Goal: Task Accomplishment & Management: Use online tool/utility

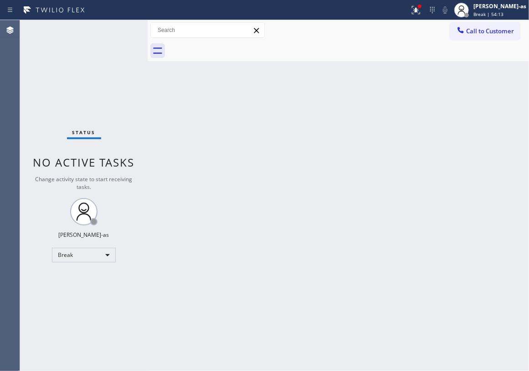
click at [79, 263] on div "Status No active tasks Change activity state to start receiving tasks. [PERSON_…" at bounding box center [84, 195] width 128 height 351
click at [81, 253] on div "Break" at bounding box center [84, 255] width 64 height 15
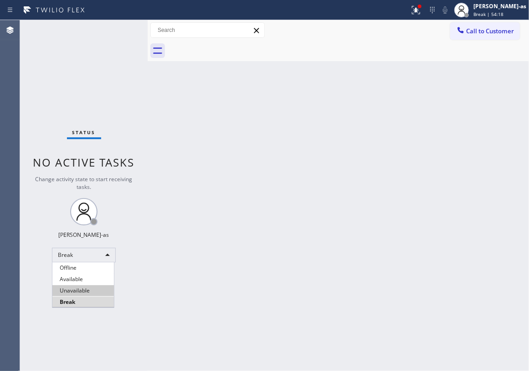
click at [88, 287] on li "Unavailable" at bounding box center [83, 290] width 62 height 11
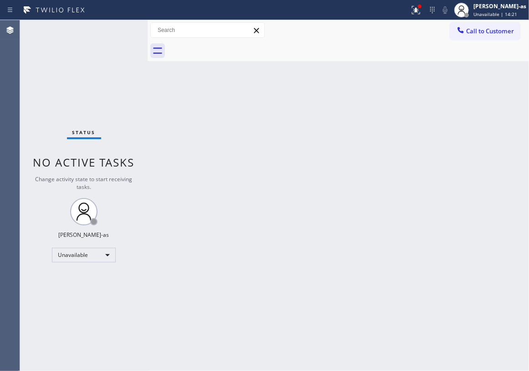
click at [247, 182] on div "Back to Dashboard Change Sender ID Customers Technicians Select a contact Outbo…" at bounding box center [339, 195] width 382 height 351
click at [503, 208] on div "Back to Dashboard Change Sender ID Customers Technicians Select a contact Outbo…" at bounding box center [339, 195] width 382 height 351
drag, startPoint x: 331, startPoint y: 324, endPoint x: 354, endPoint y: 343, distance: 29.8
click at [335, 324] on div "Back to Dashboard Change Sender ID Customers Technicians Select a contact Outbo…" at bounding box center [339, 195] width 382 height 351
drag, startPoint x: 177, startPoint y: 135, endPoint x: 187, endPoint y: 132, distance: 10.1
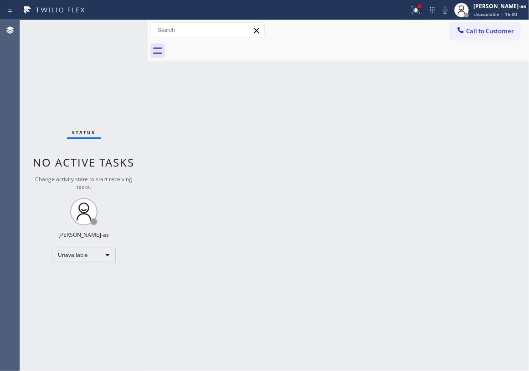
click at [183, 134] on div "Back to Dashboard Change Sender ID Customers Technicians Select a contact Outbo…" at bounding box center [339, 195] width 382 height 351
drag, startPoint x: 239, startPoint y: 163, endPoint x: 289, endPoint y: 166, distance: 49.8
click at [241, 163] on div "Back to Dashboard Change Sender ID Customers Technicians Select a contact Outbo…" at bounding box center [339, 195] width 382 height 351
click at [485, 28] on span "Call to Customer" at bounding box center [490, 31] width 48 height 8
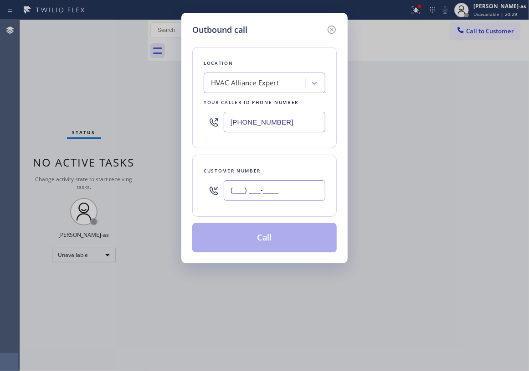
click at [293, 190] on input "(___) ___-____" at bounding box center [275, 190] width 102 height 21
paste input "562) 307-5187"
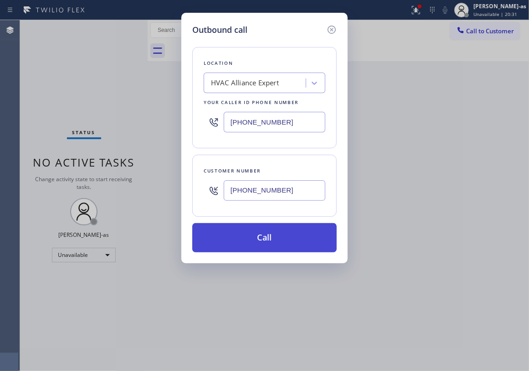
type input "[PHONE_NUMBER]"
click at [286, 243] on button "Call" at bounding box center [264, 237] width 144 height 29
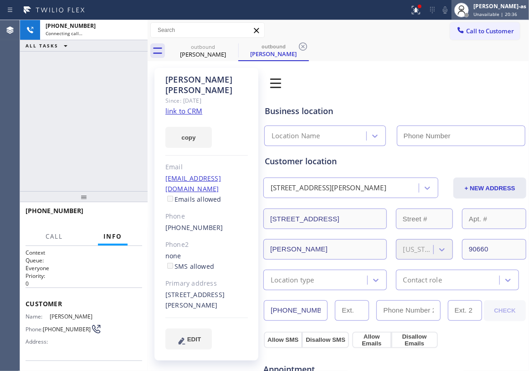
type input "[PHONE_NUMBER]"
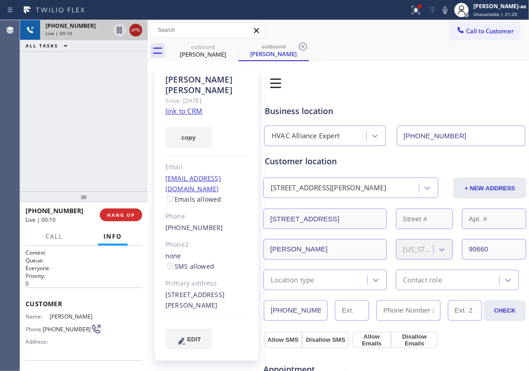
click at [134, 35] on icon at bounding box center [135, 30] width 11 height 11
click at [216, 51] on div "[PERSON_NAME]" at bounding box center [203, 54] width 69 height 8
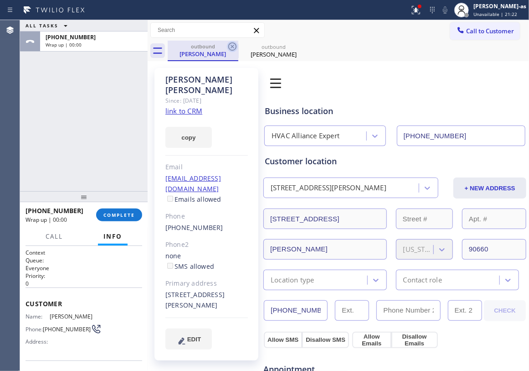
click at [232, 49] on icon at bounding box center [232, 46] width 11 height 11
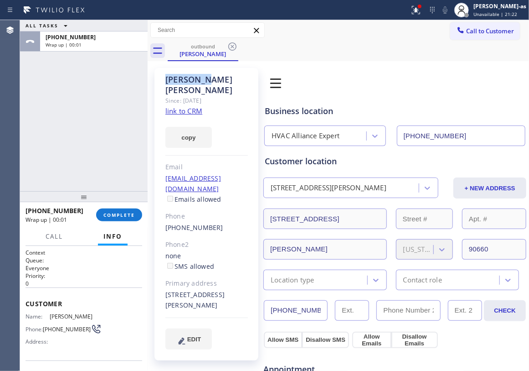
click at [232, 50] on icon at bounding box center [232, 46] width 11 height 11
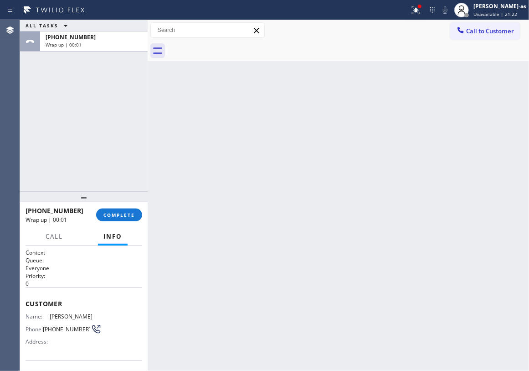
click at [232, 51] on div at bounding box center [348, 51] width 361 height 21
click at [134, 214] on button "COMPLETE" at bounding box center [119, 214] width 46 height 13
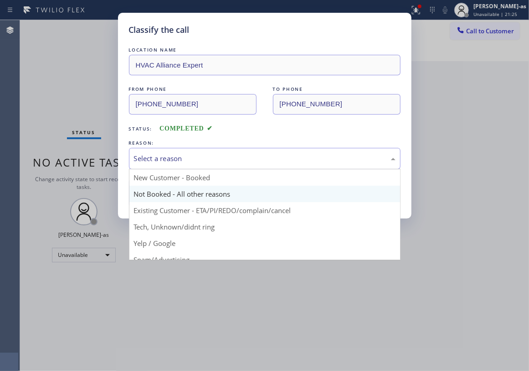
drag, startPoint x: 183, startPoint y: 163, endPoint x: 185, endPoint y: 197, distance: 34.2
click at [183, 166] on div "Select a reason" at bounding box center [265, 158] width 272 height 21
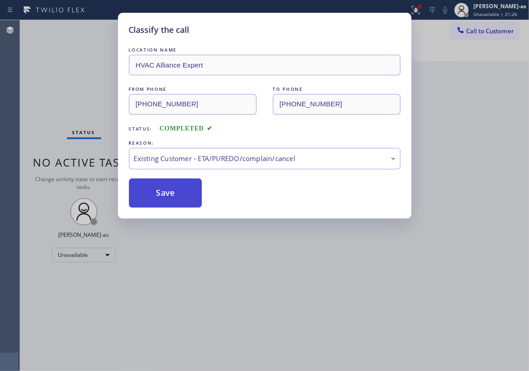
click at [175, 194] on button "Save" at bounding box center [165, 192] width 73 height 29
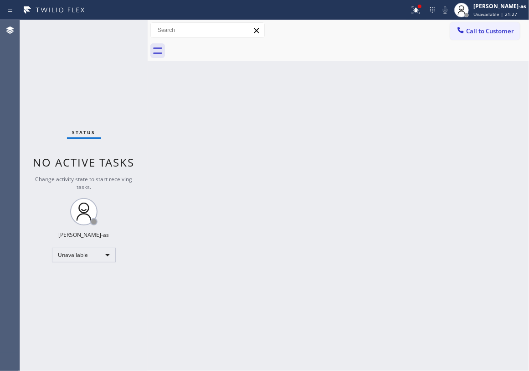
click at [483, 33] on span "Call to Customer" at bounding box center [490, 31] width 48 height 8
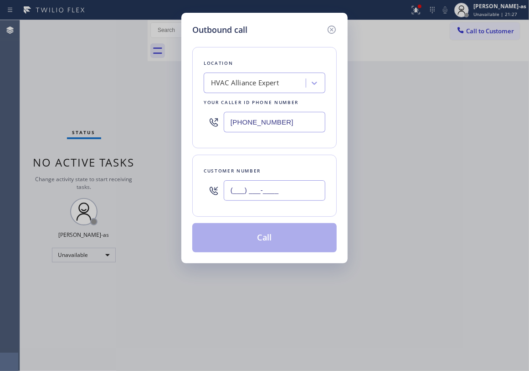
click at [257, 188] on input "(___) ___-____" at bounding box center [275, 190] width 102 height 21
paste input "310) 570-8286"
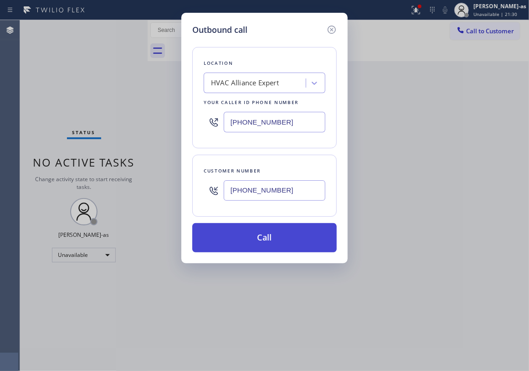
type input "[PHONE_NUMBER]"
click at [267, 240] on button "Call" at bounding box center [264, 237] width 144 height 29
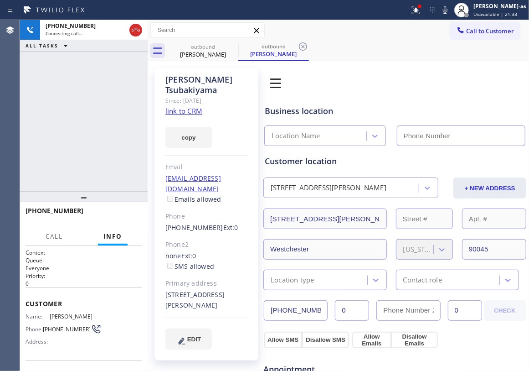
click at [185, 110] on link "link to CRM" at bounding box center [183, 110] width 37 height 9
type input "[PHONE_NUMBER]"
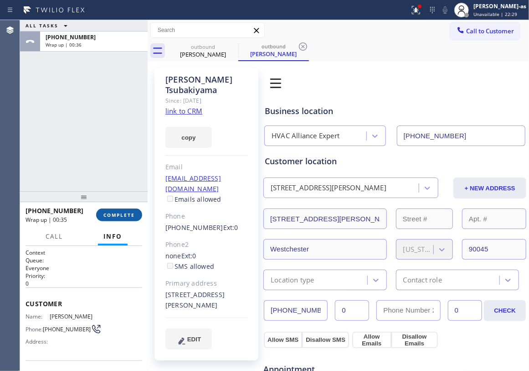
click at [121, 212] on span "COMPLETE" at bounding box center [118, 215] width 31 height 6
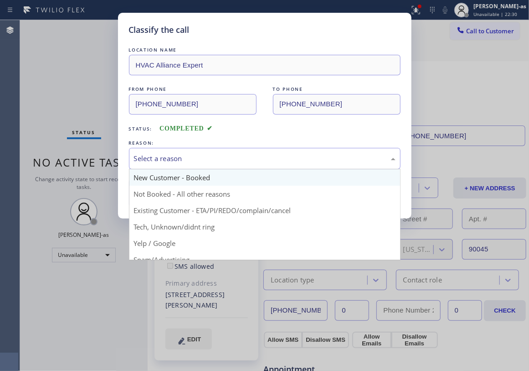
drag, startPoint x: 181, startPoint y: 155, endPoint x: 189, endPoint y: 172, distance: 19.0
click at [181, 159] on div "Select a reason" at bounding box center [265, 158] width 262 height 10
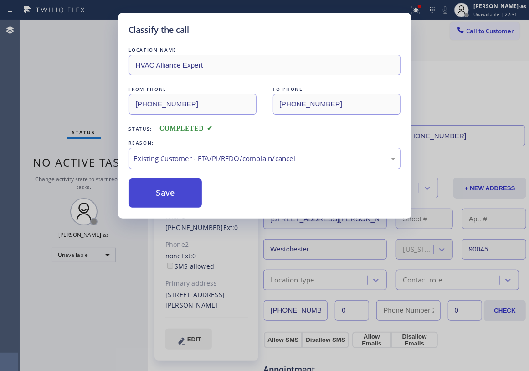
click at [183, 191] on button "Save" at bounding box center [165, 192] width 73 height 29
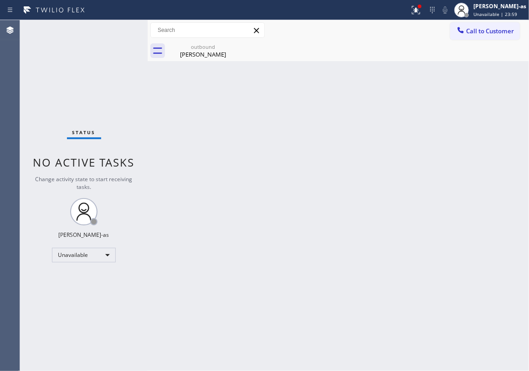
drag, startPoint x: 272, startPoint y: 167, endPoint x: 296, endPoint y: 166, distance: 24.6
click at [278, 171] on div "Back to Dashboard Change Sender ID Customers Technicians Select a contact Outbo…" at bounding box center [339, 195] width 382 height 351
click at [213, 54] on div "[PERSON_NAME]" at bounding box center [203, 54] width 69 height 8
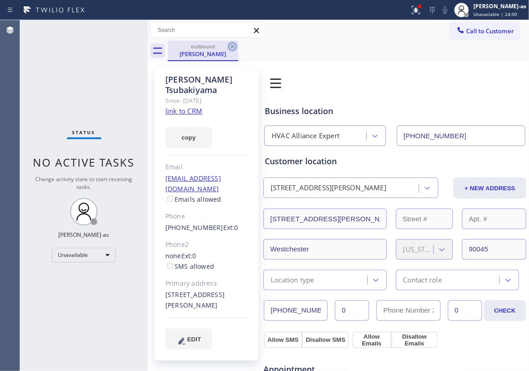
click at [233, 46] on icon at bounding box center [232, 46] width 8 height 8
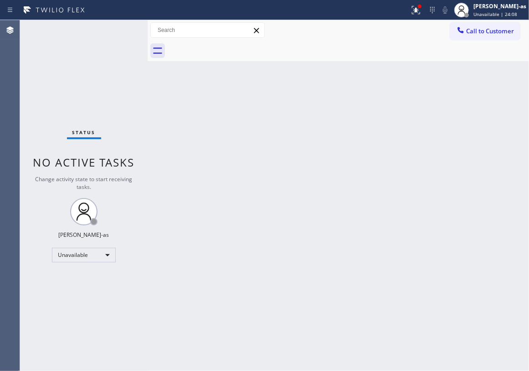
drag, startPoint x: 157, startPoint y: 104, endPoint x: 341, endPoint y: 97, distance: 183.9
click at [157, 104] on div "Back to Dashboard Change Sender ID Customers Technicians Select a contact Outbo…" at bounding box center [339, 195] width 382 height 351
click at [469, 32] on span "Call to Customer" at bounding box center [490, 31] width 48 height 8
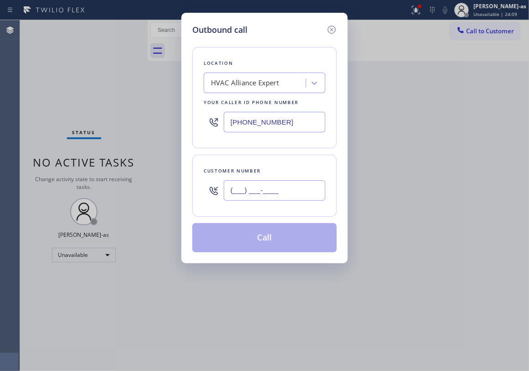
click at [273, 191] on input "(___) ___-____" at bounding box center [275, 190] width 102 height 21
paste input "323) 521-5447"
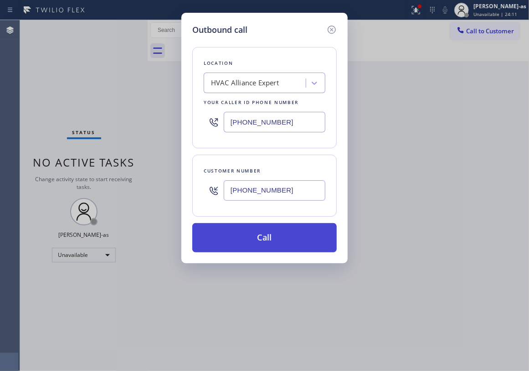
type input "[PHONE_NUMBER]"
click at [279, 234] on button "Call" at bounding box center [264, 237] width 144 height 29
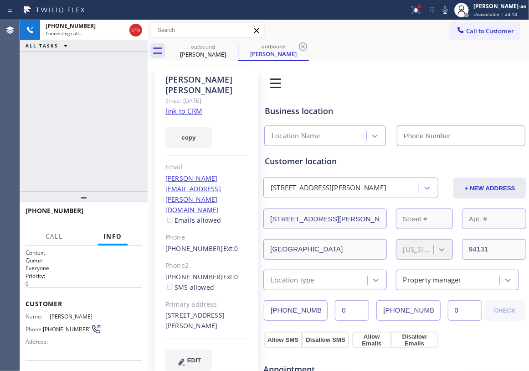
click at [100, 98] on div "[PHONE_NUMBER] Connecting call… ALL TASKS ALL TASKS ACTIVE TASKS TASKS IN WRAP …" at bounding box center [84, 105] width 128 height 171
click at [185, 116] on div "copy" at bounding box center [206, 131] width 83 height 31
click at [181, 106] on link "link to CRM" at bounding box center [183, 110] width 37 height 9
type input "[PHONE_NUMBER]"
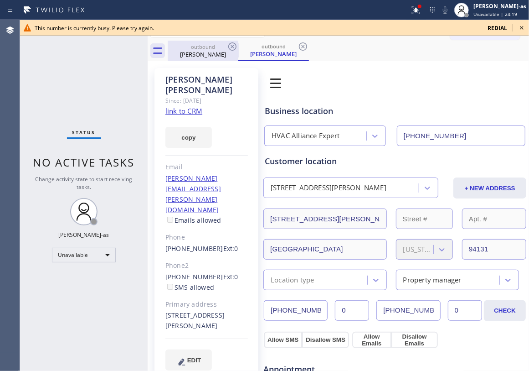
click at [205, 53] on div "[PERSON_NAME]" at bounding box center [203, 54] width 69 height 8
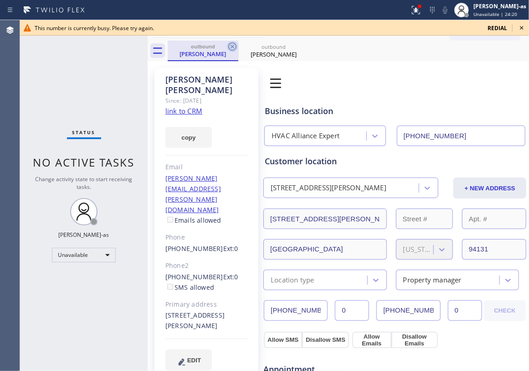
click at [229, 45] on icon at bounding box center [232, 46] width 8 height 8
click at [0, 0] on icon at bounding box center [0, 0] width 0 height 0
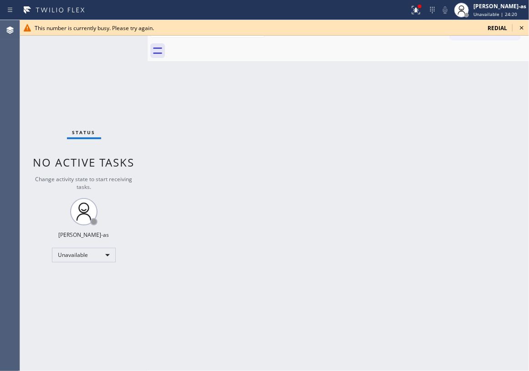
click at [229, 45] on div at bounding box center [348, 51] width 361 height 21
click at [367, 265] on div "Back to Dashboard Change Sender ID Customers Technicians Select a contact Outbo…" at bounding box center [339, 195] width 382 height 351
drag, startPoint x: 77, startPoint y: 83, endPoint x: 122, endPoint y: 135, distance: 69.2
click at [79, 91] on div "Status No active tasks Change activity state to start receiving tasks. [PERSON_…" at bounding box center [84, 195] width 128 height 351
click at [520, 28] on icon at bounding box center [521, 27] width 11 height 11
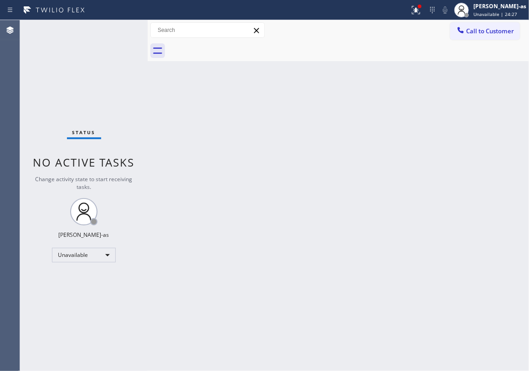
drag, startPoint x: 352, startPoint y: 176, endPoint x: 356, endPoint y: 220, distance: 43.9
click at [352, 177] on div "Back to Dashboard Change Sender ID Customers Technicians Select a contact Outbo…" at bounding box center [339, 195] width 382 height 351
click at [474, 30] on span "Call to Customer" at bounding box center [490, 31] width 48 height 8
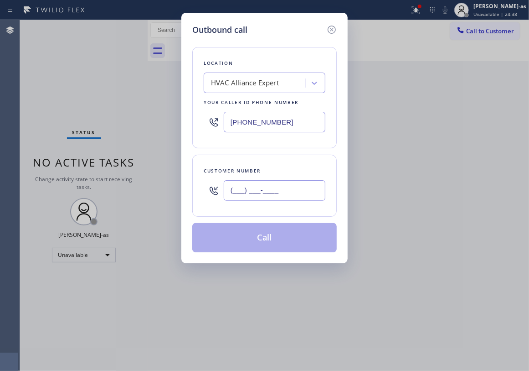
click at [289, 196] on input "(___) ___-____" at bounding box center [275, 190] width 102 height 21
paste input "949) 293-4506"
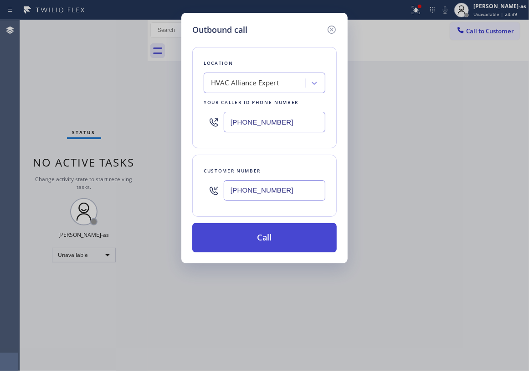
type input "[PHONE_NUMBER]"
click at [269, 243] on button "Call" at bounding box center [264, 237] width 144 height 29
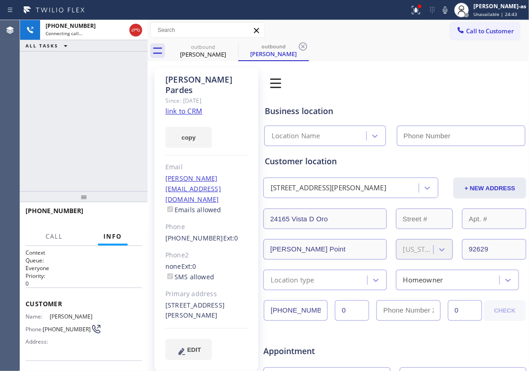
type input "[PHONE_NUMBER]"
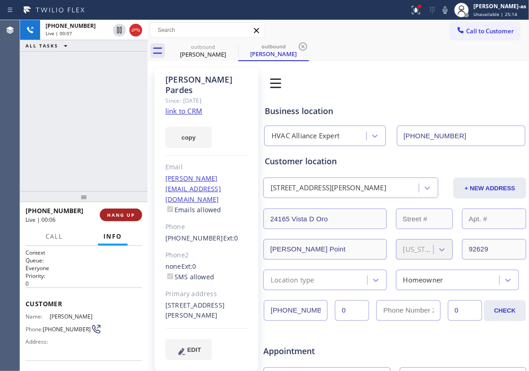
click at [118, 212] on span "HANG UP" at bounding box center [121, 215] width 28 height 6
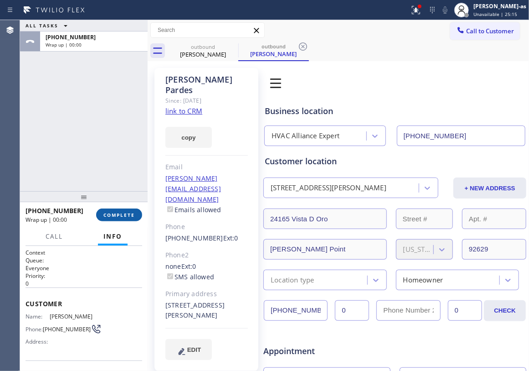
click at [117, 212] on span "COMPLETE" at bounding box center [118, 215] width 31 height 6
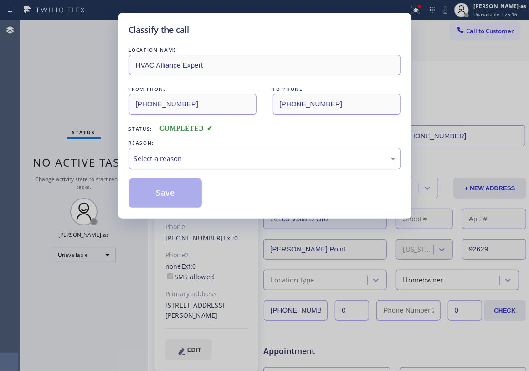
drag, startPoint x: 238, startPoint y: 152, endPoint x: 236, endPoint y: 161, distance: 9.4
click at [237, 154] on div "Select a reason" at bounding box center [265, 158] width 272 height 21
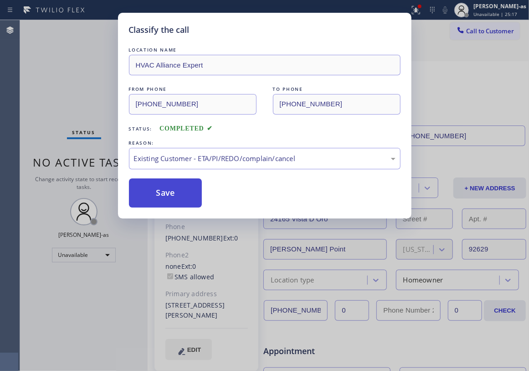
click at [160, 192] on button "Save" at bounding box center [165, 192] width 73 height 29
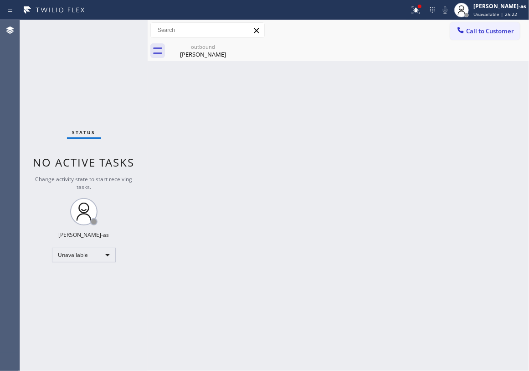
drag, startPoint x: 128, startPoint y: 121, endPoint x: 179, endPoint y: 90, distance: 59.7
click at [128, 121] on div "Status No active tasks Change activity state to start receiving tasks. [PERSON_…" at bounding box center [84, 195] width 128 height 351
click at [186, 53] on div "[PERSON_NAME]" at bounding box center [203, 54] width 69 height 8
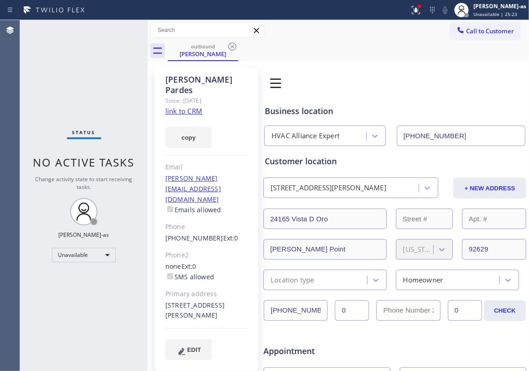
click at [181, 106] on link "link to CRM" at bounding box center [183, 110] width 37 height 9
drag, startPoint x: 281, startPoint y: 130, endPoint x: 445, endPoint y: 57, distance: 179.6
click at [290, 128] on div "HVAC Alliance Expert" at bounding box center [316, 136] width 99 height 16
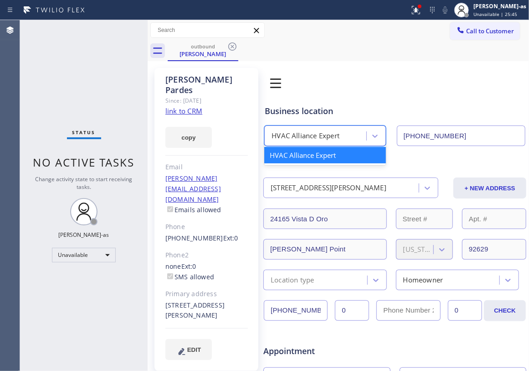
click at [467, 31] on span "Call to Customer" at bounding box center [490, 31] width 48 height 8
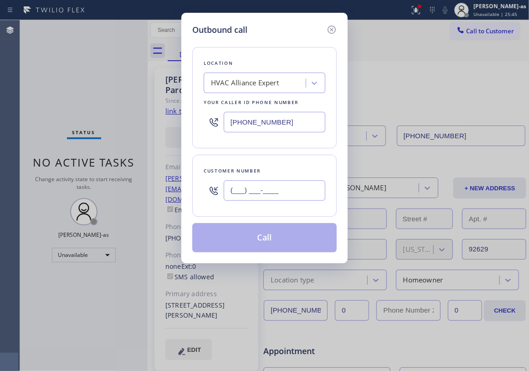
click at [264, 197] on input "(___) ___-____" at bounding box center [275, 190] width 102 height 21
paste input "323) 823-0863"
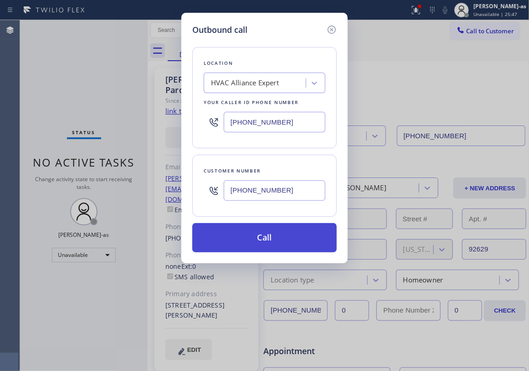
type input "[PHONE_NUMBER]"
click at [272, 250] on button "Call" at bounding box center [264, 237] width 144 height 29
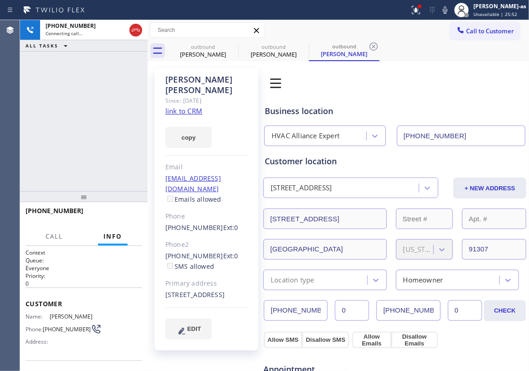
type input "[PHONE_NUMBER]"
click at [114, 217] on span "HANG UP" at bounding box center [121, 215] width 28 height 6
click at [113, 216] on span "HANG UP" at bounding box center [121, 215] width 28 height 6
click at [112, 216] on span "COMPLETE" at bounding box center [118, 215] width 31 height 6
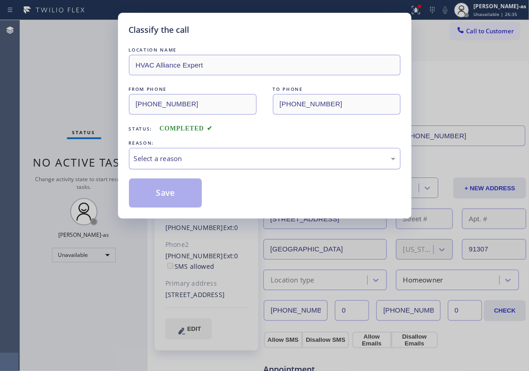
drag, startPoint x: 115, startPoint y: 152, endPoint x: 150, endPoint y: 155, distance: 34.8
click at [119, 154] on div "Classify the call LOCATION NAME HVAC Alliance Expert FROM PHONE [PHONE_NUMBER] …" at bounding box center [264, 185] width 529 height 371
drag, startPoint x: 186, startPoint y: 160, endPoint x: 190, endPoint y: 164, distance: 5.5
click at [189, 163] on div "Select a reason" at bounding box center [265, 158] width 262 height 10
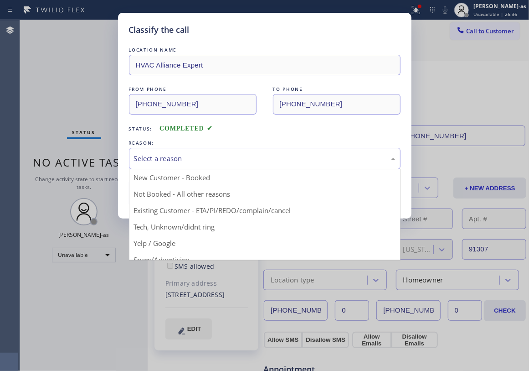
drag, startPoint x: 244, startPoint y: 202, endPoint x: 253, endPoint y: 205, distance: 9.4
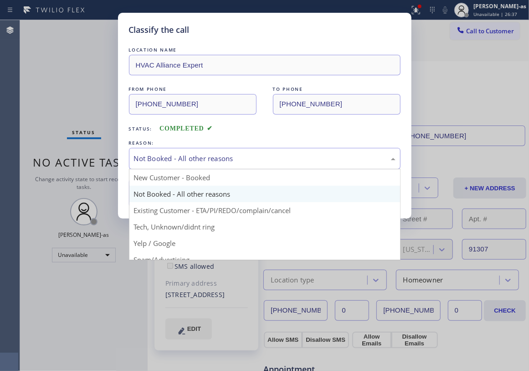
drag, startPoint x: 213, startPoint y: 162, endPoint x: 245, endPoint y: 197, distance: 46.8
click at [213, 163] on div "Not Booked - All other reasons" at bounding box center [265, 158] width 262 height 10
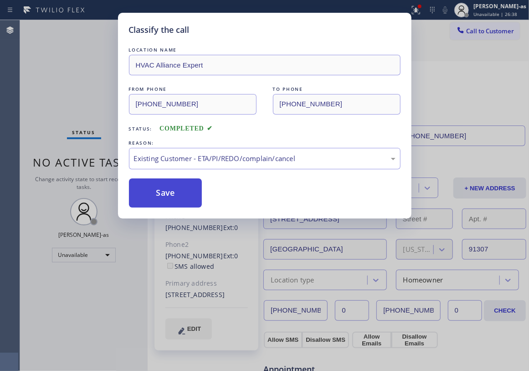
click at [166, 188] on button "Save" at bounding box center [165, 192] width 73 height 29
click at [88, 109] on div "Classify the call LOCATION NAME HVAC Alliance Expert FROM PHONE [PHONE_NUMBER] …" at bounding box center [264, 185] width 529 height 371
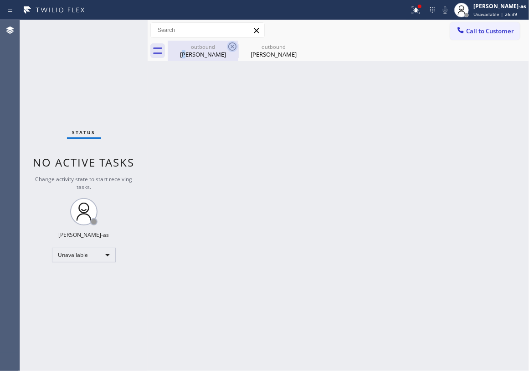
drag, startPoint x: 196, startPoint y: 53, endPoint x: 230, endPoint y: 49, distance: 33.9
click at [200, 53] on div "[PERSON_NAME]" at bounding box center [203, 54] width 69 height 8
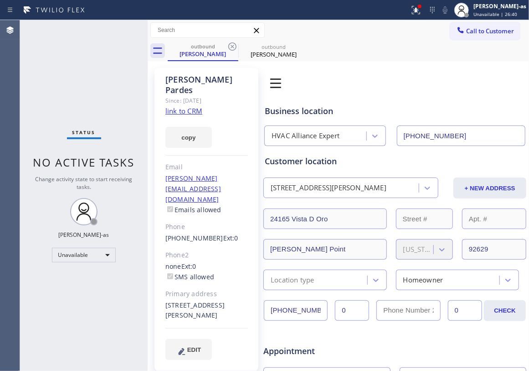
click at [233, 46] on icon at bounding box center [232, 46] width 11 height 11
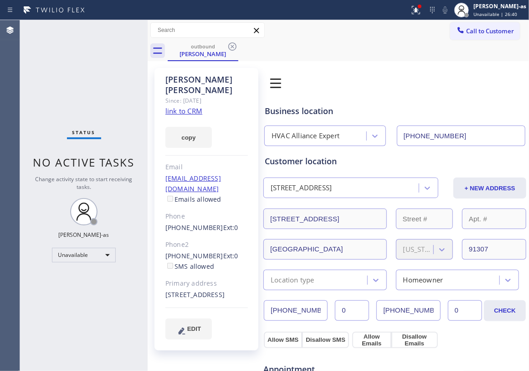
drag, startPoint x: 97, startPoint y: 70, endPoint x: 125, endPoint y: 77, distance: 29.2
click at [115, 77] on div "Status No active tasks Change activity state to start receiving tasks. [PERSON_…" at bounding box center [84, 195] width 128 height 351
click at [183, 116] on div "copy" at bounding box center [206, 131] width 83 height 31
click at [191, 106] on link "link to CRM" at bounding box center [183, 110] width 37 height 9
click at [466, 34] on span "Call to Customer" at bounding box center [490, 31] width 48 height 8
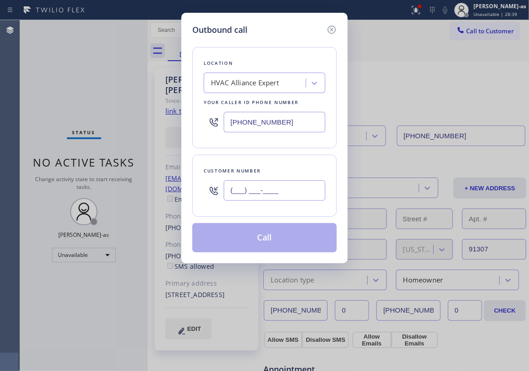
click at [268, 196] on input "(___) ___-____" at bounding box center [275, 190] width 102 height 21
paste input "480) 431-8525"
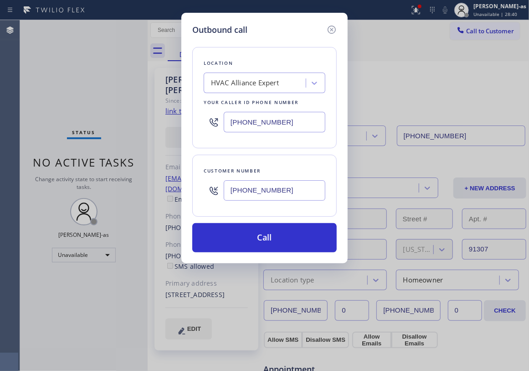
type input "[PHONE_NUMBER]"
click at [272, 124] on input "[PHONE_NUMBER]" at bounding box center [275, 122] width 102 height 21
paste input "760) 274-0200"
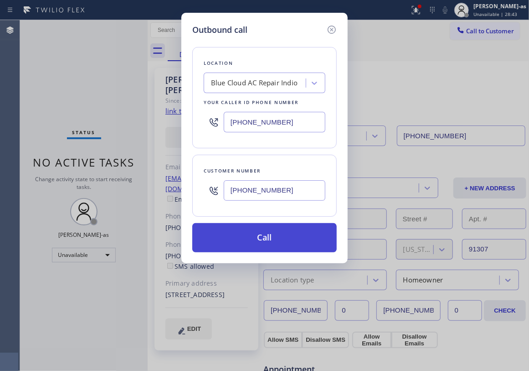
type input "[PHONE_NUMBER]"
click at [281, 241] on button "Call" at bounding box center [264, 237] width 144 height 29
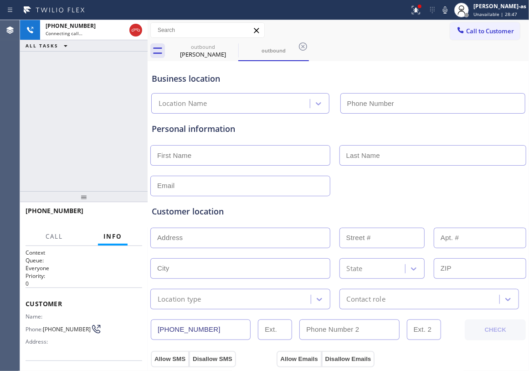
type input "[PHONE_NUMBER]"
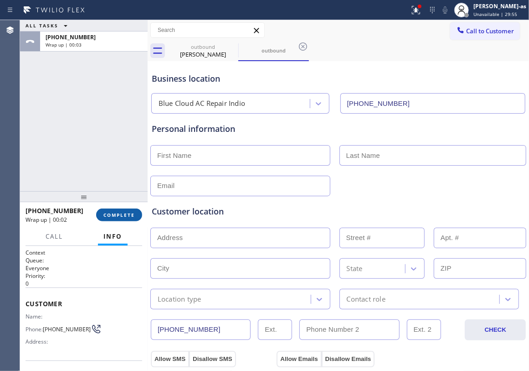
click at [104, 213] on span "COMPLETE" at bounding box center [118, 215] width 31 height 6
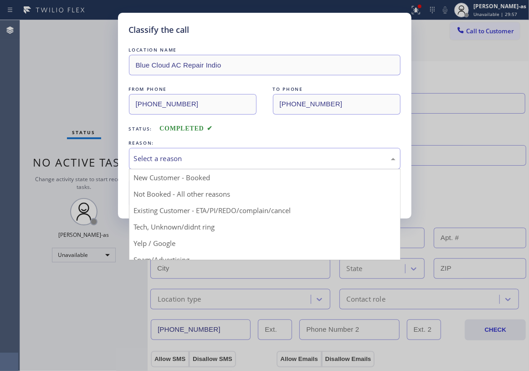
click at [186, 158] on div "Select a reason" at bounding box center [265, 158] width 262 height 10
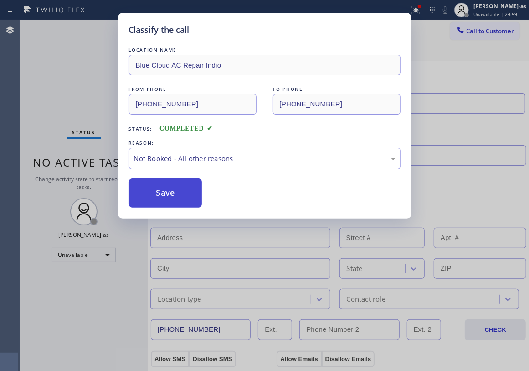
click at [163, 190] on button "Save" at bounding box center [165, 192] width 73 height 29
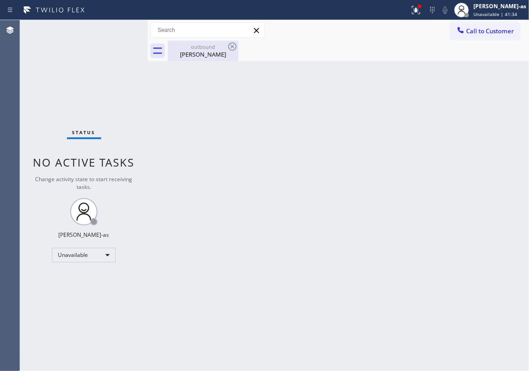
drag, startPoint x: 237, startPoint y: 90, endPoint x: 212, endPoint y: 59, distance: 39.5
click at [238, 90] on div "Back to Dashboard Change Sender ID Customers Technicians Select a contact Outbo…" at bounding box center [339, 195] width 382 height 351
click at [203, 46] on div "outbound" at bounding box center [203, 46] width 69 height 7
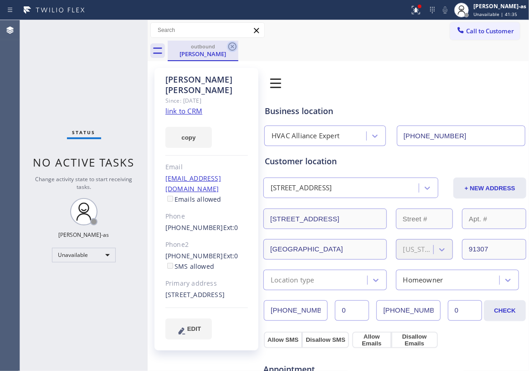
click at [236, 46] on icon at bounding box center [232, 46] width 8 height 8
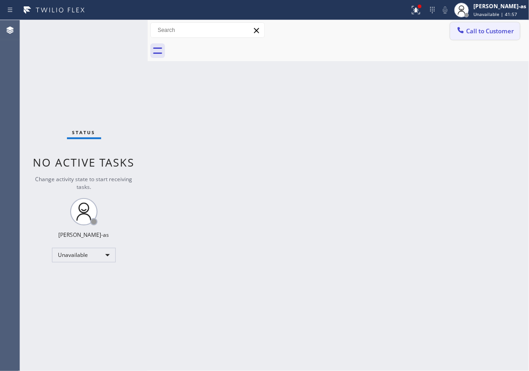
click at [489, 23] on button "Call to Customer" at bounding box center [485, 30] width 70 height 17
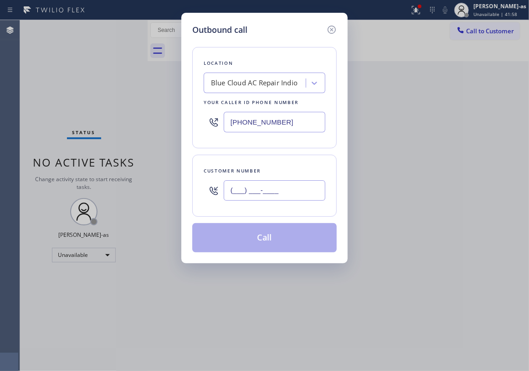
click at [279, 183] on input "(___) ___-____" at bounding box center [275, 190] width 102 height 21
paste input "310) 428-4025"
type input "[PHONE_NUMBER]"
click at [243, 71] on div "Location Blue Cloud AC Repair Indio Your caller id phone number [PHONE_NUMBER]" at bounding box center [264, 97] width 144 height 101
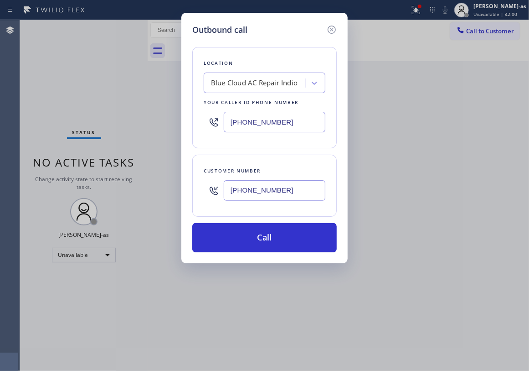
click at [243, 84] on div "Blue Cloud AC Repair Indio" at bounding box center [254, 83] width 87 height 10
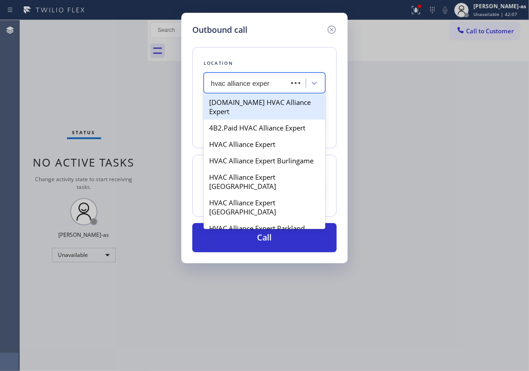
type input "hvac alliance expert"
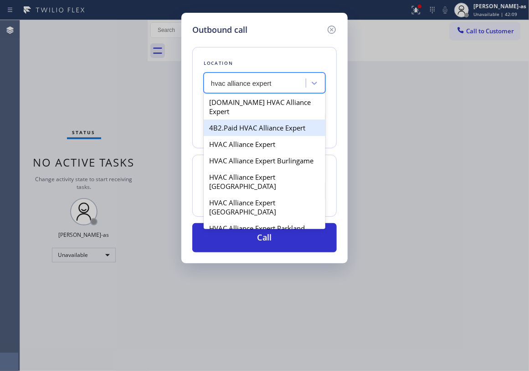
click at [244, 119] on div "4B2.Paid HVAC Alliance Expert" at bounding box center [265, 127] width 122 height 16
type input "[PHONE_NUMBER]"
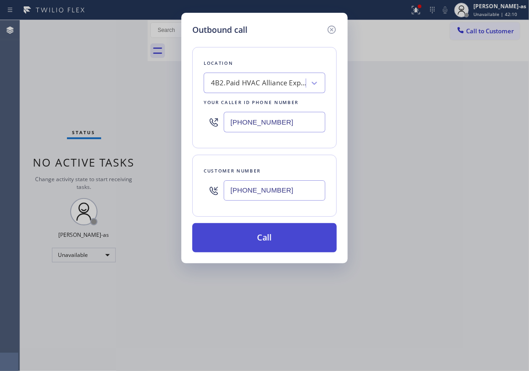
click at [262, 237] on button "Call" at bounding box center [264, 237] width 144 height 29
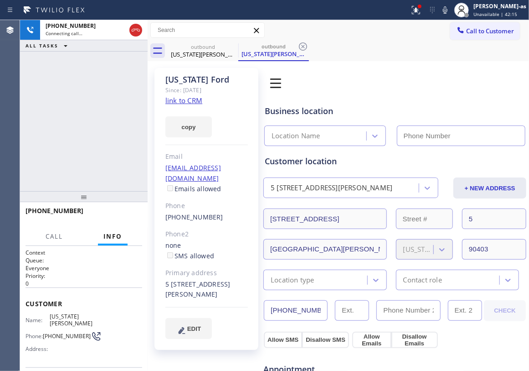
type input "[PHONE_NUMBER]"
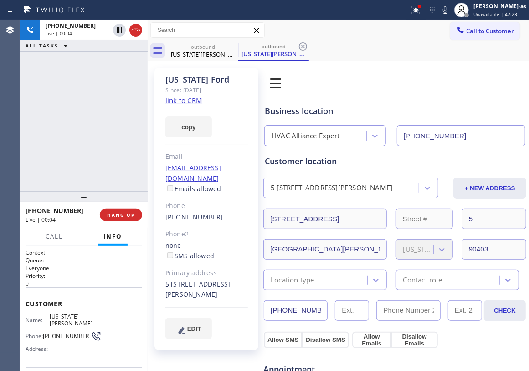
click at [72, 130] on div "[PHONE_NUMBER] Live | 00:04 ALL TASKS ALL TASKS ACTIVE TASKS TASKS IN WRAP UP" at bounding box center [84, 105] width 128 height 171
click at [181, 103] on link "link to CRM" at bounding box center [183, 100] width 37 height 9
drag, startPoint x: 78, startPoint y: 111, endPoint x: 130, endPoint y: 66, distance: 68.8
click at [79, 112] on div "[PHONE_NUMBER] Live | 00:25 ALL TASKS ALL TASKS ACTIVE TASKS TASKS IN WRAP UP" at bounding box center [84, 105] width 128 height 171
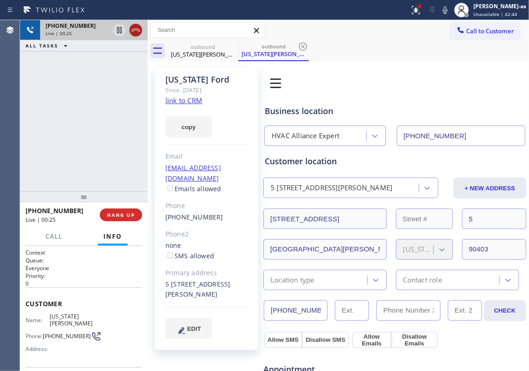
drag, startPoint x: 134, startPoint y: 27, endPoint x: 107, endPoint y: 119, distance: 95.1
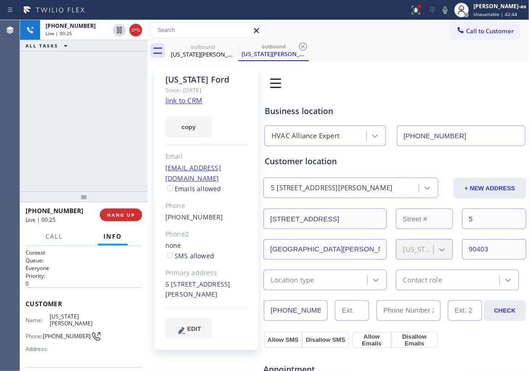
click at [134, 28] on icon at bounding box center [135, 30] width 11 height 11
drag, startPoint x: 89, startPoint y: 147, endPoint x: 174, endPoint y: 230, distance: 118.6
click at [97, 160] on div "[PHONE_NUMBER] Live | 00:26 ALL TASKS ALL TASKS ACTIVE TASKS TASKS IN WRAP UP" at bounding box center [84, 105] width 128 height 171
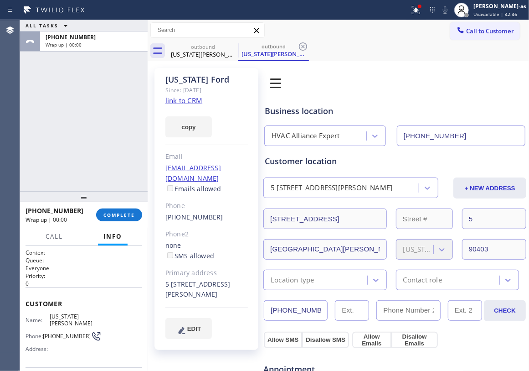
click at [227, 212] on div "[PHONE_NUMBER]" at bounding box center [206, 217] width 83 height 10
copy div "[PHONE_NUMBER]"
click at [126, 214] on button "COMPLETE" at bounding box center [119, 214] width 46 height 13
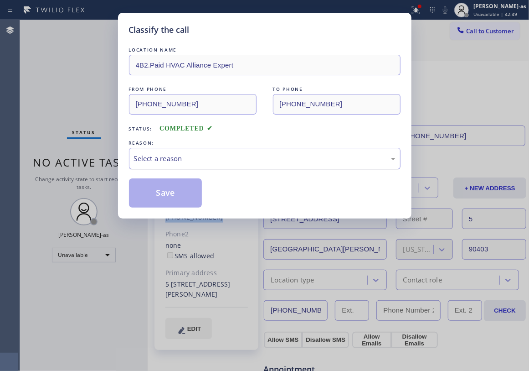
click at [237, 168] on div "Select a reason" at bounding box center [265, 158] width 272 height 21
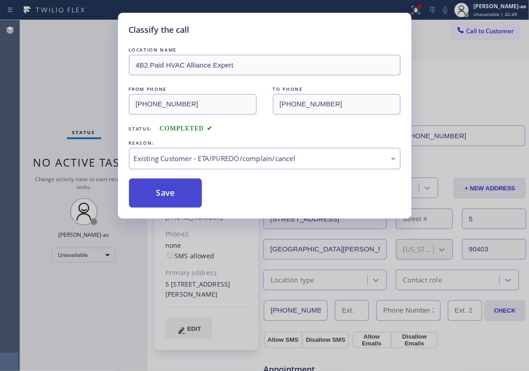
click at [159, 183] on button "Save" at bounding box center [165, 192] width 73 height 29
click at [172, 190] on button "Save" at bounding box center [165, 192] width 73 height 29
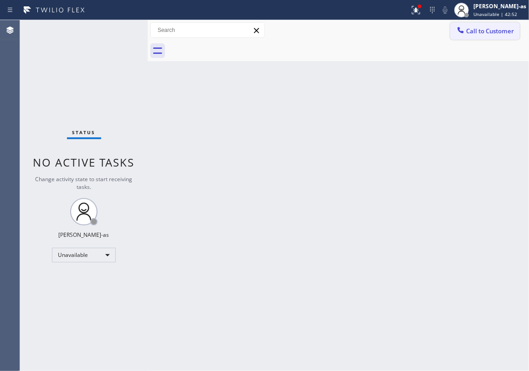
click at [473, 33] on span "Call to Customer" at bounding box center [490, 31] width 48 height 8
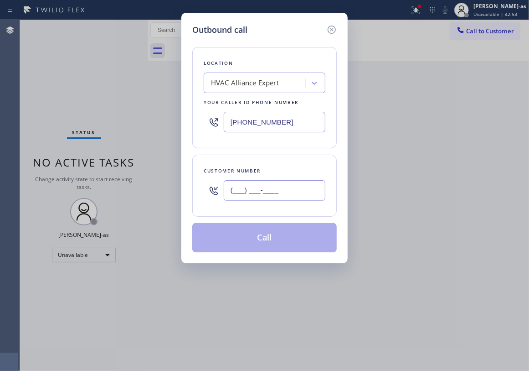
click at [276, 194] on input "(___) ___-____" at bounding box center [275, 190] width 102 height 21
paste input "310) 428-4025"
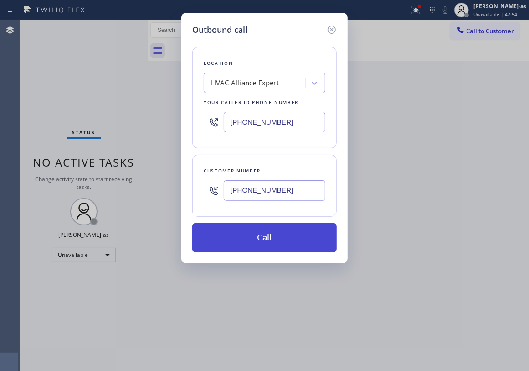
type input "[PHONE_NUMBER]"
click at [270, 243] on button "Call" at bounding box center [264, 237] width 144 height 29
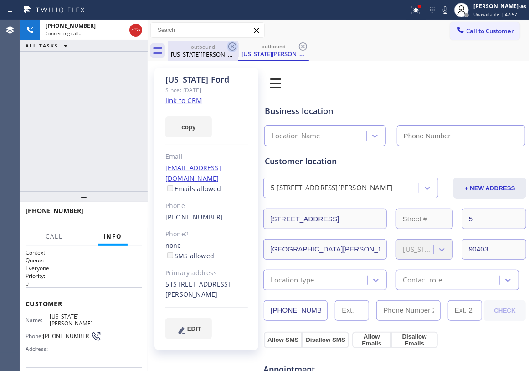
click at [208, 56] on div "[US_STATE][PERSON_NAME]" at bounding box center [203, 54] width 69 height 8
click at [231, 44] on icon at bounding box center [232, 46] width 11 height 11
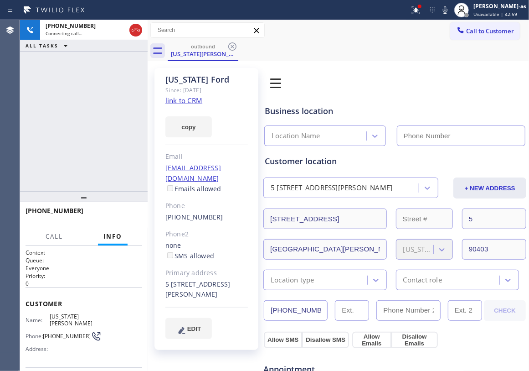
click at [107, 98] on div "[PHONE_NUMBER] Connecting call… ALL TASKS ALL TASKS ACTIVE TASKS TASKS IN WRAP …" at bounding box center [84, 105] width 128 height 171
type input "[PHONE_NUMBER]"
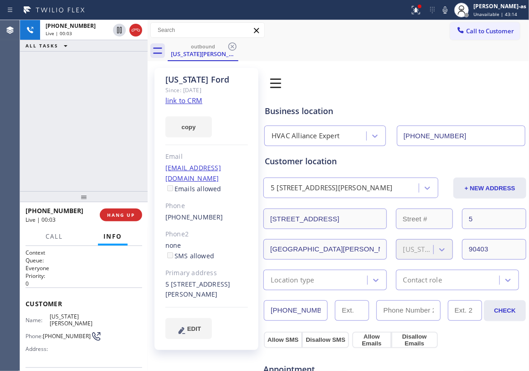
click at [85, 130] on div "[PHONE_NUMBER] Live | 00:03 ALL TASKS ALL TASKS ACTIVE TASKS TASKS IN WRAP UP" at bounding box center [84, 105] width 128 height 171
click at [123, 214] on span "HANG UP" at bounding box center [121, 215] width 28 height 6
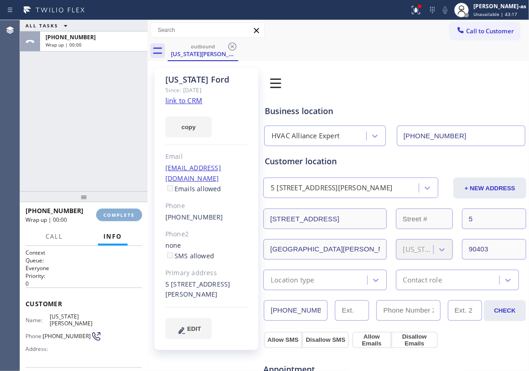
click at [123, 214] on span "COMPLETE" at bounding box center [118, 215] width 31 height 6
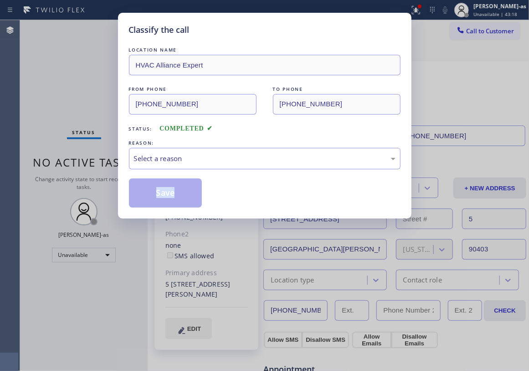
click at [123, 214] on div "Classify the call LOCATION NAME HVAC Alliance Expert FROM PHONE [PHONE_NUMBER] …" at bounding box center [265, 116] width 294 height 206
drag, startPoint x: 217, startPoint y: 152, endPoint x: 221, endPoint y: 168, distance: 16.4
click at [217, 161] on div "Select a reason" at bounding box center [265, 158] width 272 height 21
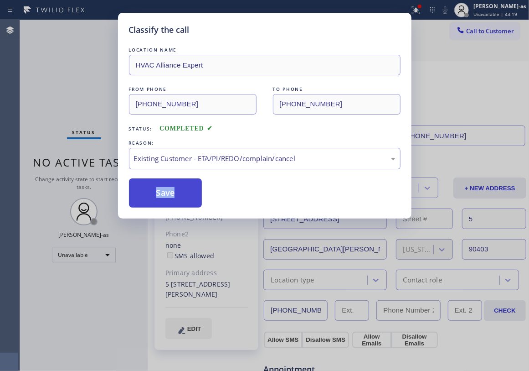
click at [174, 195] on button "Save" at bounding box center [165, 192] width 73 height 29
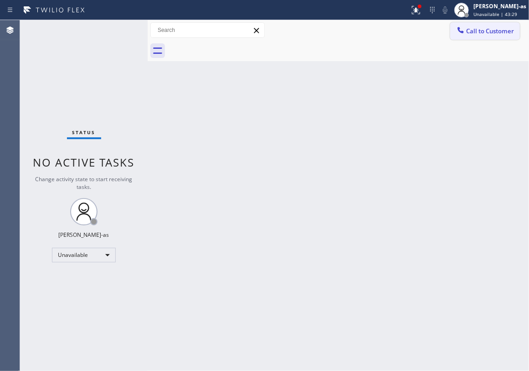
click at [483, 31] on span "Call to Customer" at bounding box center [490, 31] width 48 height 8
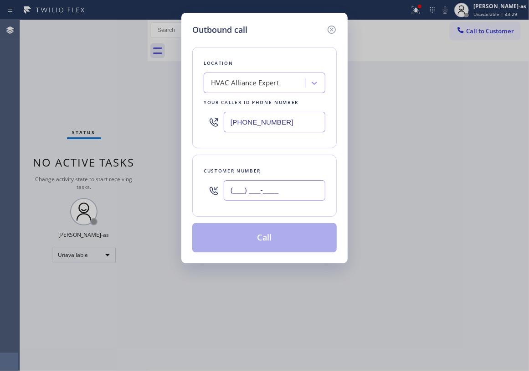
click at [274, 191] on input "(___) ___-____" at bounding box center [275, 190] width 102 height 21
paste input "310) 306-4870"
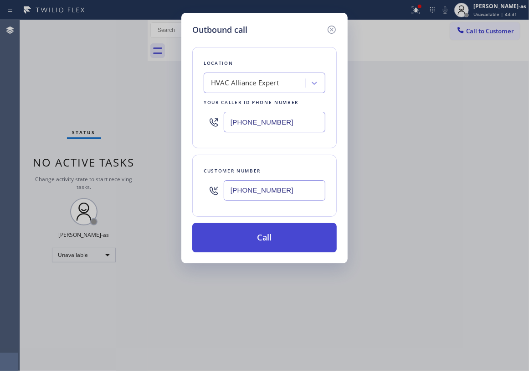
type input "[PHONE_NUMBER]"
click at [272, 243] on button "Call" at bounding box center [264, 237] width 144 height 29
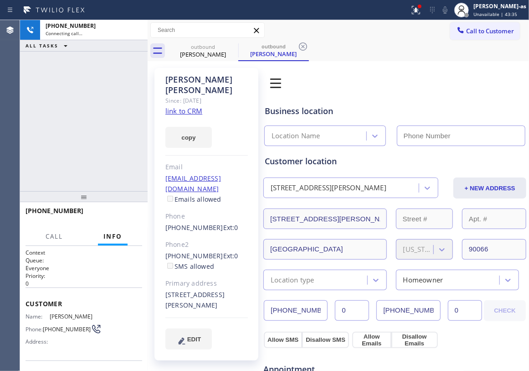
type input "[PHONE_NUMBER]"
click at [182, 106] on link "link to CRM" at bounding box center [183, 110] width 37 height 9
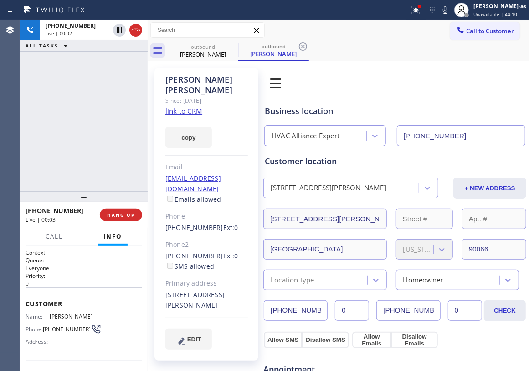
drag, startPoint x: 80, startPoint y: 77, endPoint x: 128, endPoint y: 61, distance: 50.0
click at [85, 77] on div "[PHONE_NUMBER] Live | 00:02 ALL TASKS ALL TASKS ACTIVE TASKS TASKS IN WRAP UP" at bounding box center [84, 105] width 128 height 171
click at [123, 218] on button "HANG UP" at bounding box center [121, 214] width 42 height 13
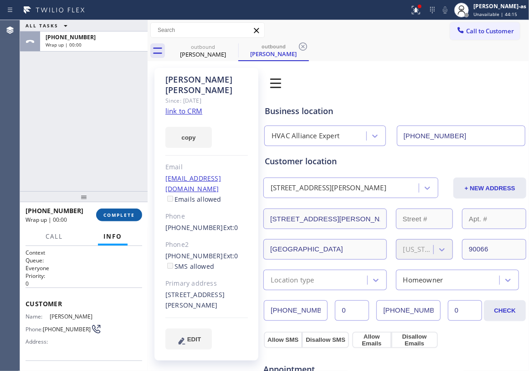
click at [123, 218] on button "COMPLETE" at bounding box center [119, 214] width 46 height 13
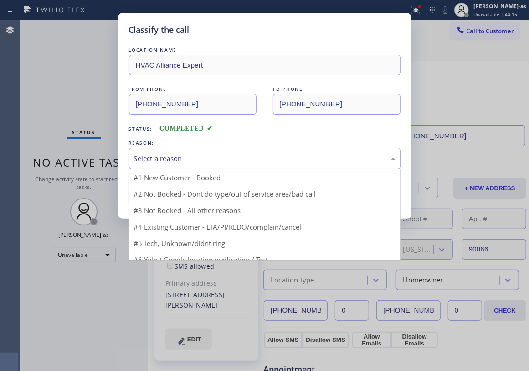
click at [190, 166] on div "Select a reason" at bounding box center [265, 158] width 272 height 21
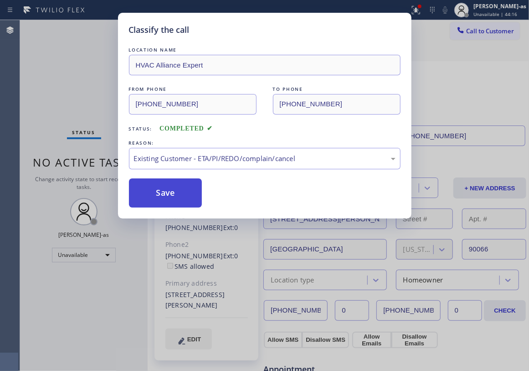
click at [160, 188] on button "Save" at bounding box center [165, 192] width 73 height 29
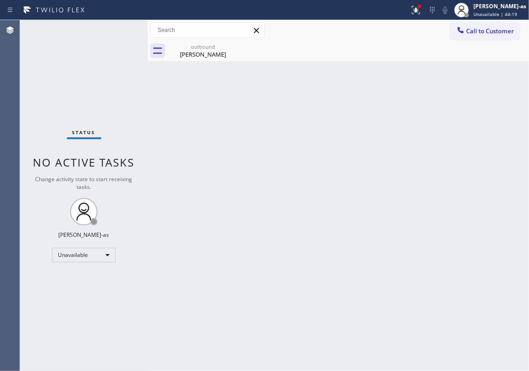
click at [76, 91] on div "Status No active tasks Change activity state to start receiving tasks. [PERSON_…" at bounding box center [84, 195] width 128 height 351
drag, startPoint x: 483, startPoint y: 26, endPoint x: 479, endPoint y: 29, distance: 5.6
click at [482, 26] on button "Call to Customer" at bounding box center [485, 30] width 70 height 17
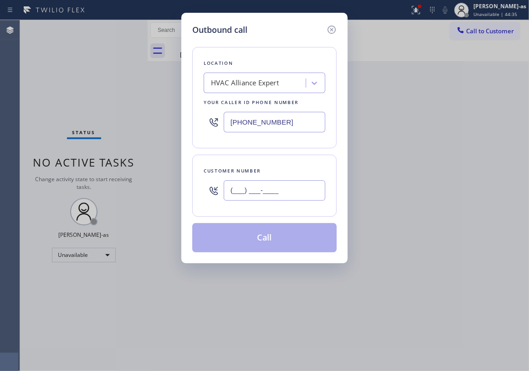
click at [261, 186] on input "(___) ___-____" at bounding box center [275, 190] width 102 height 21
paste input "310) 488-3426"
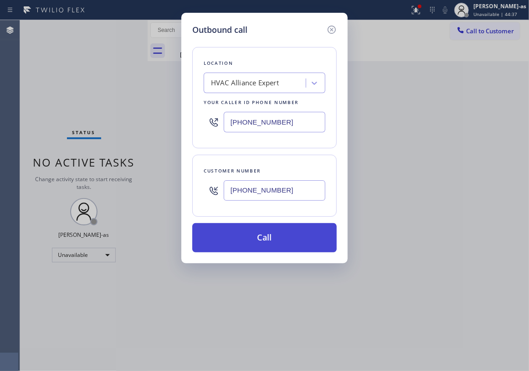
type input "[PHONE_NUMBER]"
click at [268, 237] on button "Call" at bounding box center [264, 237] width 144 height 29
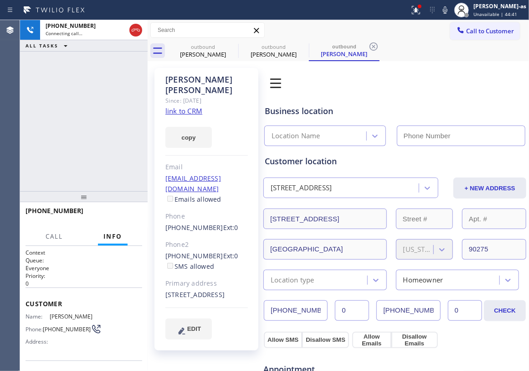
type input "[PHONE_NUMBER]"
click at [84, 119] on div "[PHONE_NUMBER] Connecting call… ALL TASKS ALL TASKS ACTIVE TASKS TASKS IN WRAP …" at bounding box center [84, 105] width 128 height 171
click at [212, 52] on div "[PERSON_NAME]" at bounding box center [203, 54] width 69 height 8
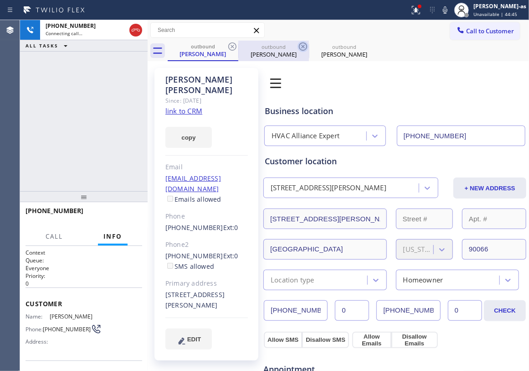
click at [232, 46] on icon at bounding box center [232, 46] width 8 height 8
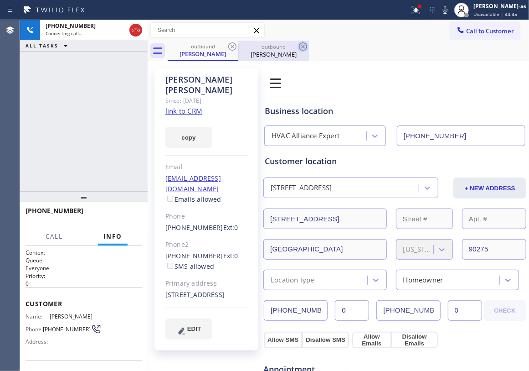
click at [232, 48] on icon at bounding box center [232, 46] width 11 height 11
drag, startPoint x: 88, startPoint y: 117, endPoint x: 101, endPoint y: 116, distance: 12.8
click at [97, 117] on div "[PHONE_NUMBER] Connecting call… ALL TASKS ALL TASKS ACTIVE TASKS TASKS IN WRAP …" at bounding box center [84, 105] width 128 height 171
click at [184, 106] on link "link to CRM" at bounding box center [183, 110] width 37 height 9
click at [181, 106] on link "link to CRM" at bounding box center [183, 110] width 37 height 9
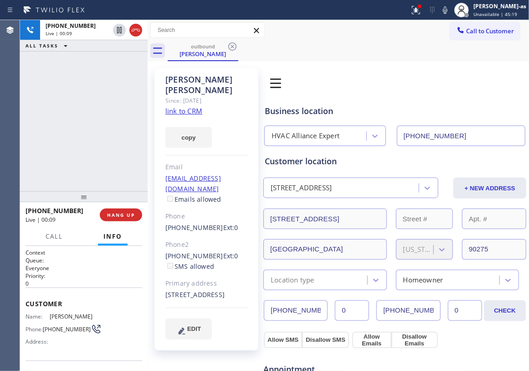
click at [102, 97] on div "[PHONE_NUMBER] Live | 00:09 ALL TASKS ALL TASKS ACTIVE TASKS TASKS IN WRAP UP" at bounding box center [84, 105] width 128 height 171
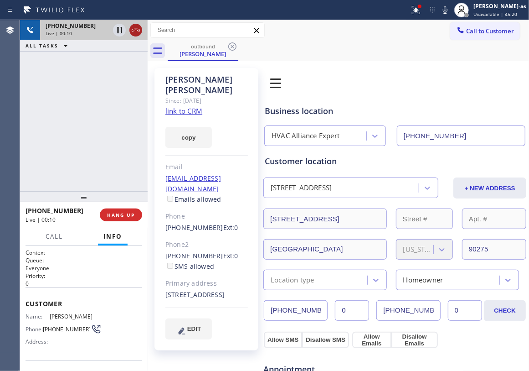
click at [130, 31] on icon at bounding box center [135, 30] width 11 height 11
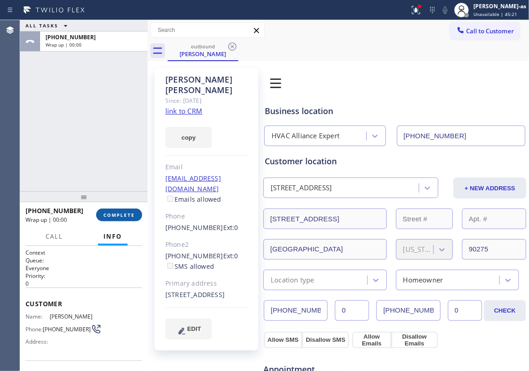
click at [110, 209] on button "COMPLETE" at bounding box center [119, 214] width 46 height 13
click at [114, 194] on div at bounding box center [84, 196] width 128 height 11
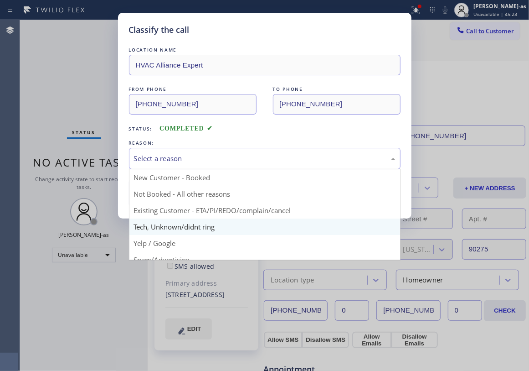
drag, startPoint x: 217, startPoint y: 161, endPoint x: 246, endPoint y: 219, distance: 64.2
click at [221, 169] on div "Select a reason New Customer - Booked Not Booked - All other reasons Existing C…" at bounding box center [265, 158] width 272 height 21
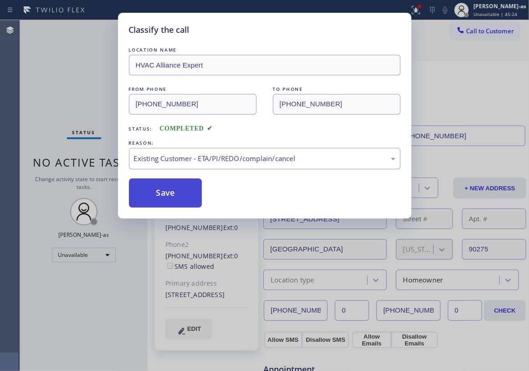
drag, startPoint x: 175, startPoint y: 191, endPoint x: 200, endPoint y: 188, distance: 24.8
click at [175, 192] on button "Save" at bounding box center [165, 192] width 73 height 29
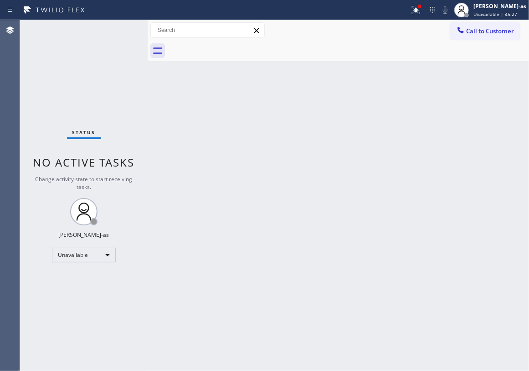
drag, startPoint x: 308, startPoint y: 196, endPoint x: 254, endPoint y: 77, distance: 130.2
click at [308, 196] on div "Back to Dashboard Change Sender ID Customers Technicians Select a contact Outbo…" at bounding box center [339, 195] width 382 height 351
click at [298, 253] on div "Back to Dashboard Change Sender ID Customers Technicians Select a contact Outbo…" at bounding box center [339, 195] width 382 height 351
click at [83, 70] on div "Status No active tasks Change activity state to start receiving tasks. [PERSON_…" at bounding box center [84, 195] width 128 height 351
click at [464, 37] on button "Call to Customer" at bounding box center [485, 30] width 70 height 17
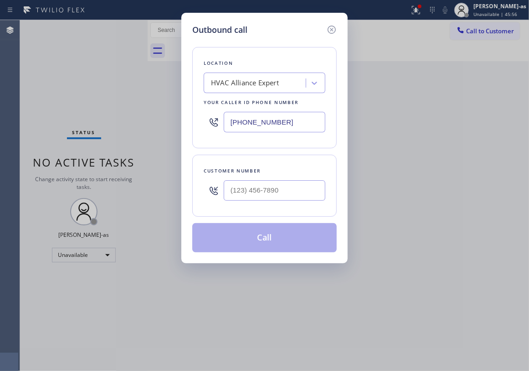
click at [272, 180] on div at bounding box center [275, 190] width 102 height 30
click at [290, 186] on input "(___) ___-____" at bounding box center [275, 190] width 102 height 21
paste input "512) 914-0913"
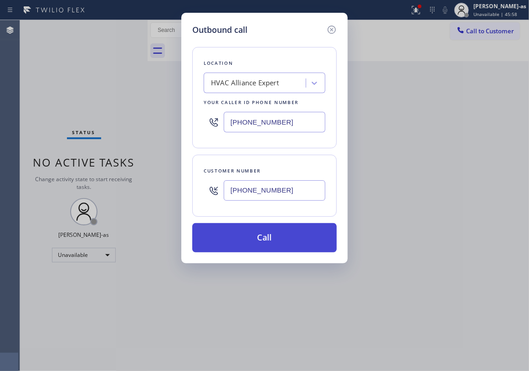
type input "[PHONE_NUMBER]"
click at [243, 243] on button "Call" at bounding box center [264, 237] width 144 height 29
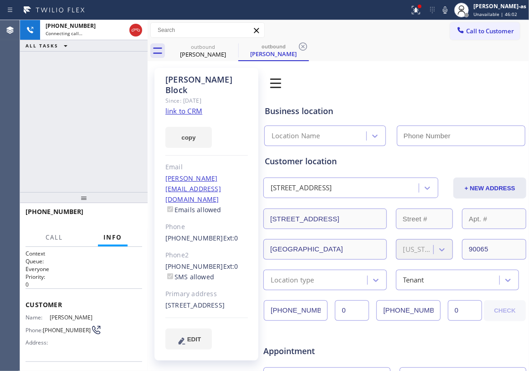
click at [81, 130] on div "[PHONE_NUMBER] Connecting call… ALL TASKS ALL TASKS ACTIVE TASKS TASKS IN WRAP …" at bounding box center [84, 106] width 128 height 172
click at [189, 106] on link "link to CRM" at bounding box center [183, 110] width 37 height 9
type input "[PHONE_NUMBER]"
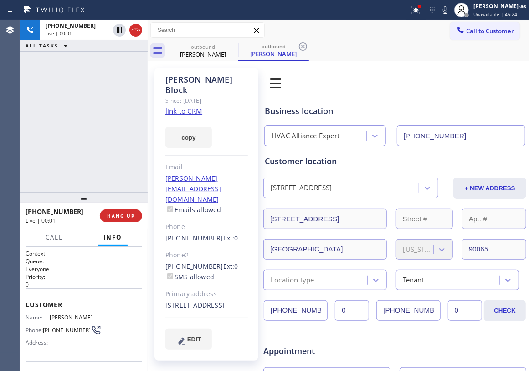
drag, startPoint x: 69, startPoint y: 53, endPoint x: 115, endPoint y: 70, distance: 48.8
click at [76, 64] on div "[PHONE_NUMBER] Live | 00:01 ALL TASKS ALL TASKS ACTIVE TASKS TASKS IN WRAP UP" at bounding box center [84, 106] width 128 height 172
drag, startPoint x: 136, startPoint y: 25, endPoint x: 140, endPoint y: 142, distance: 117.7
click at [136, 28] on icon at bounding box center [135, 30] width 11 height 11
drag, startPoint x: 139, startPoint y: 140, endPoint x: 139, endPoint y: 225, distance: 84.3
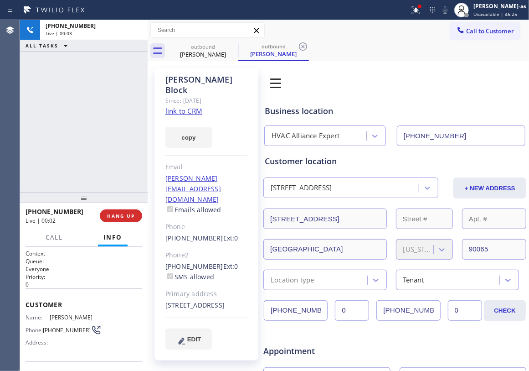
click at [138, 142] on div "[PHONE_NUMBER] Live | 00:03 ALL TASKS ALL TASKS ACTIVE TASKS TASKS IN WRAP UP" at bounding box center [84, 106] width 128 height 172
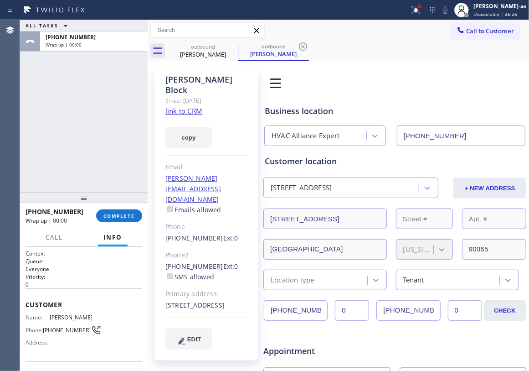
click at [118, 202] on div at bounding box center [84, 197] width 128 height 11
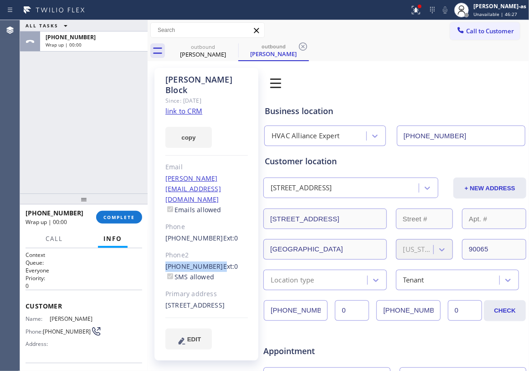
drag, startPoint x: 170, startPoint y: 236, endPoint x: 212, endPoint y: 235, distance: 41.5
click at [212, 235] on div "[PERSON_NAME] Since: [DATE] link to CRM copy Email [PERSON_NAME][EMAIL_ADDRESS]…" at bounding box center [207, 214] width 104 height 292
copy div "[PHONE_NUMBER]"
click at [126, 214] on span "COMPLETE" at bounding box center [118, 217] width 31 height 6
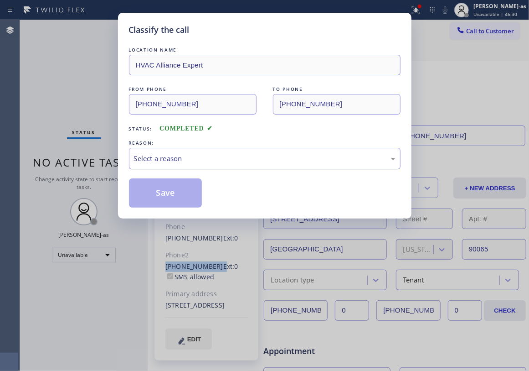
click at [210, 160] on div "Select a reason" at bounding box center [265, 158] width 262 height 10
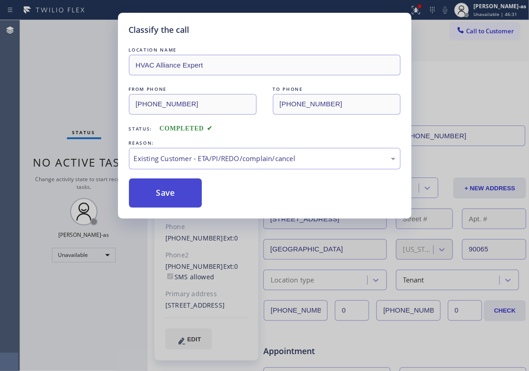
click at [173, 198] on button "Save" at bounding box center [165, 192] width 73 height 29
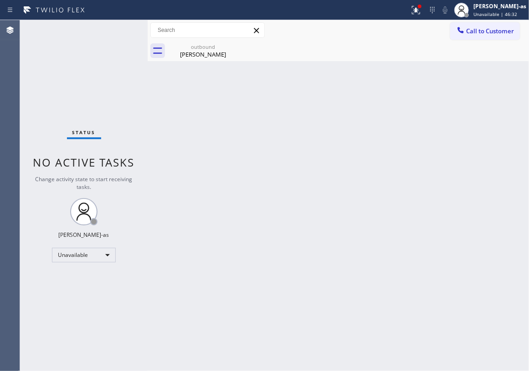
click at [484, 30] on span "Call to Customer" at bounding box center [490, 31] width 48 height 8
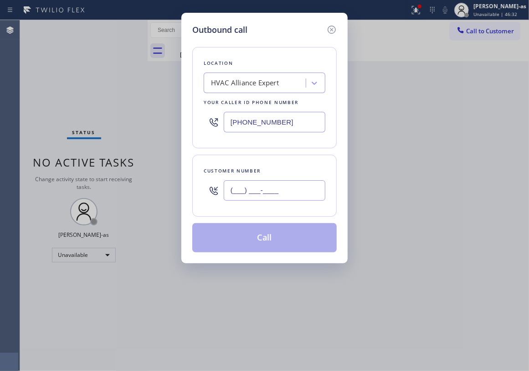
click at [295, 196] on input "(___) ___-____" at bounding box center [275, 190] width 102 height 21
paste input "310) 922-6080"
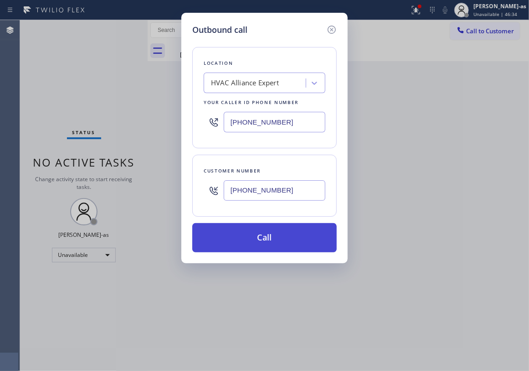
type input "[PHONE_NUMBER]"
click at [252, 248] on button "Call" at bounding box center [264, 237] width 144 height 29
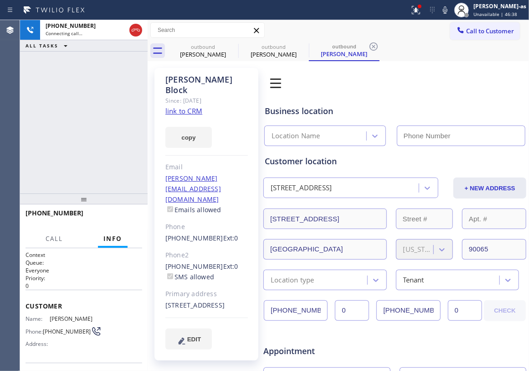
type input "[PHONE_NUMBER]"
click at [75, 111] on div "[PHONE_NUMBER] Connecting call… ALL TASKS ALL TASKS ACTIVE TASKS TASKS IN WRAP …" at bounding box center [84, 106] width 128 height 173
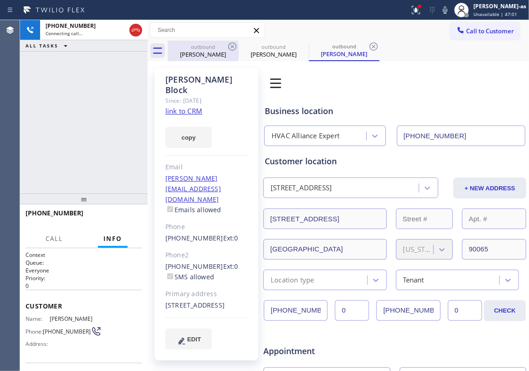
click at [221, 48] on div "outbound" at bounding box center [203, 46] width 69 height 7
click at [228, 44] on icon at bounding box center [232, 46] width 11 height 11
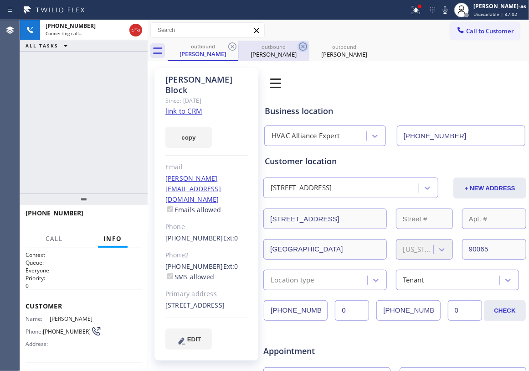
click at [298, 45] on icon at bounding box center [303, 46] width 11 height 11
click at [0, 0] on icon at bounding box center [0, 0] width 0 height 0
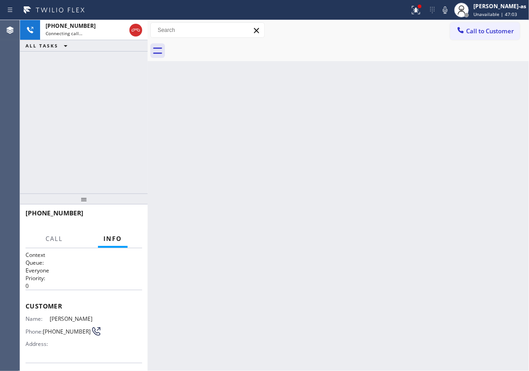
drag, startPoint x: 117, startPoint y: 104, endPoint x: 140, endPoint y: 56, distance: 53.8
click at [121, 102] on div "[PHONE_NUMBER] Connecting call… ALL TASKS ALL TASKS ACTIVE TASKS TASKS IN WRAP …" at bounding box center [84, 106] width 128 height 173
drag, startPoint x: 134, startPoint y: 29, endPoint x: 158, endPoint y: 86, distance: 61.3
click at [134, 30] on icon at bounding box center [135, 30] width 11 height 11
click at [212, 121] on div "Back to Dashboard Change Sender ID Customers Technicians Select a contact Outbo…" at bounding box center [339, 195] width 382 height 351
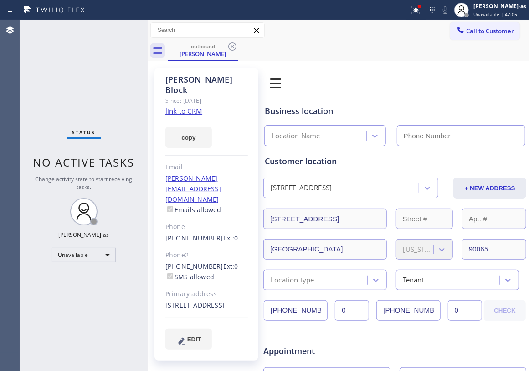
type input "[PHONE_NUMBER]"
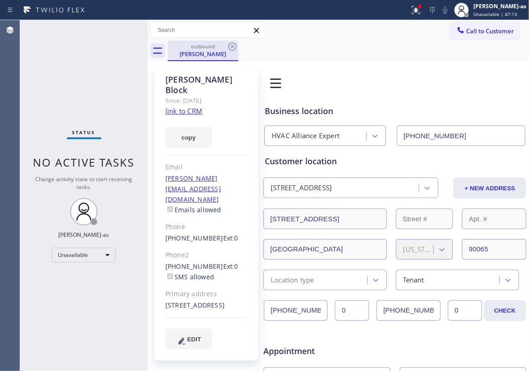
click at [210, 54] on div "[PERSON_NAME]" at bounding box center [203, 54] width 69 height 8
click at [236, 44] on icon at bounding box center [232, 46] width 11 height 11
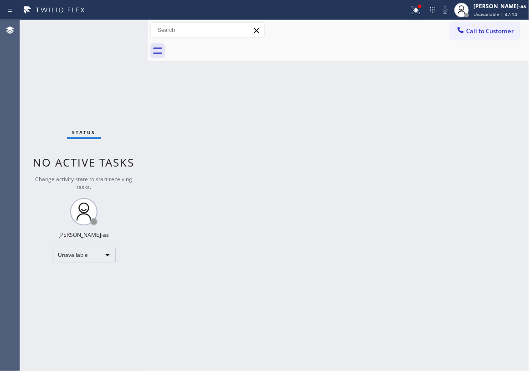
drag, startPoint x: 481, startPoint y: 27, endPoint x: 328, endPoint y: 138, distance: 188.8
click at [481, 30] on span "Call to Customer" at bounding box center [490, 31] width 48 height 8
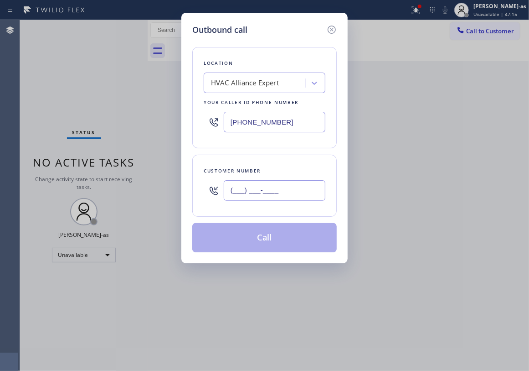
click at [280, 186] on input "(___) ___-____" at bounding box center [275, 190] width 102 height 21
paste input "626) 298-1519"
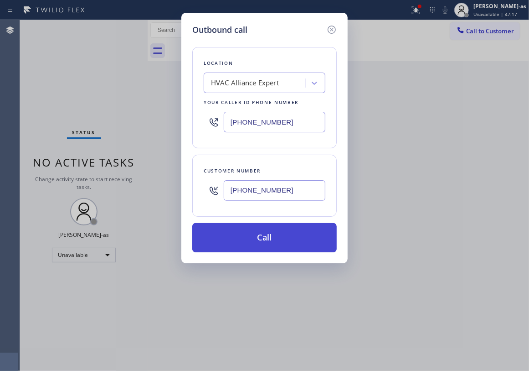
type input "[PHONE_NUMBER]"
click at [276, 243] on button "Call" at bounding box center [264, 237] width 144 height 29
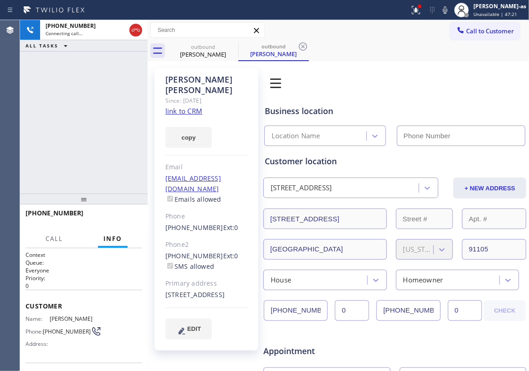
click at [191, 106] on link "link to CRM" at bounding box center [183, 110] width 37 height 9
type input "[PHONE_NUMBER]"
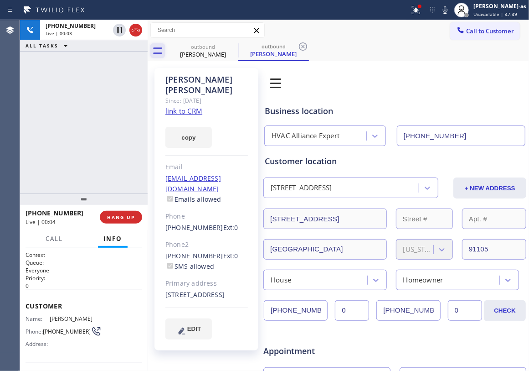
drag, startPoint x: 104, startPoint y: 115, endPoint x: 155, endPoint y: 49, distance: 83.5
click at [106, 115] on div "[PHONE_NUMBER] Live | 00:03 ALL TASKS ALL TASKS ACTIVE TASKS TASKS IN WRAP UP" at bounding box center [84, 106] width 128 height 173
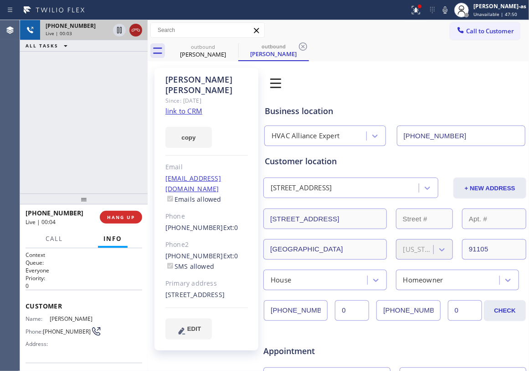
click at [135, 26] on icon at bounding box center [135, 30] width 11 height 11
drag, startPoint x: 130, startPoint y: 67, endPoint x: 124, endPoint y: 157, distance: 90.9
click at [130, 77] on div "[PHONE_NUMBER] Live | 00:05 ALL TASKS ALL TASKS ACTIVE TASKS TASKS IN WRAP UP" at bounding box center [84, 106] width 128 height 173
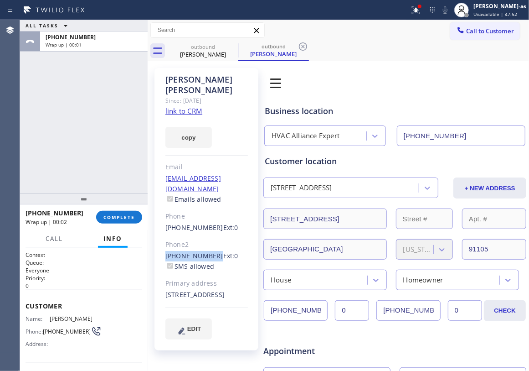
drag, startPoint x: 163, startPoint y: 234, endPoint x: 212, endPoint y: 234, distance: 49.2
click at [212, 234] on div "[PERSON_NAME] Since: [DATE] link to CRM copy Email [EMAIL_ADDRESS][DOMAIN_NAME]…" at bounding box center [207, 209] width 104 height 282
copy div "[PHONE_NUMBER]"
click at [116, 220] on span "COMPLETE" at bounding box center [118, 217] width 31 height 6
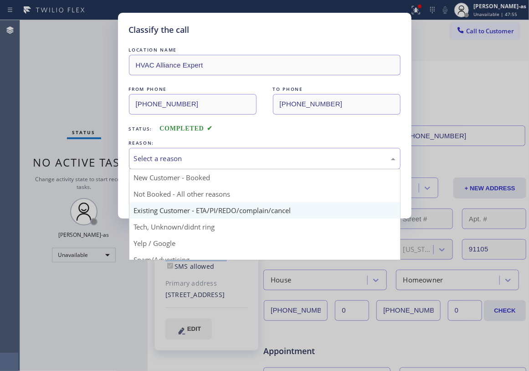
drag, startPoint x: 201, startPoint y: 161, endPoint x: 223, endPoint y: 214, distance: 57.0
click at [202, 169] on div "Select a reason New Customer - Booked Not Booked - All other reasons Existing C…" at bounding box center [265, 158] width 272 height 21
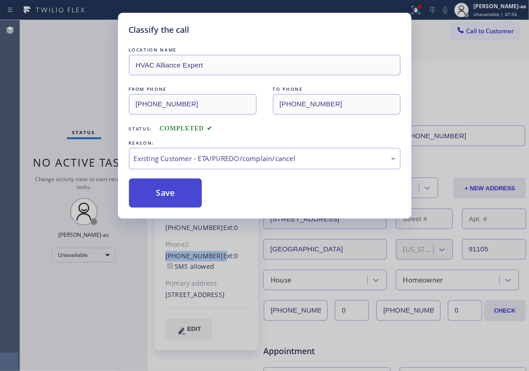
drag, startPoint x: 174, startPoint y: 197, endPoint x: 439, endPoint y: 124, distance: 274.3
click at [175, 197] on button "Save" at bounding box center [165, 192] width 73 height 29
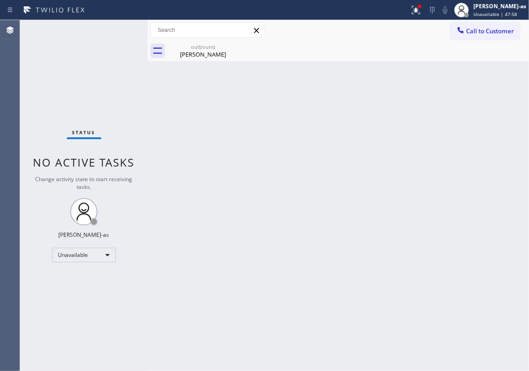
drag, startPoint x: 471, startPoint y: 26, endPoint x: 466, endPoint y: 31, distance: 6.8
click at [471, 27] on span "Call to Customer" at bounding box center [490, 31] width 48 height 8
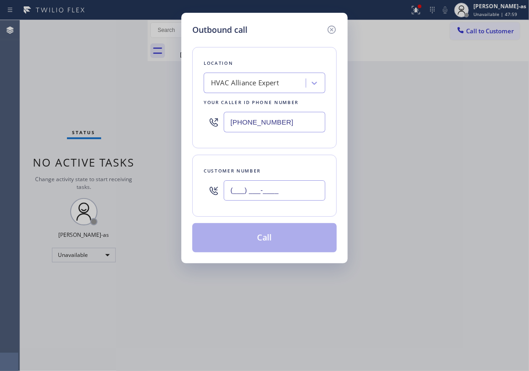
click at [273, 189] on input "(___) ___-____" at bounding box center [275, 190] width 102 height 21
paste input "818) 489-3800"
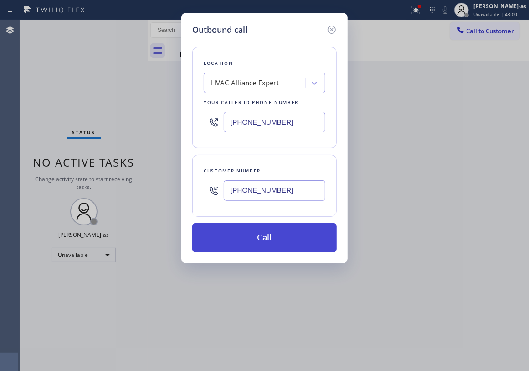
type input "[PHONE_NUMBER]"
click at [261, 245] on button "Call" at bounding box center [264, 237] width 144 height 29
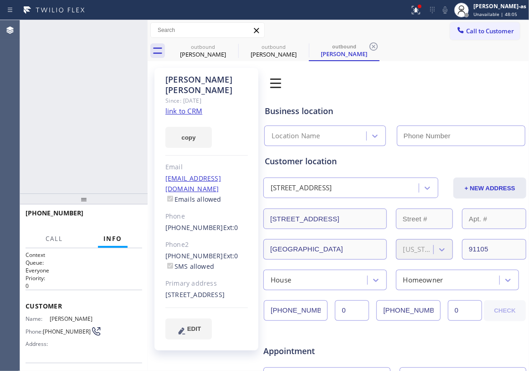
type input "[PHONE_NUMBER]"
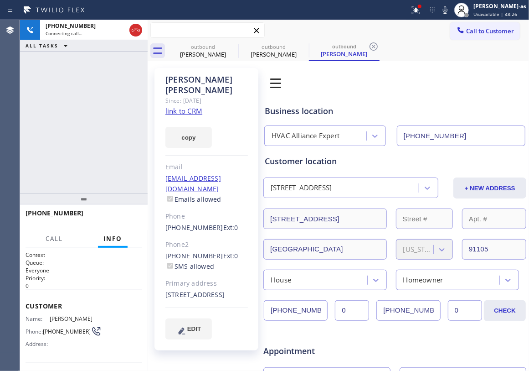
click at [210, 37] on input "text" at bounding box center [208, 30] width 114 height 15
drag, startPoint x: 214, startPoint y: 45, endPoint x: 232, endPoint y: 48, distance: 18.1
click at [214, 46] on div "outbound" at bounding box center [203, 46] width 69 height 7
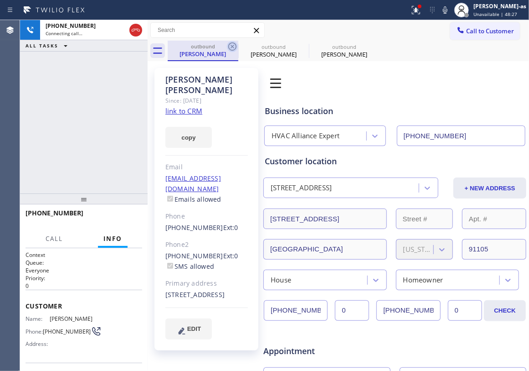
click at [232, 46] on icon at bounding box center [232, 46] width 11 height 11
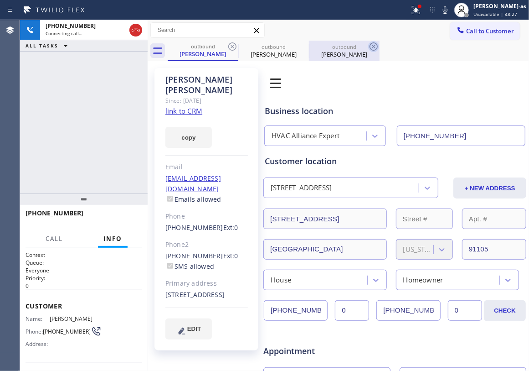
click at [0, 0] on icon at bounding box center [0, 0] width 0 height 0
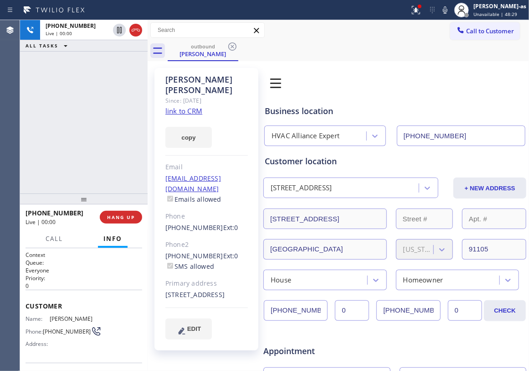
drag, startPoint x: 77, startPoint y: 132, endPoint x: 83, endPoint y: 133, distance: 6.1
click at [80, 134] on div "[PHONE_NUMBER] Live | 00:00 ALL TASKS ALL TASKS ACTIVE TASKS TASKS IN WRAP UP" at bounding box center [84, 106] width 128 height 173
click at [130, 167] on div "[PHONE_NUMBER] Live | 00:52 ALL TASKS ALL TASKS ACTIVE TASKS TASKS IN WRAP UP" at bounding box center [84, 106] width 128 height 173
click at [92, 173] on div "[PHONE_NUMBER] Live | 00:53 ALL TASKS ALL TASKS ACTIVE TASKS TASKS IN WRAP UP" at bounding box center [84, 106] width 128 height 173
click at [92, 171] on div "[PHONE_NUMBER] Live | 00:54 ALL TASKS ALL TASKS ACTIVE TASKS TASKS IN WRAP UP" at bounding box center [84, 106] width 128 height 173
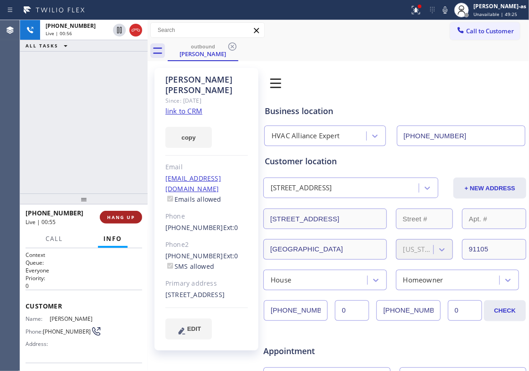
click at [121, 217] on span "HANG UP" at bounding box center [121, 217] width 28 height 6
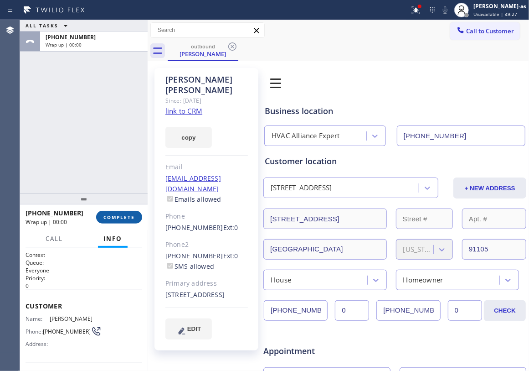
click at [121, 217] on span "COMPLETE" at bounding box center [118, 217] width 31 height 6
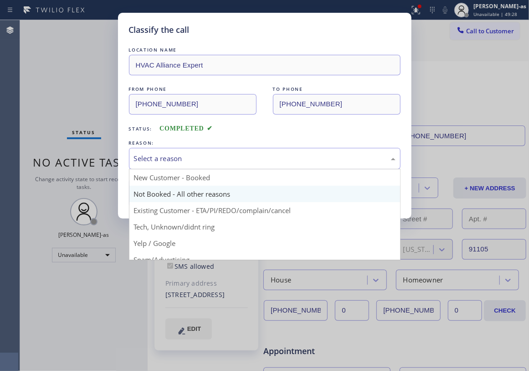
drag, startPoint x: 181, startPoint y: 159, endPoint x: 224, endPoint y: 197, distance: 57.8
click at [181, 162] on div "Select a reason" at bounding box center [265, 158] width 262 height 10
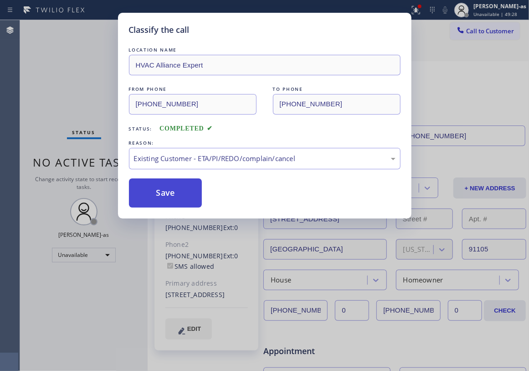
drag, startPoint x: 161, startPoint y: 194, endPoint x: 154, endPoint y: 199, distance: 9.2
click at [161, 194] on button "Save" at bounding box center [165, 192] width 73 height 29
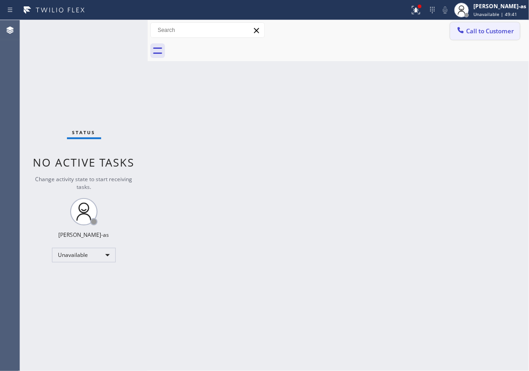
click at [471, 32] on span "Call to Customer" at bounding box center [490, 31] width 48 height 8
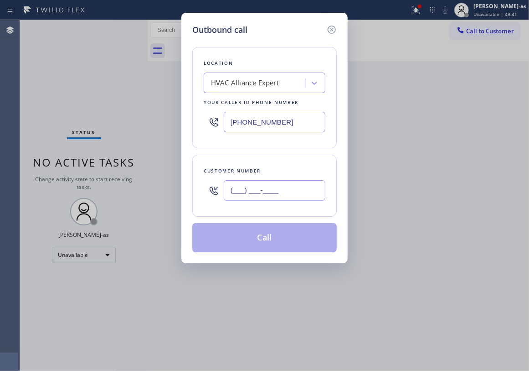
click at [283, 194] on input "(___) ___-____" at bounding box center [275, 190] width 102 height 21
paste input "626) 232-3055"
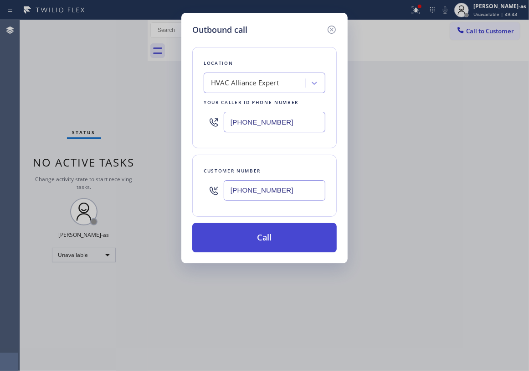
type input "[PHONE_NUMBER]"
click at [264, 243] on button "Call" at bounding box center [264, 237] width 144 height 29
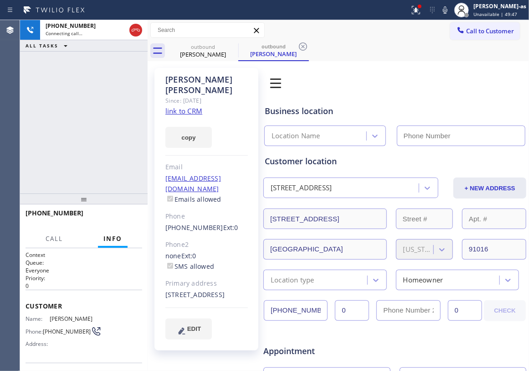
type input "[PHONE_NUMBER]"
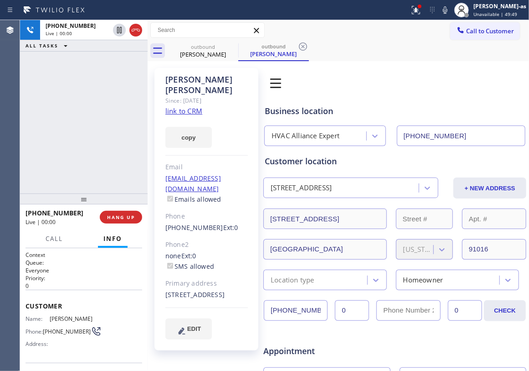
click at [191, 106] on link "link to CRM" at bounding box center [183, 110] width 37 height 9
click at [79, 102] on div "[PHONE_NUMBER] Live | 00:01 ALL TASKS ALL TASKS ACTIVE TASKS TASKS IN WRAP UP" at bounding box center [84, 106] width 128 height 173
click at [203, 51] on div "[PERSON_NAME]" at bounding box center [203, 54] width 69 height 8
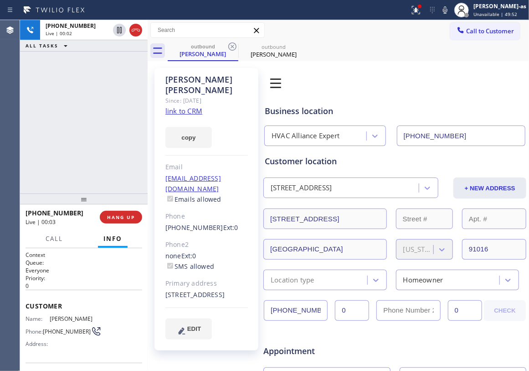
drag, startPoint x: 230, startPoint y: 46, endPoint x: 46, endPoint y: 177, distance: 225.8
click at [231, 46] on icon at bounding box center [232, 46] width 11 height 11
drag, startPoint x: 48, startPoint y: 179, endPoint x: 57, endPoint y: 181, distance: 9.8
click at [53, 181] on div "[PHONE_NUMBER] Live | 00:02 ALL TASKS ALL TASKS ACTIVE TASKS TASKS IN WRAP UP" at bounding box center [84, 106] width 128 height 173
click at [120, 217] on span "HANG UP" at bounding box center [121, 217] width 28 height 6
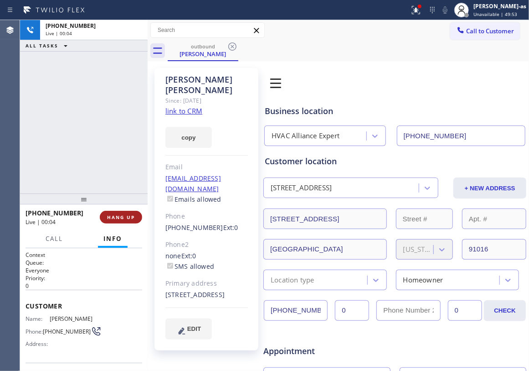
click at [120, 217] on span "HANG UP" at bounding box center [121, 217] width 28 height 6
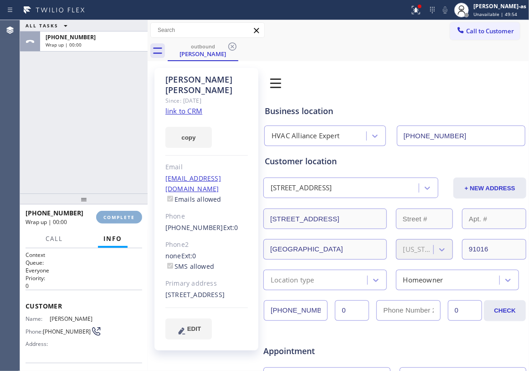
click at [120, 217] on span "COMPLETE" at bounding box center [118, 217] width 31 height 6
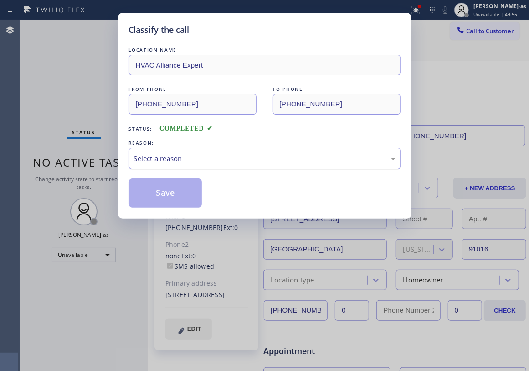
click at [178, 166] on div "Select a reason" at bounding box center [265, 158] width 272 height 21
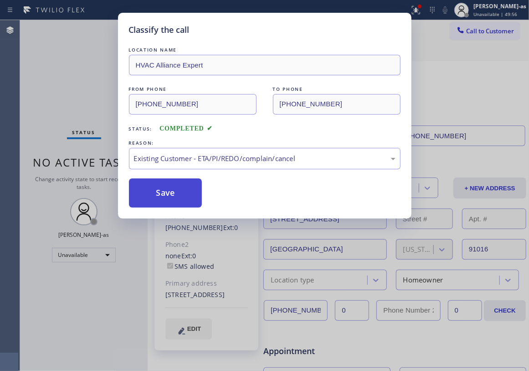
click at [181, 195] on button "Save" at bounding box center [165, 192] width 73 height 29
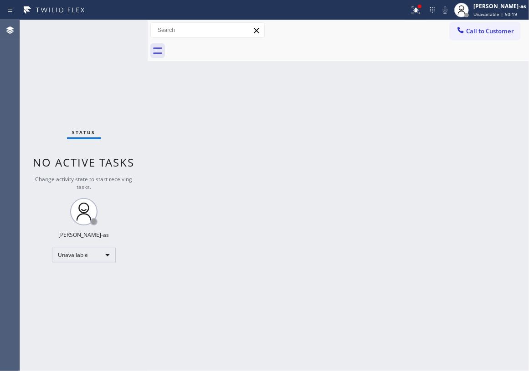
click at [243, 131] on div "Back to Dashboard Change Sender ID Customers Technicians Select a contact Outbo…" at bounding box center [339, 195] width 382 height 351
click at [498, 27] on span "Call to Customer" at bounding box center [490, 31] width 48 height 8
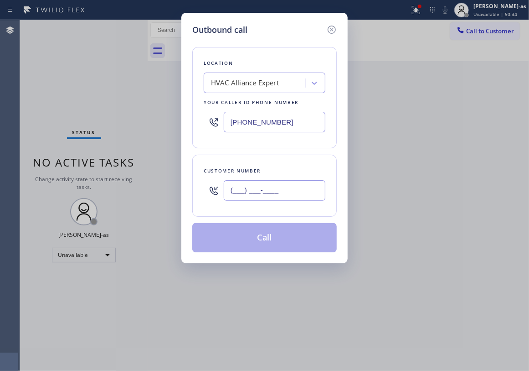
click at [295, 192] on input "(___) ___-____" at bounding box center [275, 190] width 102 height 21
paste input "323) 686-4880"
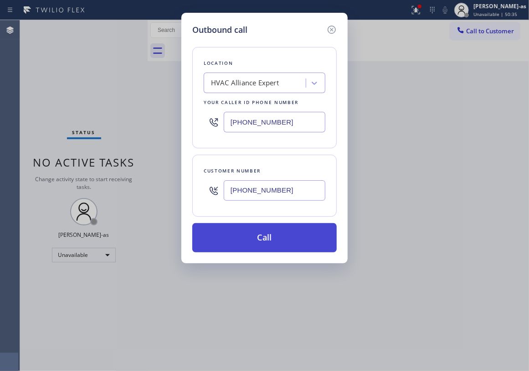
type input "[PHONE_NUMBER]"
click at [279, 242] on button "Call" at bounding box center [264, 237] width 144 height 29
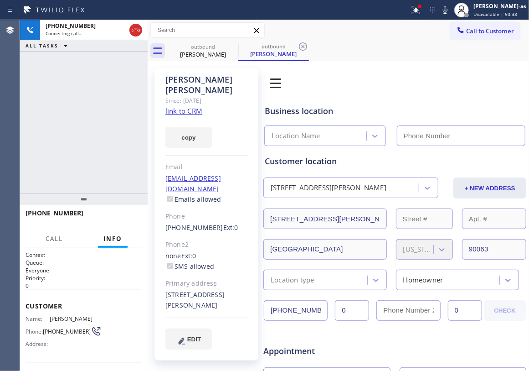
click at [186, 104] on div "[PERSON_NAME] Since: [DATE] link to CRM copy Email [EMAIL_ADDRESS][DOMAIN_NAME]…" at bounding box center [207, 214] width 104 height 292
click at [126, 97] on div "[PHONE_NUMBER] Connecting call… ALL TASKS ALL TASKS ACTIVE TASKS TASKS IN WRAP …" at bounding box center [84, 106] width 128 height 173
click at [175, 106] on link "link to CRM" at bounding box center [183, 110] width 37 height 9
type input "[PHONE_NUMBER]"
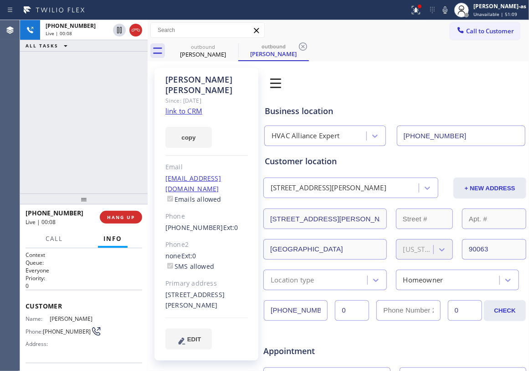
drag, startPoint x: 70, startPoint y: 101, endPoint x: 93, endPoint y: 106, distance: 23.9
click at [71, 102] on div "[PHONE_NUMBER] Live | 00:08 ALL TASKS ALL TASKS ACTIVE TASKS TASKS IN WRAP UP" at bounding box center [84, 106] width 128 height 173
click at [134, 26] on icon at bounding box center [135, 30] width 11 height 11
click at [119, 166] on div "[PHONE_NUMBER] Live | 00:09 ALL TASKS ALL TASKS ACTIVE TASKS TASKS IN WRAP UP" at bounding box center [84, 106] width 128 height 173
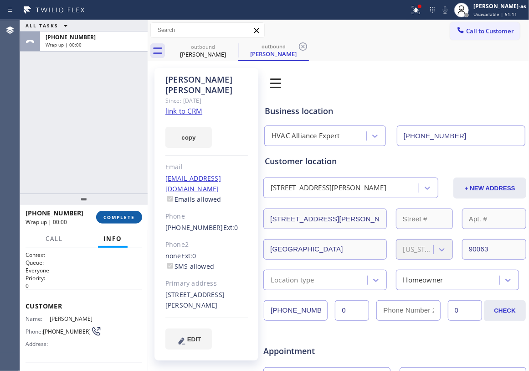
click at [123, 216] on span "COMPLETE" at bounding box center [118, 217] width 31 height 6
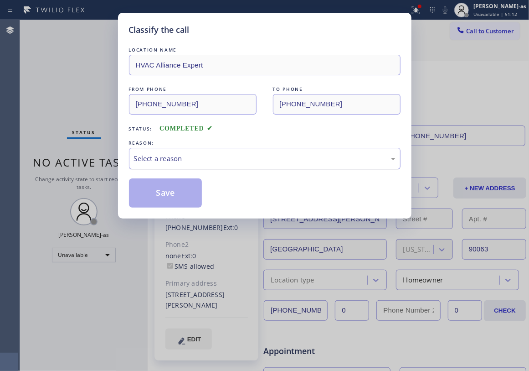
click at [159, 157] on div "Select a reason" at bounding box center [265, 158] width 262 height 10
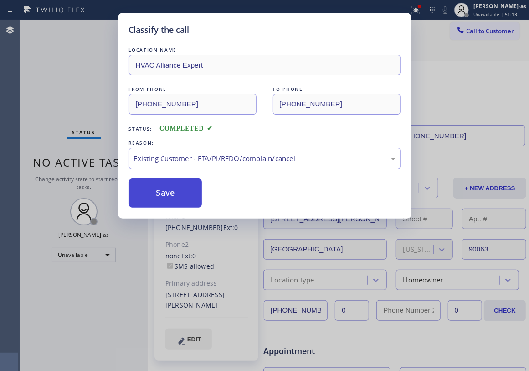
click at [174, 194] on button "Save" at bounding box center [165, 192] width 73 height 29
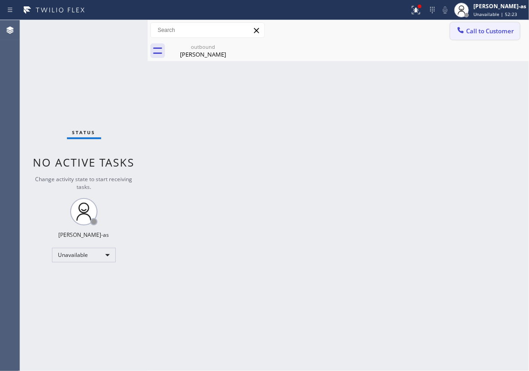
click at [493, 32] on span "Call to Customer" at bounding box center [490, 31] width 48 height 8
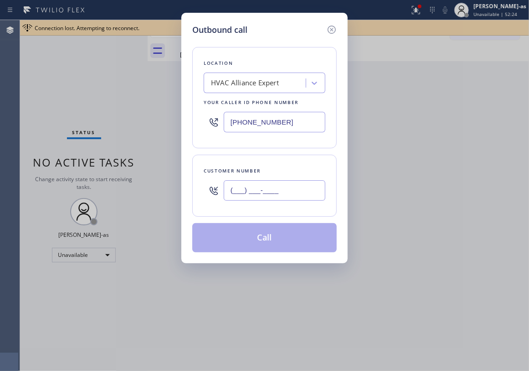
click at [282, 192] on input "(___) ___-____" at bounding box center [275, 190] width 102 height 21
paste input "314) 791-1228"
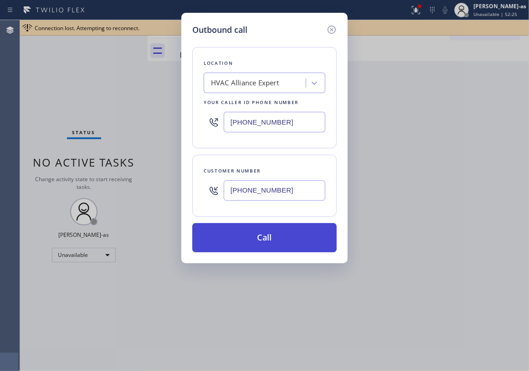
type input "[PHONE_NUMBER]"
drag, startPoint x: 268, startPoint y: 241, endPoint x: 273, endPoint y: 236, distance: 7.1
click at [269, 239] on button "Call" at bounding box center [264, 237] width 144 height 29
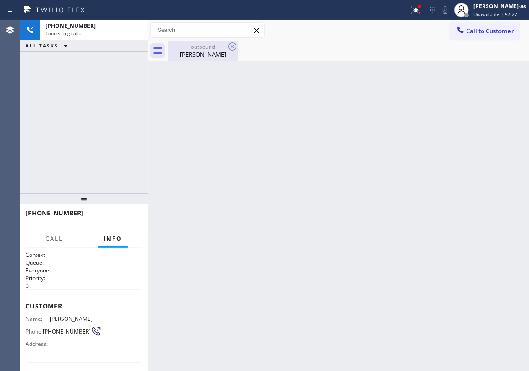
click at [199, 56] on div "[PERSON_NAME]" at bounding box center [203, 54] width 69 height 8
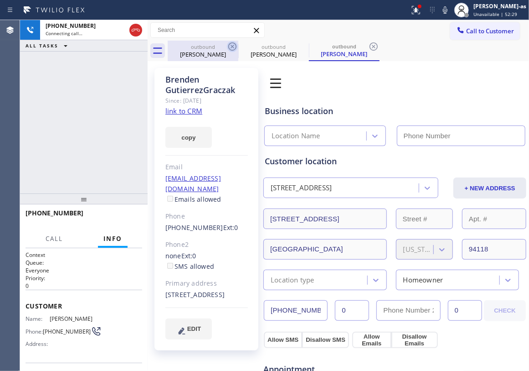
click at [233, 44] on icon at bounding box center [232, 46] width 11 height 11
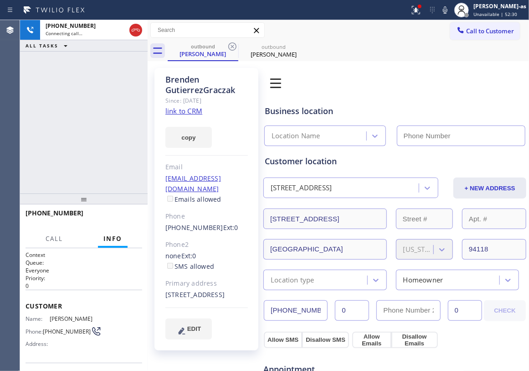
click at [233, 44] on icon at bounding box center [232, 46] width 11 height 11
click at [186, 110] on link "link to CRM" at bounding box center [183, 110] width 37 height 9
type input "[PHONE_NUMBER]"
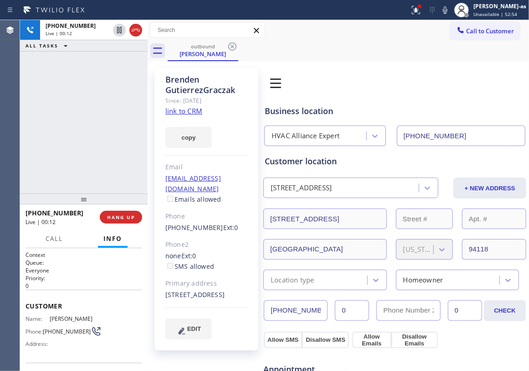
click at [191, 111] on link "link to CRM" at bounding box center [183, 110] width 37 height 9
click at [112, 127] on div "[PHONE_NUMBER] Live | 01:20 ALL TASKS ALL TASKS ACTIVE TASKS TASKS IN WRAP UP" at bounding box center [84, 106] width 128 height 173
click at [109, 204] on div at bounding box center [84, 198] width 128 height 11
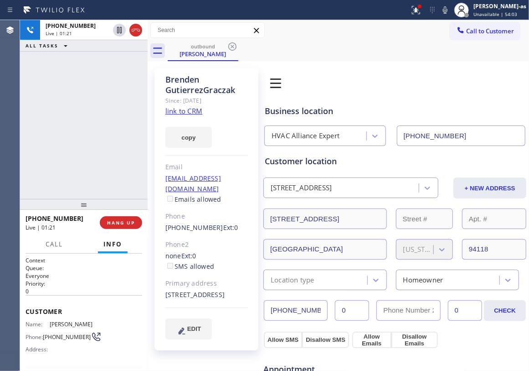
click at [99, 172] on div "[PHONE_NUMBER] Live | 01:21 ALL TASKS ALL TASKS ACTIVE TASKS TASKS IN WRAP UP" at bounding box center [84, 109] width 128 height 179
click at [122, 221] on span "HANG UP" at bounding box center [121, 222] width 28 height 6
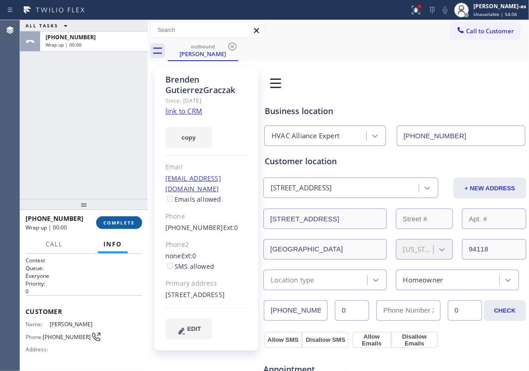
click at [127, 220] on span "COMPLETE" at bounding box center [118, 222] width 31 height 6
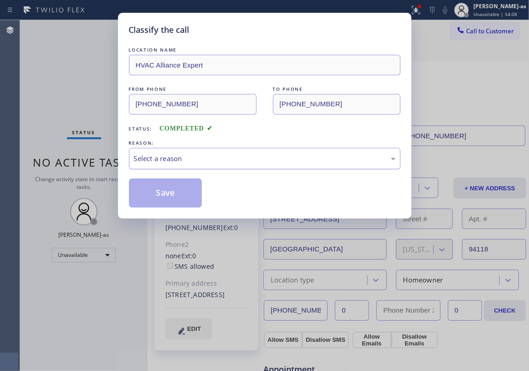
click at [225, 160] on div "Select a reason" at bounding box center [265, 158] width 262 height 10
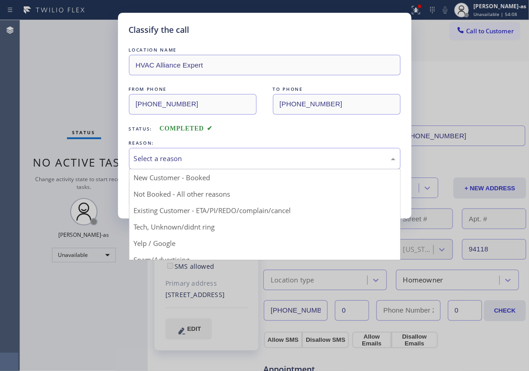
drag, startPoint x: 237, startPoint y: 208, endPoint x: 214, endPoint y: 206, distance: 23.4
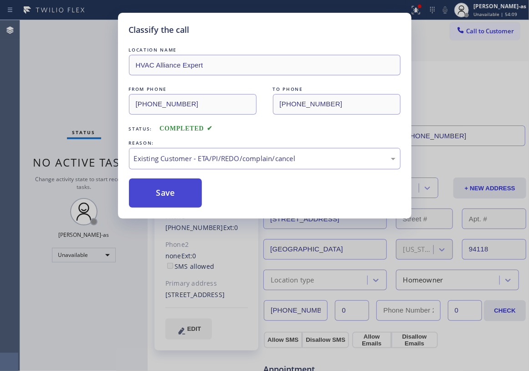
click at [172, 192] on button "Save" at bounding box center [165, 192] width 73 height 29
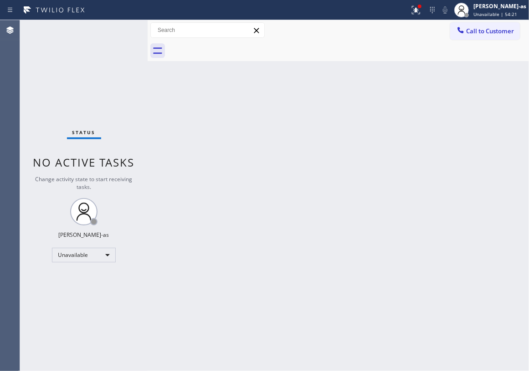
drag, startPoint x: 474, startPoint y: 31, endPoint x: 413, endPoint y: 61, distance: 68.1
click at [473, 32] on span "Call to Customer" at bounding box center [490, 31] width 48 height 8
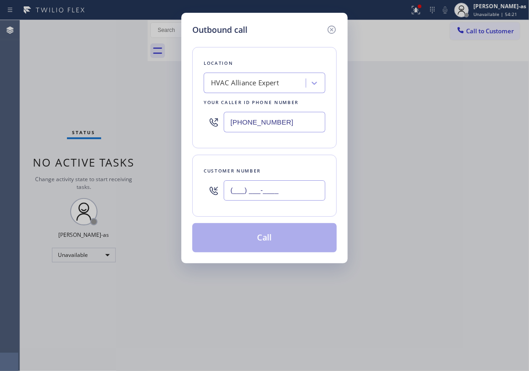
click at [267, 188] on input "(___) ___-____" at bounding box center [275, 190] width 102 height 21
paste input "310) 291-1055"
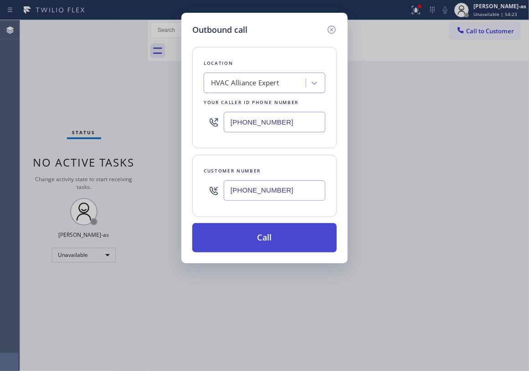
type input "[PHONE_NUMBER]"
click at [273, 239] on button "Call" at bounding box center [264, 237] width 144 height 29
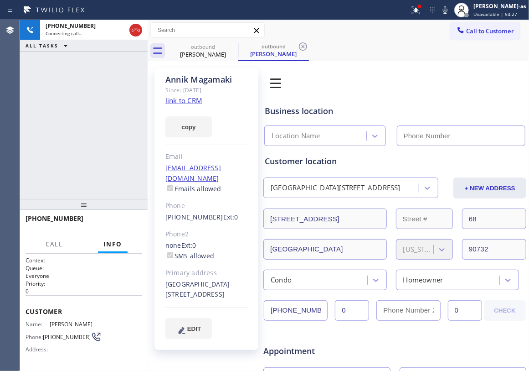
type input "[PHONE_NUMBER]"
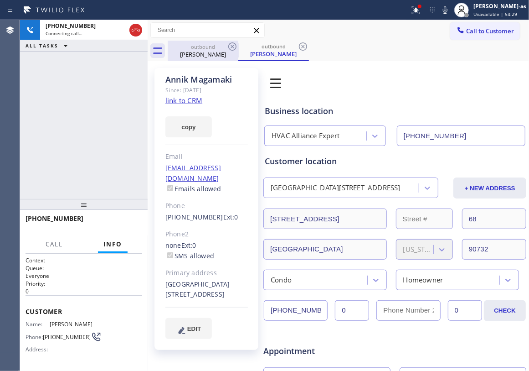
click at [218, 47] on div "outbound" at bounding box center [203, 46] width 69 height 7
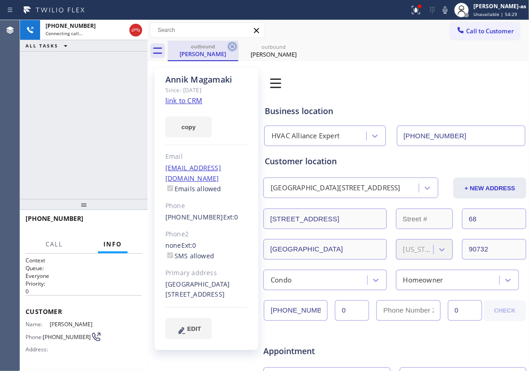
click at [231, 46] on icon at bounding box center [232, 46] width 11 height 11
drag, startPoint x: 197, startPoint y: 52, endPoint x: 217, endPoint y: 52, distance: 20.1
click at [203, 55] on div "[PERSON_NAME]" at bounding box center [203, 54] width 69 height 8
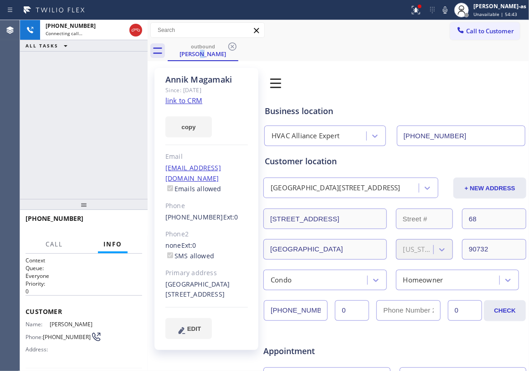
click at [193, 101] on link "link to CRM" at bounding box center [183, 100] width 37 height 9
drag, startPoint x: 115, startPoint y: 128, endPoint x: 121, endPoint y: 148, distance: 20.9
click at [119, 144] on div "[PHONE_NUMBER] Live | 00:01 ALL TASKS ALL TASKS ACTIVE TASKS TASKS IN WRAP UP" at bounding box center [84, 109] width 128 height 179
click at [126, 225] on span "HANG UP" at bounding box center [121, 222] width 28 height 6
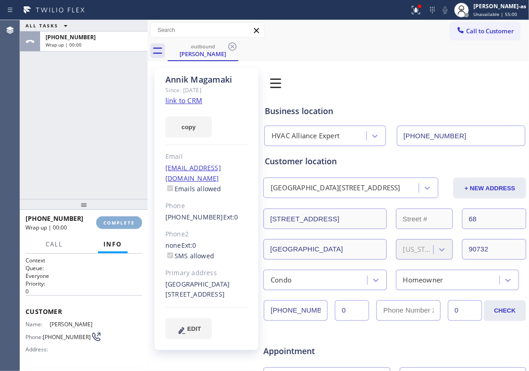
click at [126, 223] on span "COMPLETE" at bounding box center [118, 222] width 31 height 6
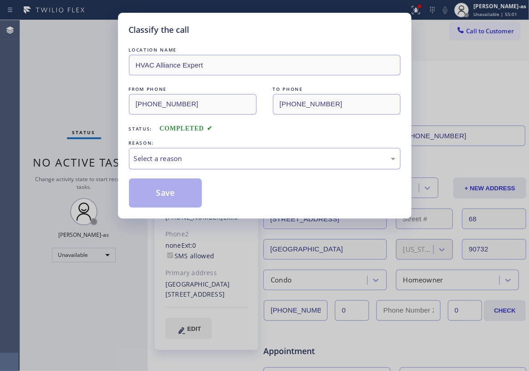
drag, startPoint x: 206, startPoint y: 161, endPoint x: 208, endPoint y: 167, distance: 6.3
click at [206, 163] on div "Select a reason" at bounding box center [265, 158] width 262 height 10
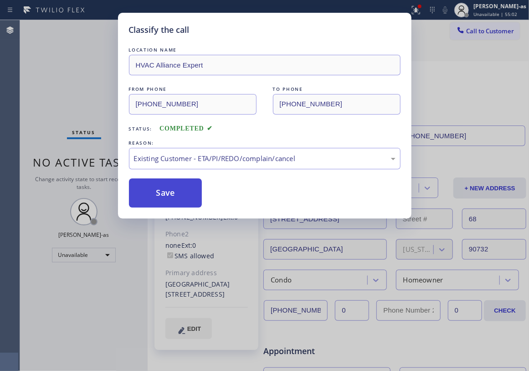
click at [192, 207] on button "Save" at bounding box center [165, 192] width 73 height 29
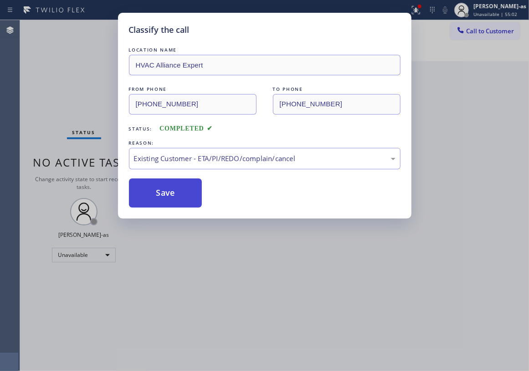
click at [185, 199] on button "Save" at bounding box center [165, 192] width 73 height 29
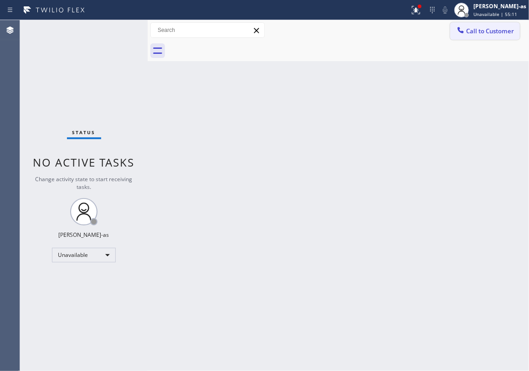
click at [488, 32] on span "Call to Customer" at bounding box center [490, 31] width 48 height 8
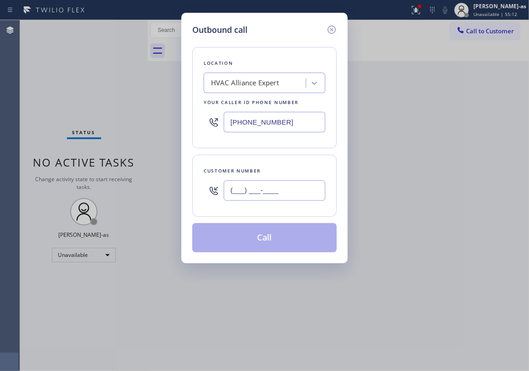
click at [258, 190] on input "(___) ___-____" at bounding box center [275, 190] width 102 height 21
paste input "626) 814-9708"
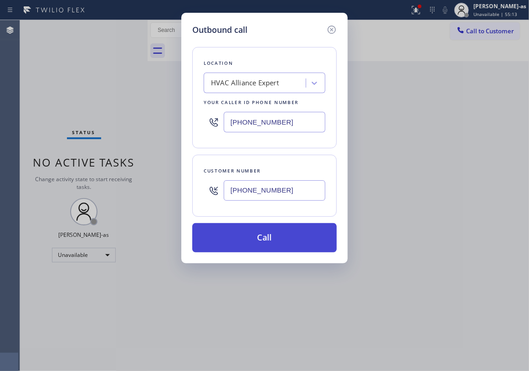
type input "[PHONE_NUMBER]"
click at [267, 248] on button "Call" at bounding box center [264, 237] width 144 height 29
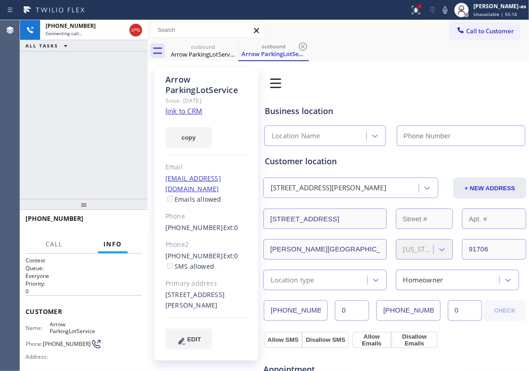
click at [192, 110] on link "link to CRM" at bounding box center [183, 110] width 37 height 9
type input "[PHONE_NUMBER]"
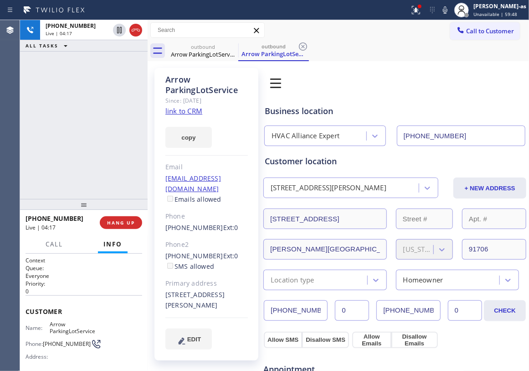
click at [76, 88] on div "[PHONE_NUMBER] Live | 04:17 ALL TASKS ALL TASKS ACTIVE TASKS TASKS IN WRAP UP" at bounding box center [84, 109] width 128 height 179
click at [118, 152] on div "[PHONE_NUMBER] Live | 04:18 ALL TASKS ALL TASKS ACTIVE TASKS TASKS IN WRAP UP" at bounding box center [84, 109] width 128 height 179
click at [106, 140] on div "[PHONE_NUMBER] Live | 04:19 ALL TASKS ALL TASKS ACTIVE TASKS TASKS IN WRAP UP" at bounding box center [84, 109] width 128 height 179
drag, startPoint x: 98, startPoint y: 174, endPoint x: 139, endPoint y: 226, distance: 66.8
click at [99, 174] on div "[PHONE_NUMBER] Live | 04:20 ALL TASKS ALL TASKS ACTIVE TASKS TASKS IN WRAP UP" at bounding box center [84, 109] width 128 height 179
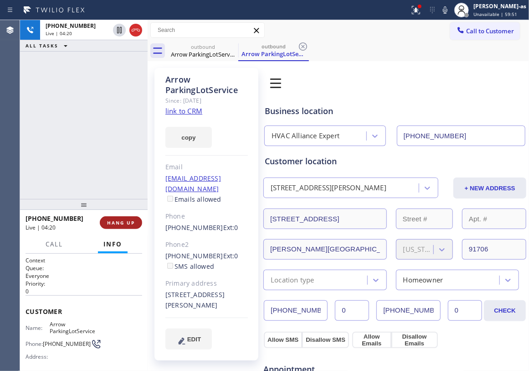
click at [114, 225] on span "HANG UP" at bounding box center [121, 222] width 28 height 6
drag, startPoint x: 104, startPoint y: 137, endPoint x: 110, endPoint y: 185, distance: 47.7
click at [104, 140] on div "[PHONE_NUMBER] Live | 04:21 ALL TASKS ALL TASKS ACTIVE TASKS TASKS IN WRAP UP" at bounding box center [84, 109] width 128 height 179
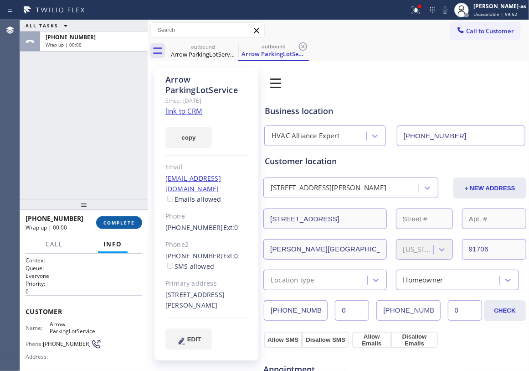
click at [126, 222] on span "COMPLETE" at bounding box center [118, 222] width 31 height 6
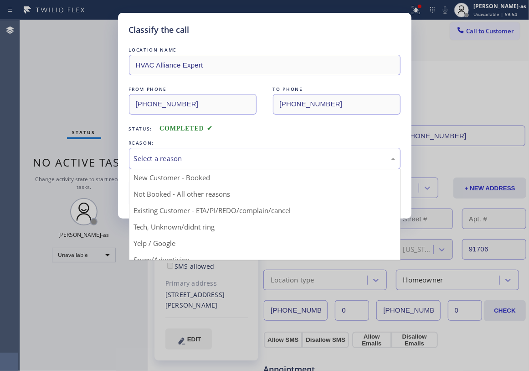
click at [165, 167] on div "Select a reason" at bounding box center [265, 158] width 272 height 21
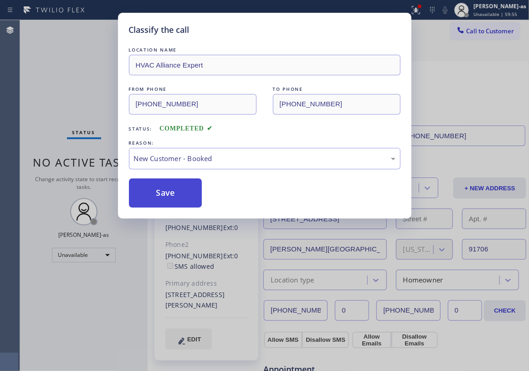
click at [174, 190] on button "Save" at bounding box center [165, 192] width 73 height 29
drag, startPoint x: 73, startPoint y: 70, endPoint x: 73, endPoint y: 76, distance: 5.5
click at [73, 75] on div "Classify the call LOCATION NAME HVAC Alliance Expert FROM PHONE [PHONE_NUMBER] …" at bounding box center [264, 185] width 529 height 371
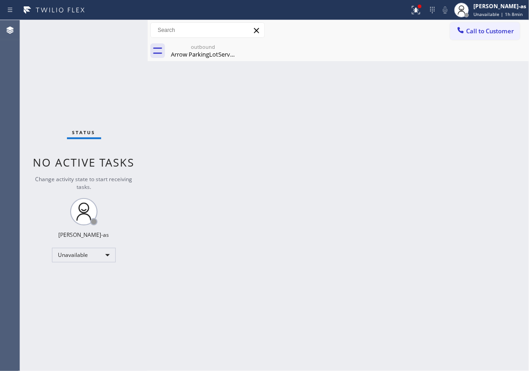
drag, startPoint x: 150, startPoint y: 157, endPoint x: 197, endPoint y: 114, distance: 64.5
click at [148, 154] on div at bounding box center [148, 195] width 0 height 351
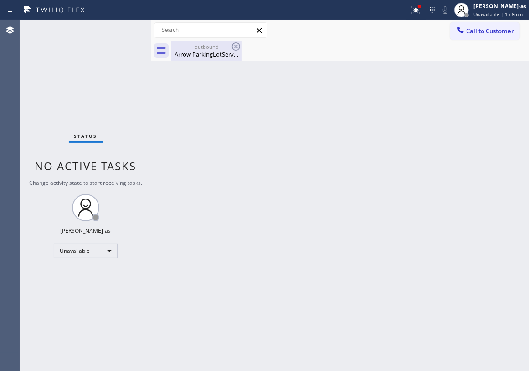
click at [206, 56] on div "Arrow ParkingLotService" at bounding box center [206, 54] width 69 height 8
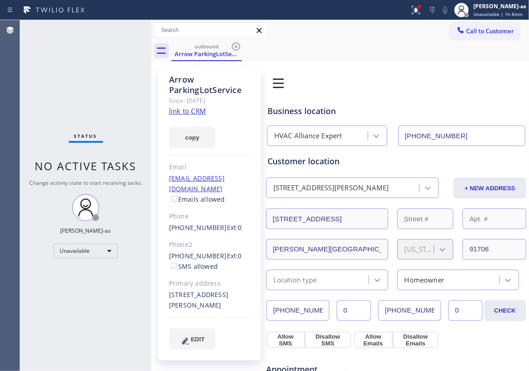
drag, startPoint x: 235, startPoint y: 43, endPoint x: 239, endPoint y: 127, distance: 84.0
click at [235, 44] on icon at bounding box center [236, 46] width 11 height 11
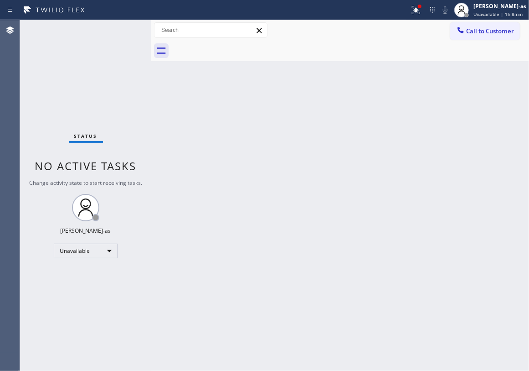
click at [263, 177] on div "Back to Dashboard Change Sender ID Customers Technicians Select a contact Outbo…" at bounding box center [340, 195] width 378 height 351
drag, startPoint x: 273, startPoint y: 201, endPoint x: 341, endPoint y: 315, distance: 132.8
click at [276, 201] on div "Back to Dashboard Change Sender ID Customers Technicians Select a contact Outbo…" at bounding box center [340, 195] width 378 height 351
click at [66, 81] on div "Status No active tasks Change activity state to start receiving tasks. [PERSON_…" at bounding box center [85, 195] width 131 height 351
click at [499, 36] on button "Call to Customer" at bounding box center [485, 30] width 70 height 17
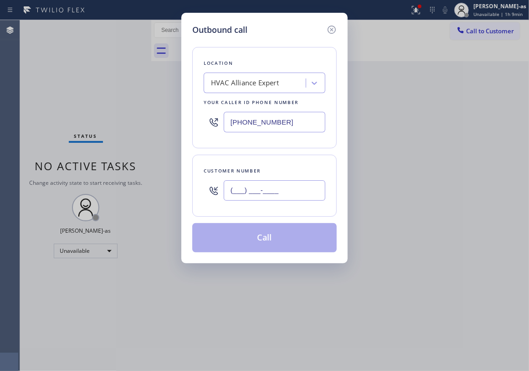
click at [285, 194] on input "(___) ___-____" at bounding box center [275, 190] width 102 height 21
paste input "818) 274-4166"
type input "[PHONE_NUMBER]"
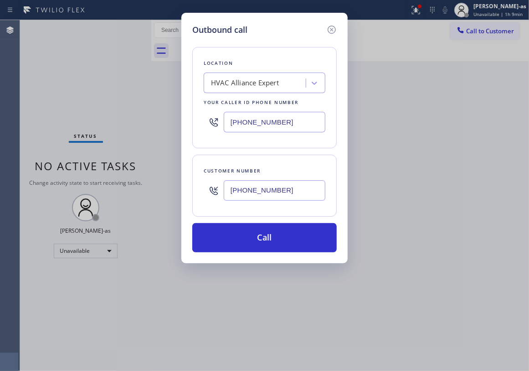
click at [293, 128] on input "[PHONE_NUMBER]" at bounding box center [275, 122] width 102 height 21
click at [293, 129] on input "[PHONE_NUMBER]" at bounding box center [275, 122] width 102 height 21
paste input "323) 416-2342"
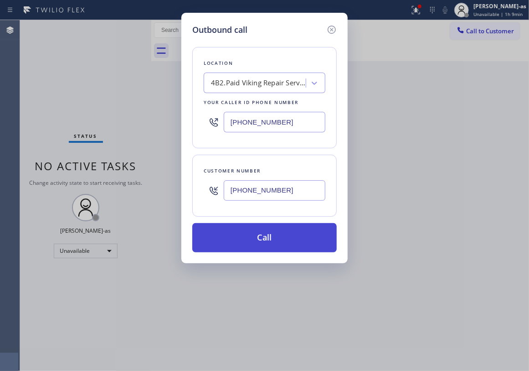
type input "[PHONE_NUMBER]"
click at [278, 236] on button "Call" at bounding box center [264, 237] width 144 height 29
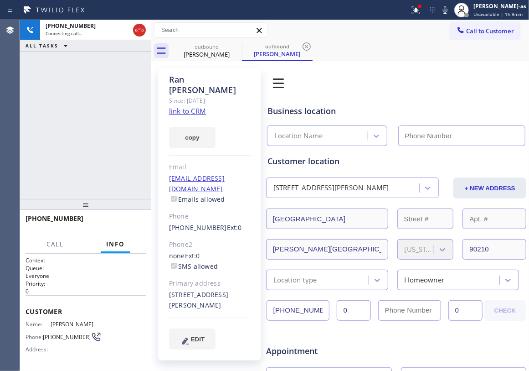
click at [200, 106] on link "link to CRM" at bounding box center [187, 110] width 37 height 9
type input "[PHONE_NUMBER]"
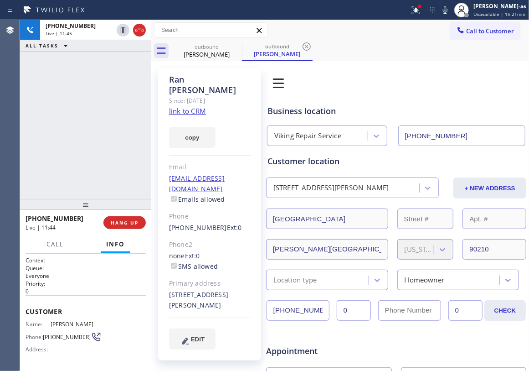
click at [80, 101] on div "[PHONE_NUMBER] Live | 11:45 ALL TASKS ALL TASKS ACTIVE TASKS TASKS IN WRAP UP" at bounding box center [85, 109] width 131 height 179
click at [83, 97] on div "[PHONE_NUMBER] Live | 11:46 ALL TASKS ALL TASKS ACTIVE TASKS TASKS IN WRAP UP" at bounding box center [85, 109] width 131 height 179
drag, startPoint x: 88, startPoint y: 169, endPoint x: 119, endPoint y: 162, distance: 31.6
click at [100, 168] on div "[PHONE_NUMBER] Live | 11:46 ALL TASKS ALL TASKS ACTIVE TASKS TASKS IN WRAP UP" at bounding box center [85, 109] width 131 height 179
drag, startPoint x: 112, startPoint y: 132, endPoint x: 126, endPoint y: 143, distance: 18.0
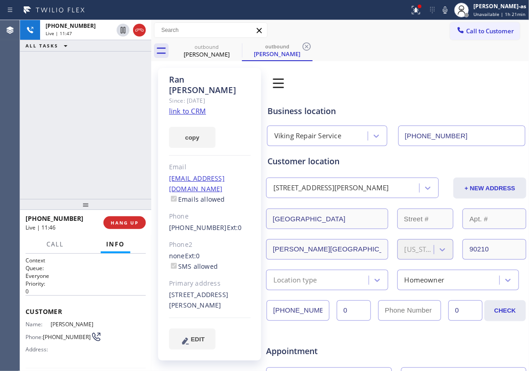
click at [119, 132] on div "[PHONE_NUMBER] Live | 11:47 ALL TASKS ALL TASKS ACTIVE TASKS TASKS IN WRAP UP" at bounding box center [85, 109] width 131 height 179
click at [127, 221] on span "HANG UP" at bounding box center [125, 222] width 28 height 6
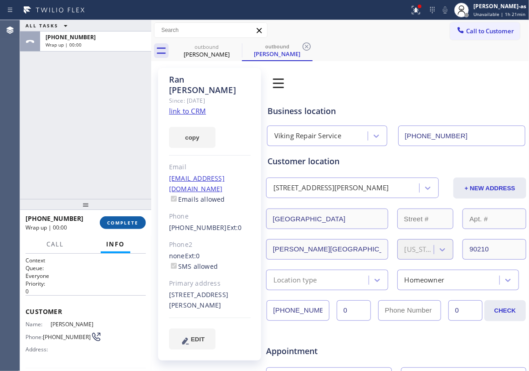
click at [126, 222] on span "COMPLETE" at bounding box center [122, 222] width 31 height 6
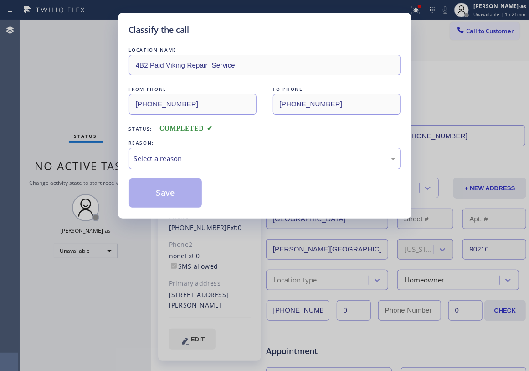
click at [139, 153] on div "Classify the call LOCATION NAME 4B2.Paid Viking Repair Service FROM PHONE [PHON…" at bounding box center [265, 116] width 294 height 206
click at [205, 163] on div "Select a reason" at bounding box center [265, 158] width 262 height 10
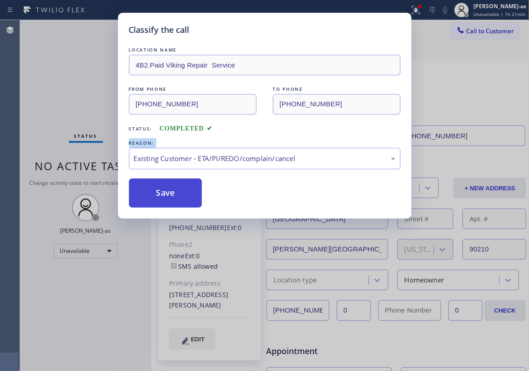
click at [165, 188] on button "Save" at bounding box center [165, 192] width 73 height 29
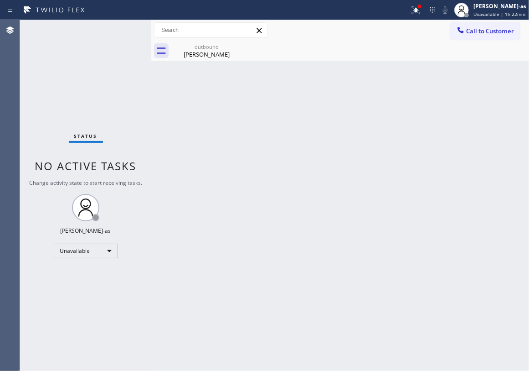
click at [88, 86] on div "Status No active tasks Change activity state to start receiving tasks. [PERSON_…" at bounding box center [85, 195] width 131 height 351
click at [173, 163] on div "Back to Dashboard Change Sender ID Customers Technicians Select a contact Outbo…" at bounding box center [340, 195] width 378 height 351
click at [198, 52] on div "[PERSON_NAME]" at bounding box center [206, 54] width 69 height 8
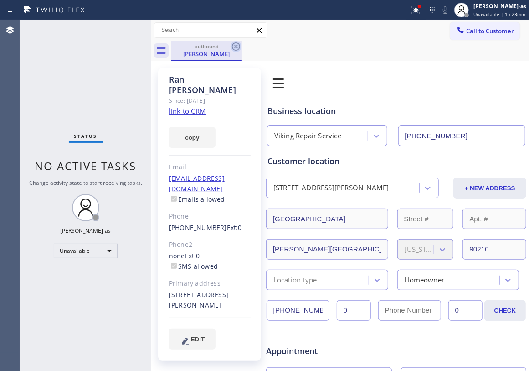
click at [238, 44] on icon at bounding box center [236, 46] width 8 height 8
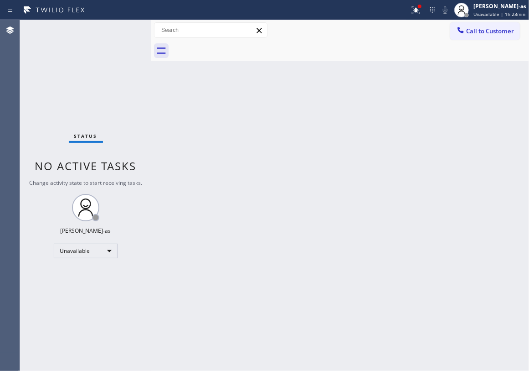
click at [402, 279] on div "Back to Dashboard Change Sender ID Customers Technicians Select a contact Outbo…" at bounding box center [340, 195] width 378 height 351
click at [243, 191] on div "Back to Dashboard Change Sender ID Customers Technicians Select a contact Outbo…" at bounding box center [340, 195] width 378 height 351
click at [62, 80] on div "Status No active tasks Change activity state to start receiving tasks. [PERSON_…" at bounding box center [85, 195] width 131 height 351
drag, startPoint x: 191, startPoint y: 130, endPoint x: 200, endPoint y: 112, distance: 20.4
click at [191, 128] on div "Back to Dashboard Change Sender ID Customers Technicians Select a contact Outbo…" at bounding box center [340, 195] width 378 height 351
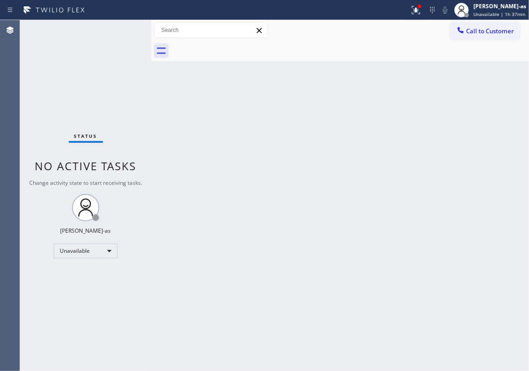
drag, startPoint x: 290, startPoint y: 168, endPoint x: 528, endPoint y: 166, distance: 237.5
click at [296, 171] on div "Back to Dashboard Change Sender ID Customers Technicians Select a contact Outbo…" at bounding box center [340, 195] width 378 height 351
click at [296, 179] on div "Back to Dashboard Change Sender ID Customers Technicians Select a contact Outbo…" at bounding box center [340, 195] width 378 height 351
drag, startPoint x: 252, startPoint y: 161, endPoint x: 256, endPoint y: 159, distance: 4.9
click at [254, 160] on div "Back to Dashboard Change Sender ID Customers Technicians Select a contact Outbo…" at bounding box center [340, 195] width 378 height 351
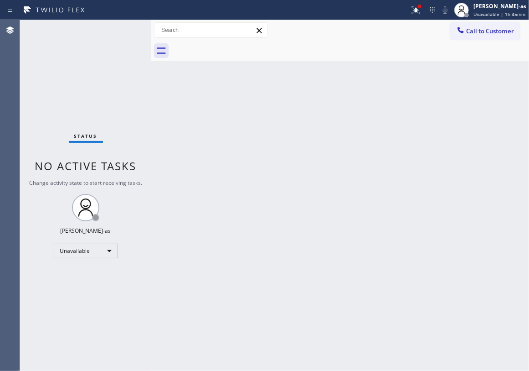
click at [491, 32] on span "Call to Customer" at bounding box center [490, 31] width 48 height 8
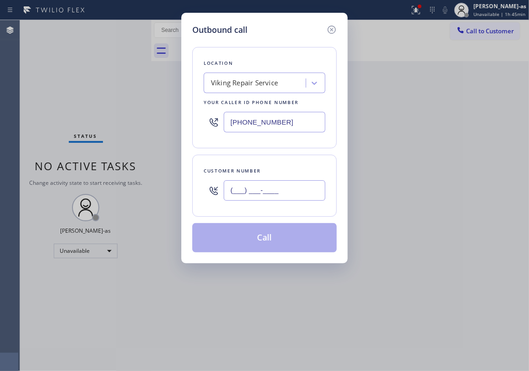
click at [267, 189] on input "(___) ___-____" at bounding box center [275, 190] width 102 height 21
paste input "847) 903-9557"
type input "[PHONE_NUMBER]"
click at [222, 86] on div "Viking Repair Service" at bounding box center [244, 83] width 67 height 10
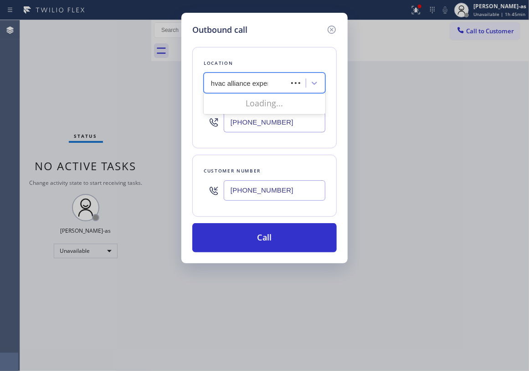
type input "hvac alliance expert"
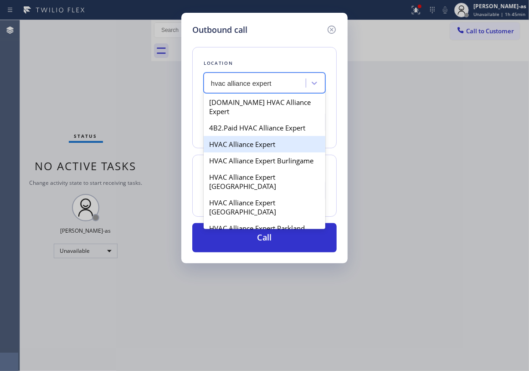
click at [251, 139] on div "HVAC Alliance Expert" at bounding box center [265, 144] width 122 height 16
type input "[PHONE_NUMBER]"
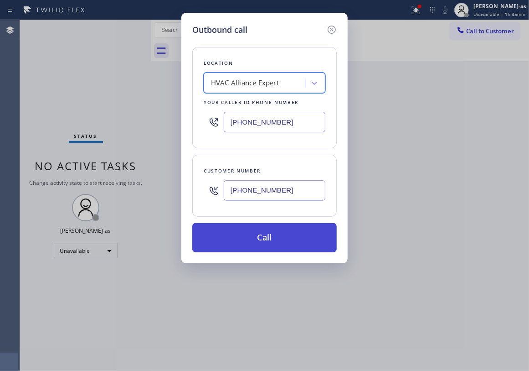
click at [270, 234] on button "Call" at bounding box center [264, 237] width 144 height 29
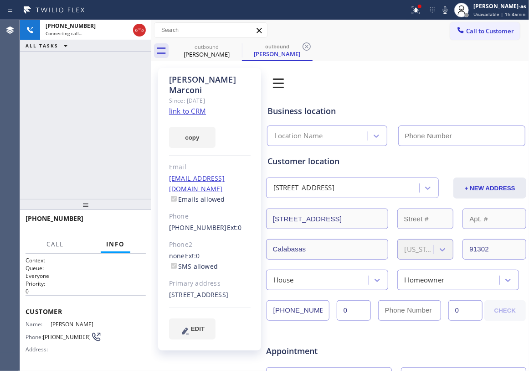
type input "[PHONE_NUMBER]"
click at [188, 106] on link "link to CRM" at bounding box center [187, 110] width 37 height 9
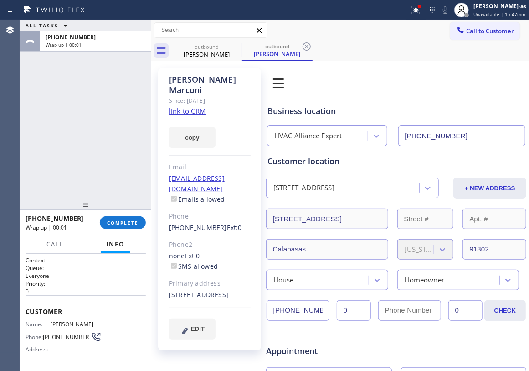
drag, startPoint x: 64, startPoint y: 143, endPoint x: 92, endPoint y: 154, distance: 30.3
click at [67, 143] on div "ALL TASKS ALL TASKS ACTIVE TASKS TASKS IN WRAP UP [PHONE_NUMBER] Wrap up | 00:01" at bounding box center [85, 109] width 131 height 179
click at [122, 227] on button "COMPLETE" at bounding box center [123, 222] width 46 height 13
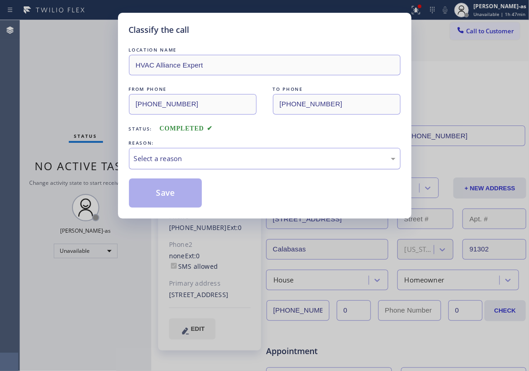
drag, startPoint x: 206, startPoint y: 156, endPoint x: 212, endPoint y: 166, distance: 11.4
click at [209, 163] on div "Select a reason" at bounding box center [265, 158] width 262 height 10
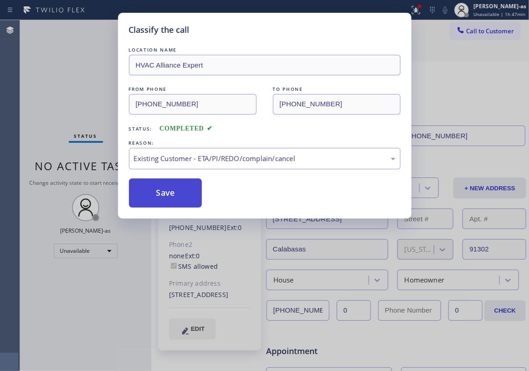
click at [141, 188] on button "Save" at bounding box center [165, 192] width 73 height 29
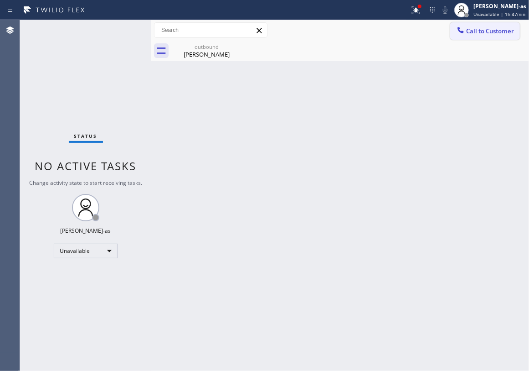
click at [484, 29] on span "Call to Customer" at bounding box center [490, 31] width 48 height 8
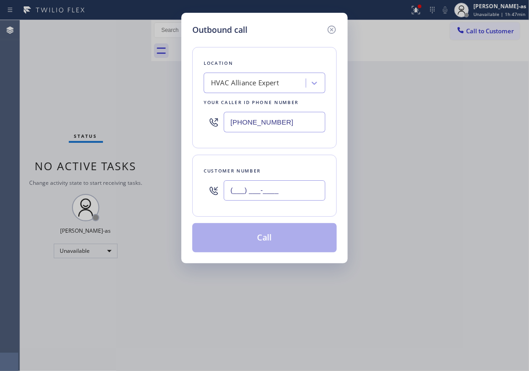
drag, startPoint x: 254, startPoint y: 181, endPoint x: 259, endPoint y: 181, distance: 5.0
click at [256, 181] on input "(___) ___-____" at bounding box center [275, 190] width 102 height 21
paste input "408) 674-9853"
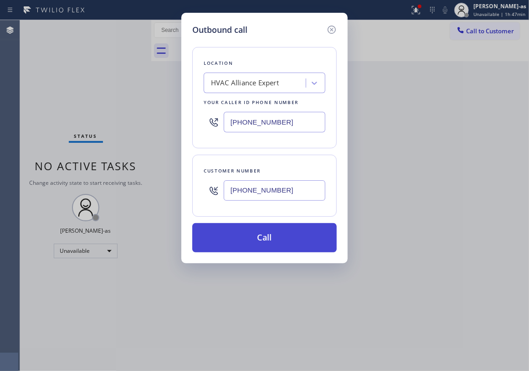
type input "[PHONE_NUMBER]"
click at [267, 243] on button "Call" at bounding box center [264, 237] width 144 height 29
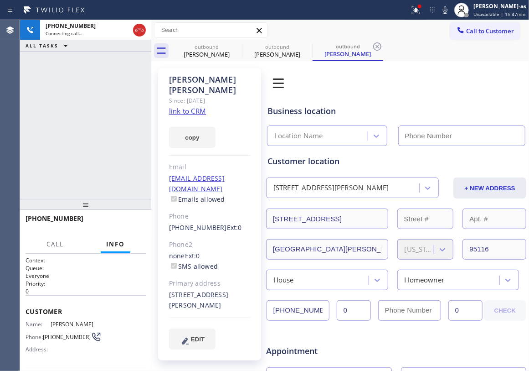
type input "[PHONE_NUMBER]"
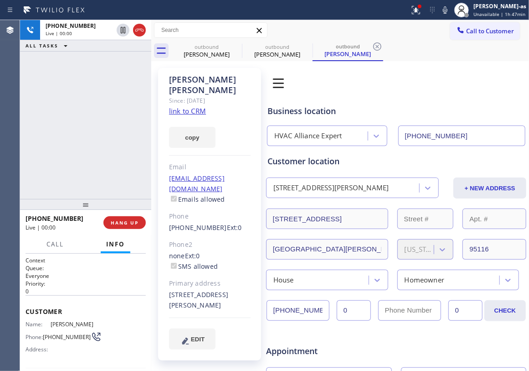
click at [92, 104] on div "[PHONE_NUMBER] Live | 00:00 ALL TASKS ALL TASKS ACTIVE TASKS TASKS IN WRAP UP" at bounding box center [85, 109] width 131 height 179
click at [212, 56] on div "[PERSON_NAME]" at bounding box center [206, 54] width 69 height 8
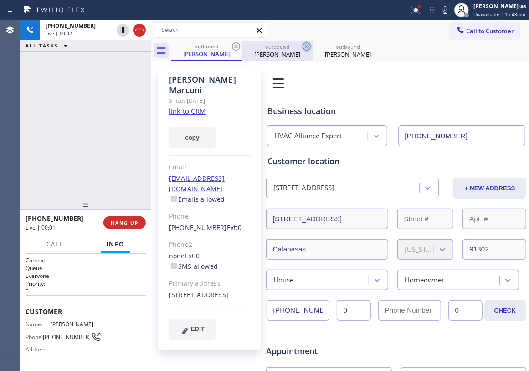
click at [236, 44] on icon at bounding box center [236, 46] width 11 height 11
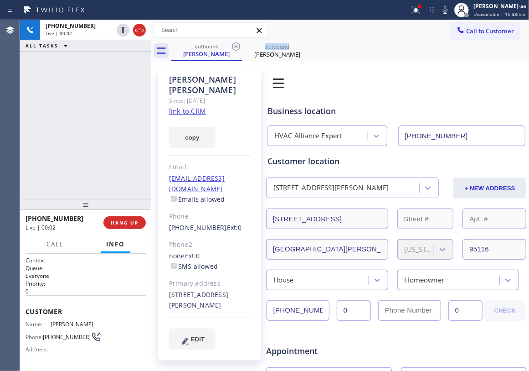
drag, startPoint x: 237, startPoint y: 45, endPoint x: 166, endPoint y: 62, distance: 72.7
click at [237, 46] on icon at bounding box center [236, 46] width 11 height 11
drag, startPoint x: 96, startPoint y: 101, endPoint x: 102, endPoint y: 103, distance: 6.6
click at [102, 103] on div "[PHONE_NUMBER] Live | 00:02 ALL TASKS ALL TASKS ACTIVE TASKS TASKS IN WRAP UP" at bounding box center [85, 109] width 131 height 179
drag, startPoint x: 70, startPoint y: 132, endPoint x: 126, endPoint y: 195, distance: 84.6
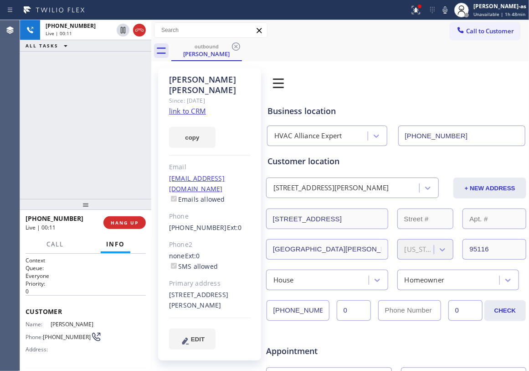
click at [73, 132] on div "[PHONE_NUMBER] Live | 00:11 ALL TASKS ALL TASKS ACTIVE TASKS TASKS IN WRAP UP" at bounding box center [85, 109] width 131 height 179
click at [119, 228] on button "HANG UP" at bounding box center [124, 222] width 42 height 13
click at [121, 223] on span "HANG UP" at bounding box center [125, 222] width 28 height 6
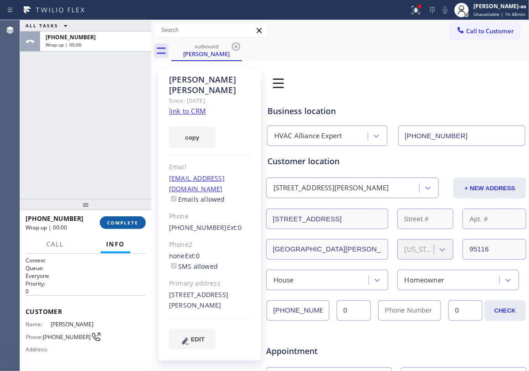
click at [122, 219] on span "COMPLETE" at bounding box center [122, 222] width 31 height 6
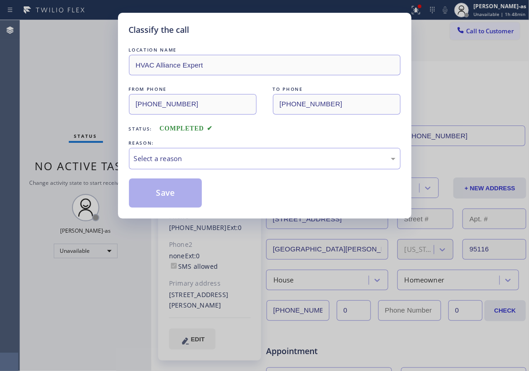
click at [117, 150] on div "Classify the call LOCATION NAME HVAC Alliance Expert FROM PHONE [PHONE_NUMBER] …" at bounding box center [264, 185] width 529 height 371
click at [186, 161] on div "Select a reason" at bounding box center [265, 158] width 262 height 10
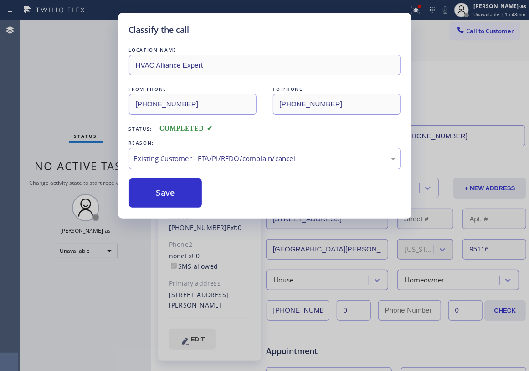
drag, startPoint x: 183, startPoint y: 188, endPoint x: 384, endPoint y: 337, distance: 250.2
click at [183, 192] on button "Save" at bounding box center [165, 192] width 73 height 29
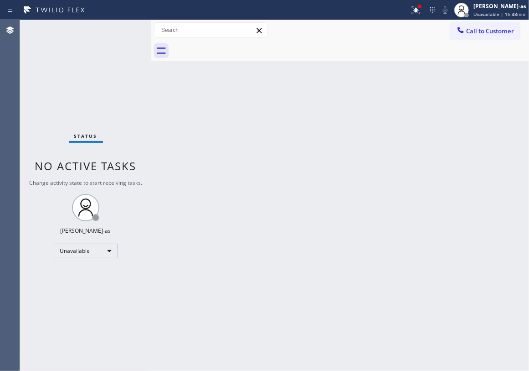
click at [75, 71] on div "Status No active tasks Change activity state to start receiving tasks. [PERSON_…" at bounding box center [85, 195] width 131 height 351
drag, startPoint x: 476, startPoint y: 28, endPoint x: 404, endPoint y: 58, distance: 78.1
click at [475, 30] on span "Call to Customer" at bounding box center [490, 31] width 48 height 8
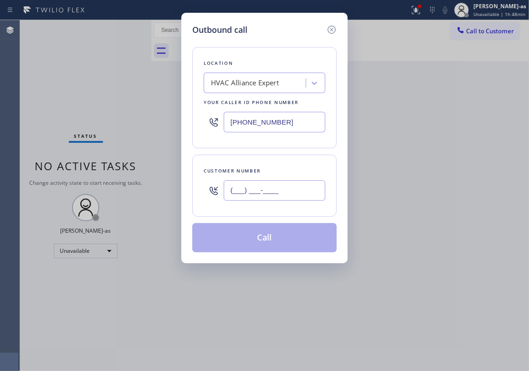
click at [318, 191] on input "(___) ___-____" at bounding box center [275, 190] width 102 height 21
paste input "310) 721-0842"
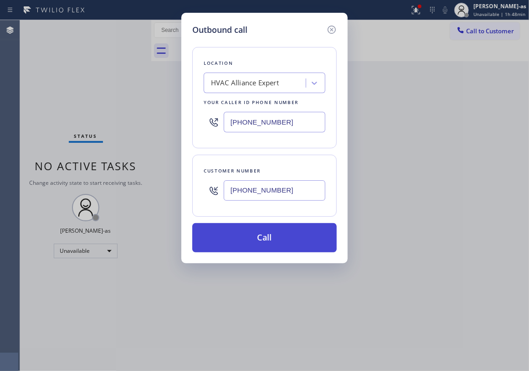
type input "[PHONE_NUMBER]"
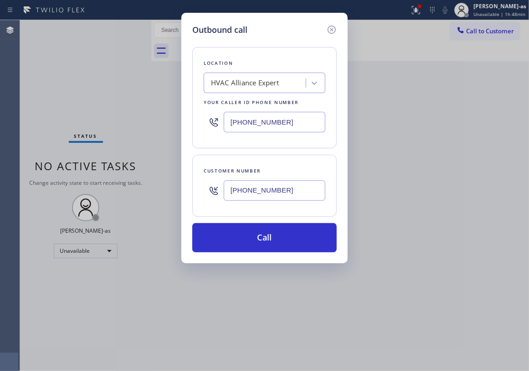
drag, startPoint x: 261, startPoint y: 239, endPoint x: 267, endPoint y: 217, distance: 22.7
click at [263, 232] on button "Call" at bounding box center [264, 237] width 144 height 29
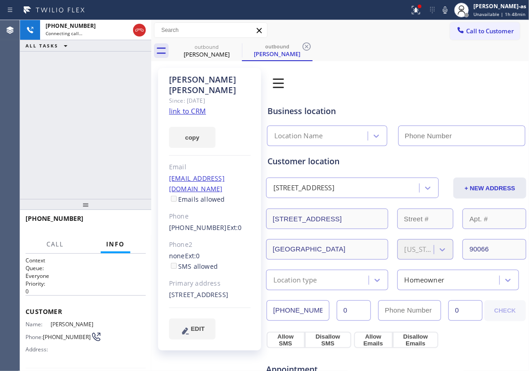
type input "[PHONE_NUMBER]"
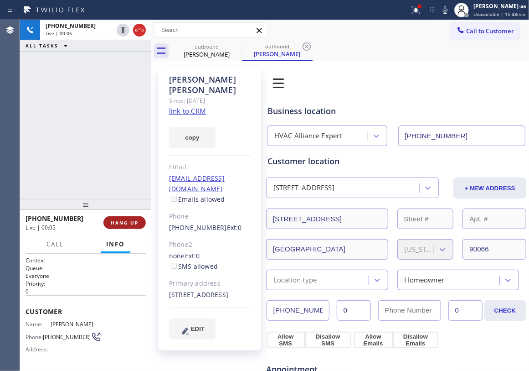
click at [128, 228] on button "HANG UP" at bounding box center [124, 222] width 42 height 13
click at [97, 165] on div "[PHONE_NUMBER] Live | 00:06 ALL TASKS ALL TASKS ACTIVE TASKS TASKS IN WRAP UP" at bounding box center [85, 109] width 131 height 179
drag, startPoint x: 112, startPoint y: 223, endPoint x: 174, endPoint y: 225, distance: 62.0
click at [114, 224] on span "HANG UP" at bounding box center [125, 222] width 28 height 6
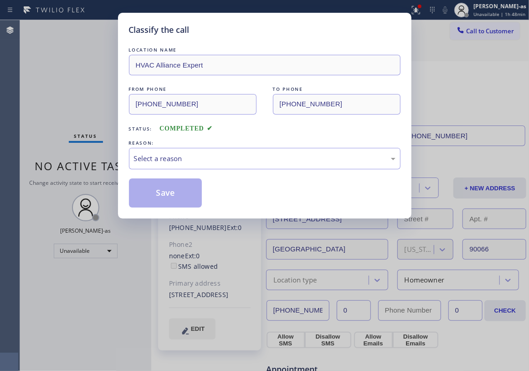
click at [82, 154] on div "Classify the call LOCATION NAME HVAC Alliance Expert FROM PHONE [PHONE_NUMBER] …" at bounding box center [264, 185] width 529 height 371
click at [188, 166] on div "Select a reason" at bounding box center [265, 158] width 272 height 21
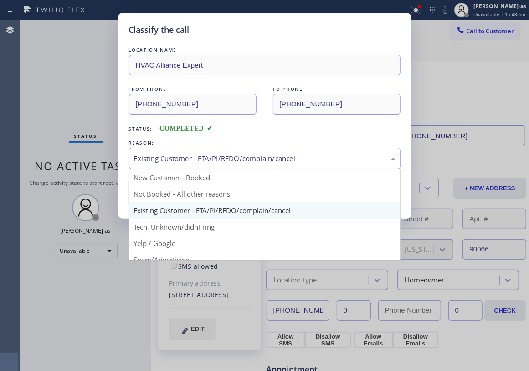
click at [185, 164] on div "Existing Customer - ETA/PI/REDO/complain/cancel" at bounding box center [265, 158] width 262 height 10
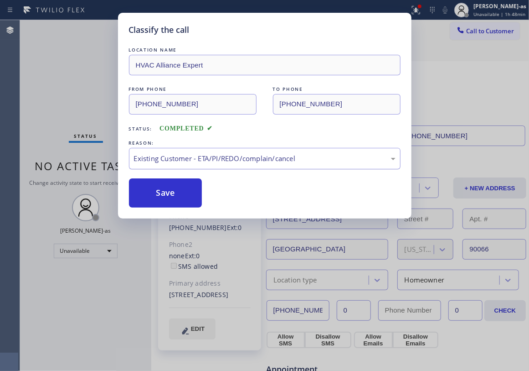
drag, startPoint x: 175, startPoint y: 194, endPoint x: 137, endPoint y: 155, distance: 54.5
click at [175, 194] on button "Save" at bounding box center [165, 192] width 73 height 29
drag, startPoint x: 14, startPoint y: 61, endPoint x: 132, endPoint y: 61, distance: 118.5
click at [22, 62] on div "Classify the call LOCATION NAME HVAC Alliance Expert FROM PHONE [PHONE_NUMBER] …" at bounding box center [264, 185] width 529 height 371
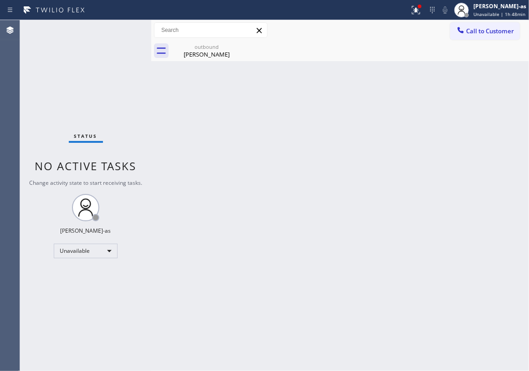
click at [111, 83] on div "Status No active tasks Change activity state to start receiving tasks. [PERSON_…" at bounding box center [85, 195] width 131 height 351
drag, startPoint x: 201, startPoint y: 53, endPoint x: 212, endPoint y: 104, distance: 52.7
click at [204, 53] on div "[PERSON_NAME]" at bounding box center [206, 54] width 69 height 8
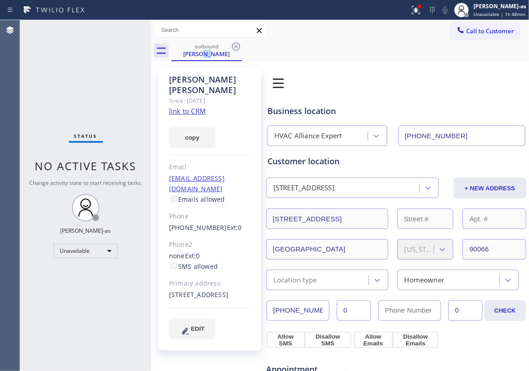
click at [188, 106] on link "link to CRM" at bounding box center [187, 110] width 37 height 9
click at [464, 21] on div "Call to Customer Outbound call Location HVAC Alliance Expert Your caller id pho…" at bounding box center [340, 30] width 378 height 21
click at [462, 26] on button "Call to Customer" at bounding box center [485, 30] width 70 height 17
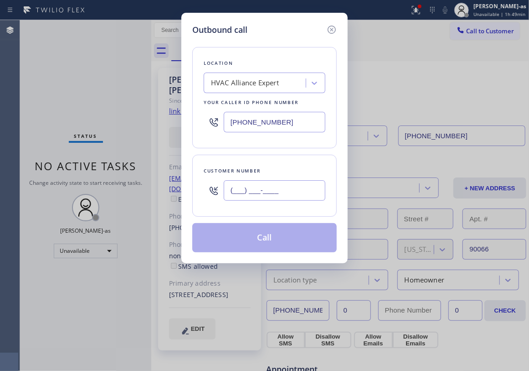
click at [278, 188] on input "(___) ___-____" at bounding box center [275, 190] width 102 height 21
paste input "413) 695-4254"
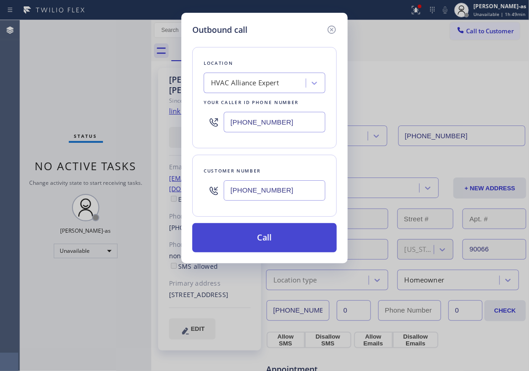
type input "[PHONE_NUMBER]"
click at [282, 232] on button "Call" at bounding box center [264, 237] width 144 height 29
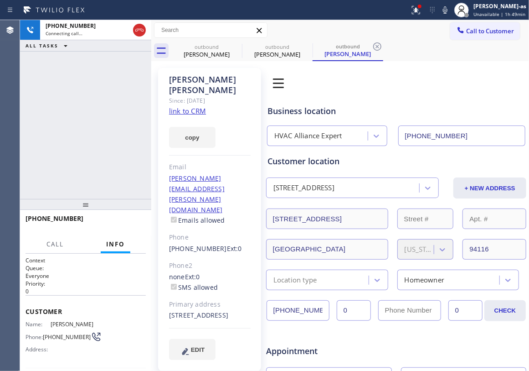
type input "[PHONE_NUMBER]"
drag, startPoint x: 57, startPoint y: 114, endPoint x: 78, endPoint y: 155, distance: 46.5
click at [59, 115] on div "[PHONE_NUMBER] Live | 00:00 ALL TASKS ALL TASKS ACTIVE TASKS TASKS IN WRAP UP" at bounding box center [85, 109] width 131 height 179
click at [126, 215] on div "[PHONE_NUMBER] Live | 00:01 HANG UP" at bounding box center [86, 223] width 120 height 24
click at [126, 216] on button "HANG UP" at bounding box center [124, 222] width 42 height 13
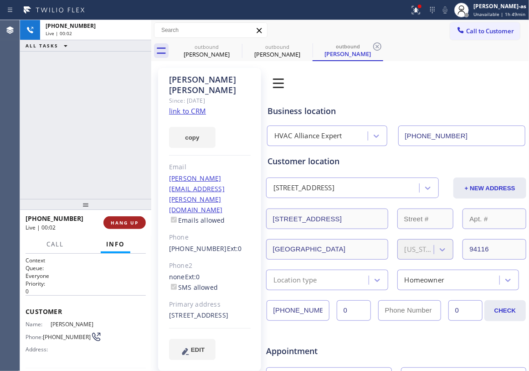
click at [126, 218] on button "HANG UP" at bounding box center [124, 222] width 42 height 13
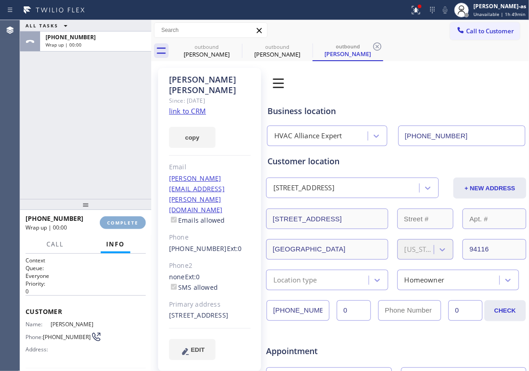
click at [129, 218] on button "COMPLETE" at bounding box center [123, 222] width 46 height 13
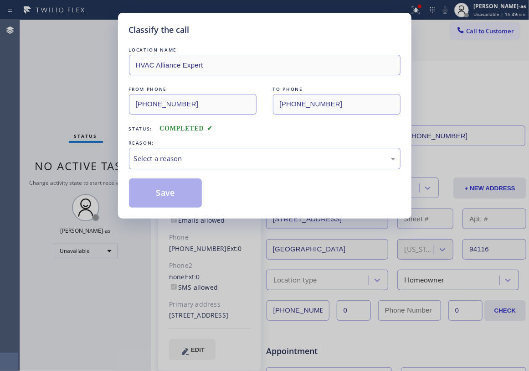
click at [134, 216] on div "Classify the call LOCATION NAME HVAC Alliance Expert FROM PHONE [PHONE_NUMBER] …" at bounding box center [265, 116] width 294 height 206
click at [149, 161] on div "Select a reason" at bounding box center [265, 158] width 262 height 10
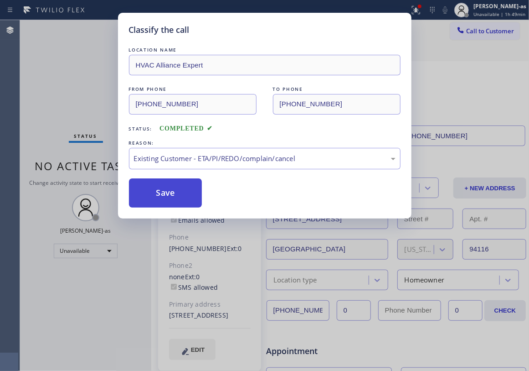
click at [176, 200] on button "Save" at bounding box center [165, 192] width 73 height 29
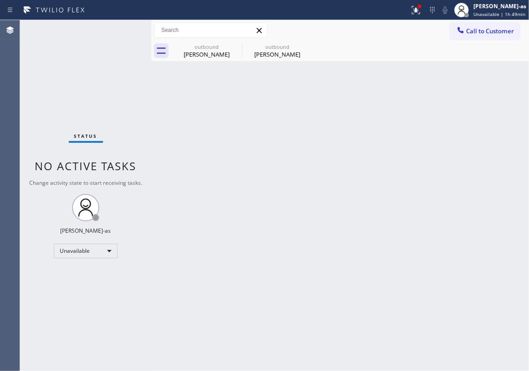
click at [477, 24] on button "Call to Customer" at bounding box center [485, 30] width 70 height 17
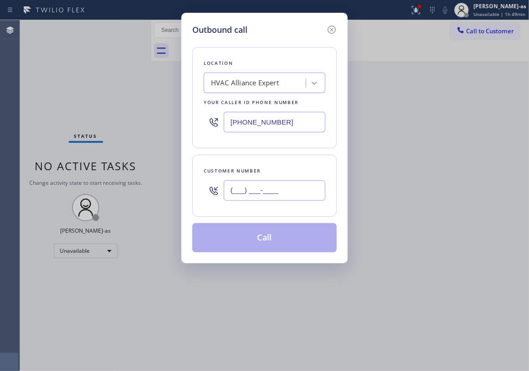
click at [286, 185] on input "(___) ___-____" at bounding box center [275, 190] width 102 height 21
paste input "585) 703-0835"
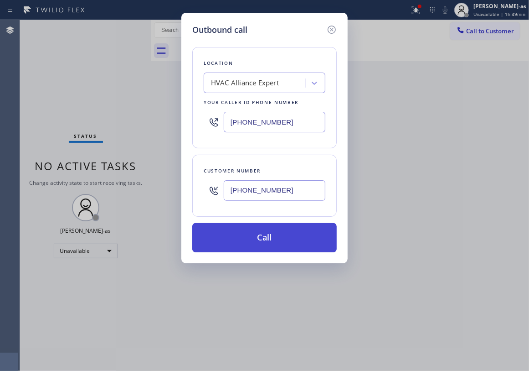
type input "[PHONE_NUMBER]"
click at [263, 241] on button "Call" at bounding box center [264, 237] width 144 height 29
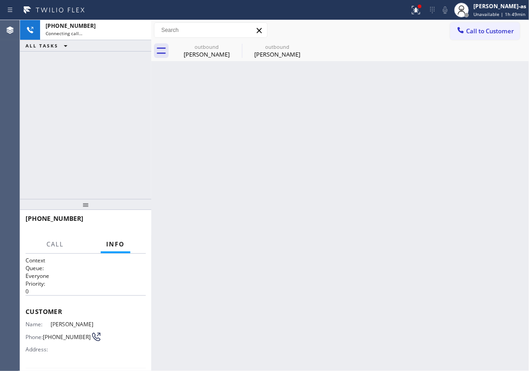
click at [123, 102] on div "[PHONE_NUMBER] Connecting call… ALL TASKS ALL TASKS ACTIVE TASKS TASKS IN WRAP …" at bounding box center [85, 109] width 131 height 179
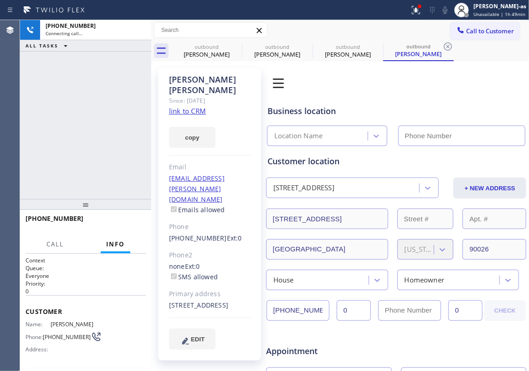
click at [197, 106] on link "link to CRM" at bounding box center [187, 110] width 37 height 9
type input "[PHONE_NUMBER]"
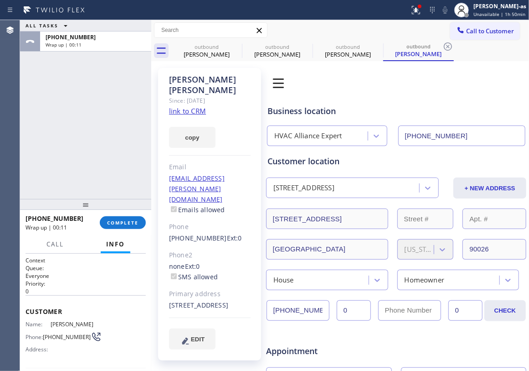
drag, startPoint x: 89, startPoint y: 186, endPoint x: 126, endPoint y: 211, distance: 44.4
click at [109, 206] on div "ALL TASKS ALL TASKS ACTIVE TASKS TASKS IN WRAP UP [PHONE_NUMBER] Wrap up | 00:1…" at bounding box center [85, 195] width 131 height 351
drag, startPoint x: 129, startPoint y: 214, endPoint x: 134, endPoint y: 218, distance: 5.8
click at [130, 216] on div "[PHONE_NUMBER] Wrap up | 00:11 COMPLETE" at bounding box center [86, 223] width 120 height 24
click at [134, 218] on button "COMPLETE" at bounding box center [123, 222] width 46 height 13
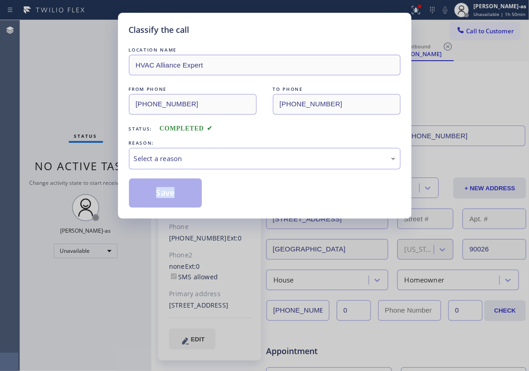
click at [134, 218] on div "Classify the call LOCATION NAME HVAC Alliance Expert FROM PHONE [PHONE_NUMBER] …" at bounding box center [265, 116] width 294 height 206
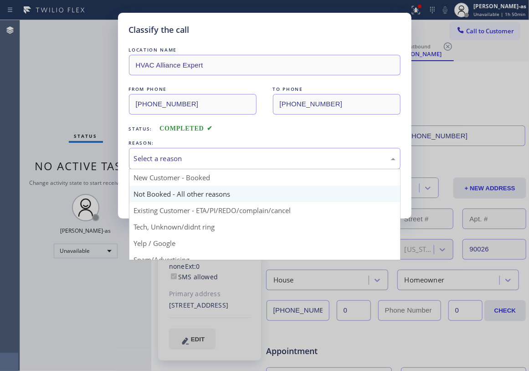
drag, startPoint x: 181, startPoint y: 148, endPoint x: 203, endPoint y: 190, distance: 47.7
click at [181, 152] on div "Select a reason" at bounding box center [265, 158] width 272 height 21
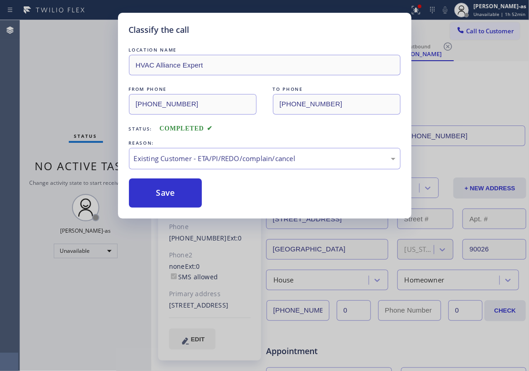
click at [103, 62] on div "Classify the call LOCATION NAME HVAC Alliance Expert FROM PHONE [PHONE_NUMBER] …" at bounding box center [264, 185] width 529 height 371
click at [123, 97] on div "Classify the call LOCATION NAME HVAC Alliance Expert FROM PHONE [PHONE_NUMBER] …" at bounding box center [264, 185] width 529 height 371
click at [170, 196] on button "Save" at bounding box center [165, 192] width 73 height 29
click at [84, 75] on div "Classify the call LOCATION NAME HVAC Alliance Expert FROM PHONE [PHONE_NUMBER] …" at bounding box center [264, 185] width 529 height 371
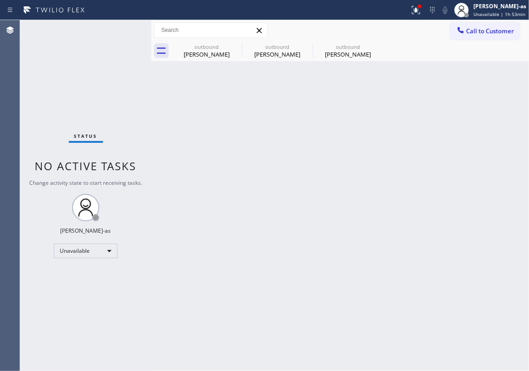
click at [67, 70] on div "Status No active tasks Change activity state to start receiving tasks. [PERSON_…" at bounding box center [85, 195] width 131 height 351
click at [456, 34] on div at bounding box center [460, 31] width 11 height 11
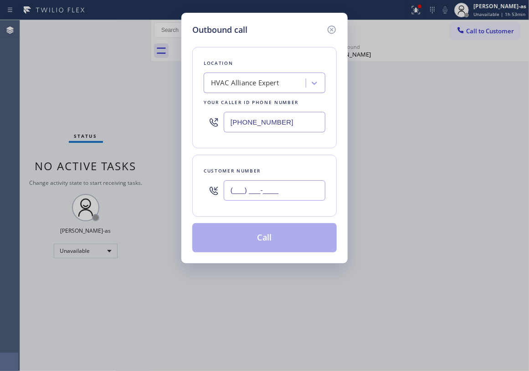
click at [295, 193] on input "(___) ___-____" at bounding box center [275, 190] width 102 height 21
paste input "818) 415-8504"
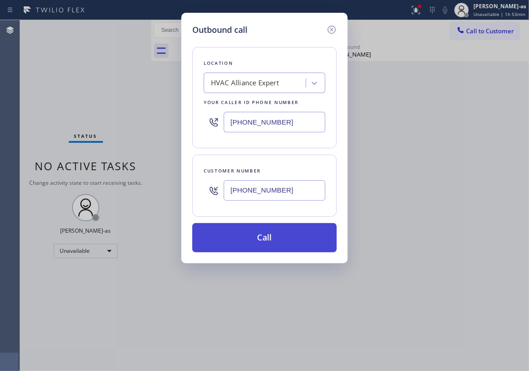
type input "[PHONE_NUMBER]"
click at [268, 242] on button "Call" at bounding box center [264, 237] width 144 height 29
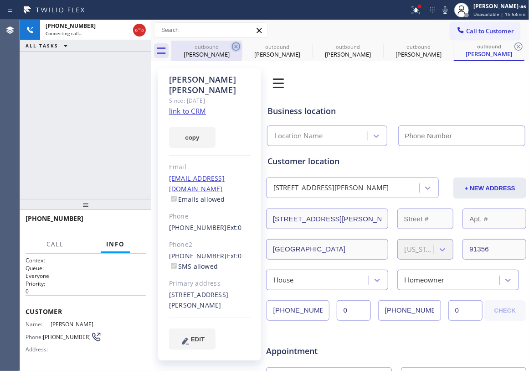
click at [208, 54] on div "[PERSON_NAME]" at bounding box center [206, 54] width 69 height 8
click at [232, 46] on icon at bounding box center [236, 46] width 11 height 11
click at [0, 0] on icon at bounding box center [0, 0] width 0 height 0
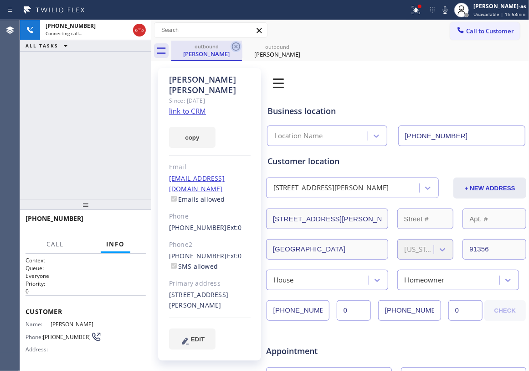
click at [234, 50] on icon at bounding box center [236, 46] width 8 height 8
type input "[PHONE_NUMBER]"
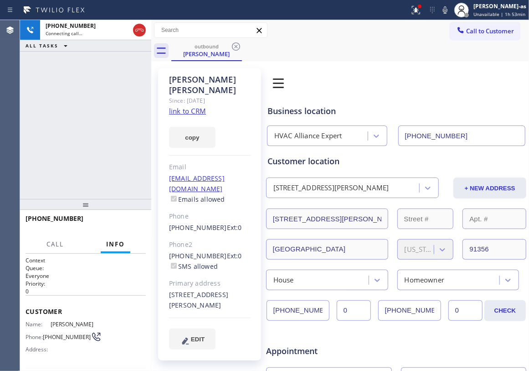
drag, startPoint x: 89, startPoint y: 116, endPoint x: 94, endPoint y: 117, distance: 4.6
click at [94, 117] on div "[PHONE_NUMBER] Connecting call… ALL TASKS ALL TASKS ACTIVE TASKS TASKS IN WRAP …" at bounding box center [85, 109] width 131 height 179
click at [190, 106] on link "link to CRM" at bounding box center [187, 110] width 37 height 9
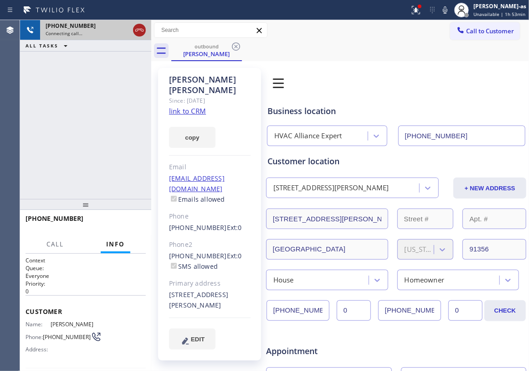
click at [144, 32] on icon at bounding box center [139, 30] width 11 height 11
click at [205, 59] on div "outbound [PERSON_NAME]" at bounding box center [206, 51] width 69 height 20
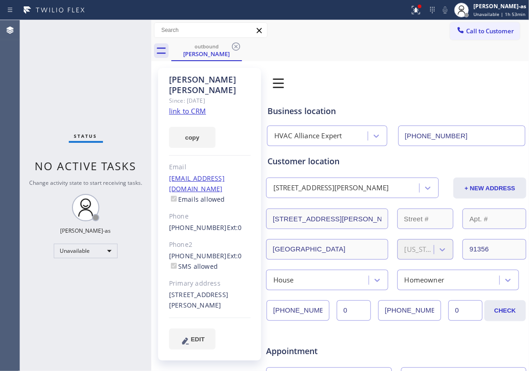
drag, startPoint x: 241, startPoint y: 48, endPoint x: 234, endPoint y: 51, distance: 7.4
click at [241, 48] on icon at bounding box center [236, 46] width 11 height 11
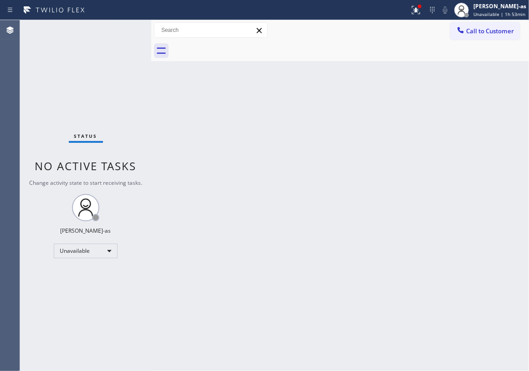
drag, startPoint x: 119, startPoint y: 115, endPoint x: 142, endPoint y: 24, distance: 94.4
click at [124, 106] on div "Status No active tasks Change activity state to start receiving tasks. [PERSON_…" at bounding box center [85, 195] width 131 height 351
drag, startPoint x: 466, startPoint y: 26, endPoint x: 328, endPoint y: 129, distance: 171.9
click at [467, 26] on button "Call to Customer" at bounding box center [485, 30] width 70 height 17
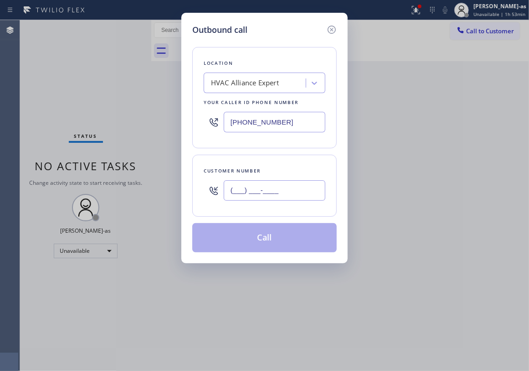
click at [263, 197] on input "(___) ___-____" at bounding box center [275, 190] width 102 height 21
paste input "626) 407-7089"
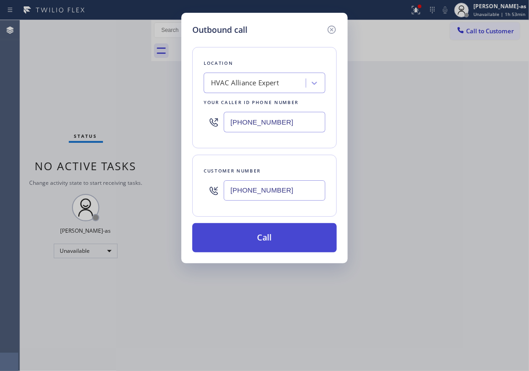
type input "[PHONE_NUMBER]"
click at [272, 238] on button "Call" at bounding box center [264, 237] width 144 height 29
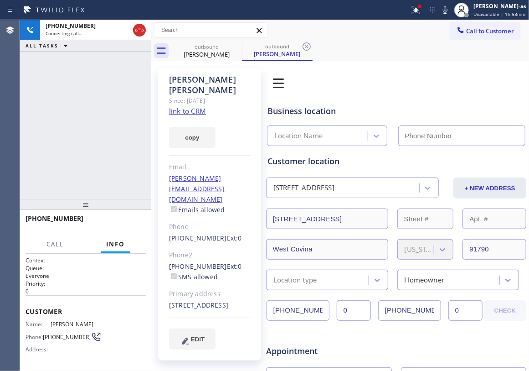
type input "[PHONE_NUMBER]"
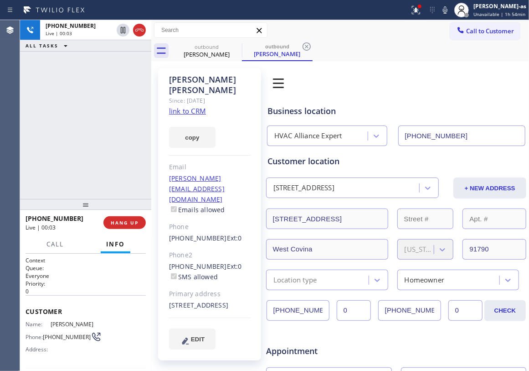
click at [57, 88] on div "[PHONE_NUMBER] Live | 00:03 ALL TASKS ALL TASKS ACTIVE TASKS TASKS IN WRAP UP" at bounding box center [85, 109] width 131 height 179
click at [190, 106] on link "link to CRM" at bounding box center [187, 110] width 37 height 9
click at [98, 96] on div "[PHONE_NUMBER] Live | 02:20 ALL TASKS ALL TASKS ACTIVE TASKS TASKS IN WRAP UP" at bounding box center [85, 109] width 131 height 179
click at [115, 111] on div "[PHONE_NUMBER] Live | 03:11 ALL TASKS ALL TASKS ACTIVE TASKS TASKS IN WRAP UP" at bounding box center [85, 109] width 131 height 179
click at [114, 102] on div "[PHONE_NUMBER] Live | 03:12 ALL TASKS ALL TASKS ACTIVE TASKS TASKS IN WRAP UP" at bounding box center [85, 109] width 131 height 179
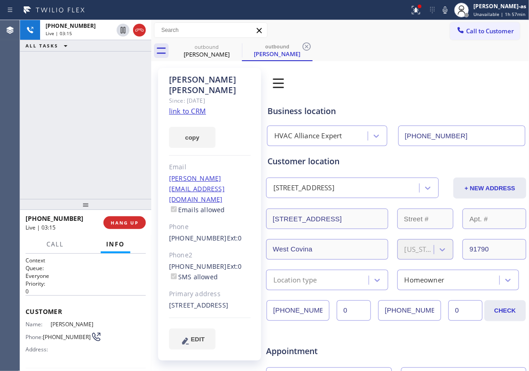
click at [70, 150] on div "[PHONE_NUMBER] Live | 03:15 ALL TASKS ALL TASKS ACTIVE TASKS TASKS IN WRAP UP" at bounding box center [85, 109] width 131 height 179
click at [74, 144] on div "[PHONE_NUMBER] Live | 03:16 ALL TASKS ALL TASKS ACTIVE TASKS TASKS IN WRAP UP" at bounding box center [85, 109] width 131 height 179
drag, startPoint x: 104, startPoint y: 135, endPoint x: 115, endPoint y: 140, distance: 12.6
click at [104, 138] on div "[PHONE_NUMBER] Live | 03:18 ALL TASKS ALL TASKS ACTIVE TASKS TASKS IN WRAP UP" at bounding box center [85, 109] width 131 height 179
click at [87, 158] on div "[PHONE_NUMBER] Live | 03:18 ALL TASKS ALL TASKS ACTIVE TASKS TASKS IN WRAP UP" at bounding box center [85, 109] width 131 height 179
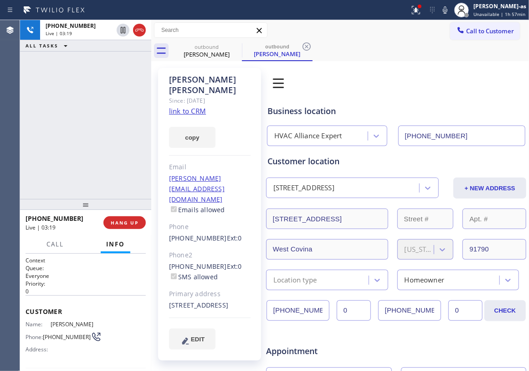
click at [83, 166] on div "[PHONE_NUMBER] Live | 03:19 ALL TASKS ALL TASKS ACTIVE TASKS TASKS IN WRAP UP" at bounding box center [85, 109] width 131 height 179
drag, startPoint x: 95, startPoint y: 150, endPoint x: 103, endPoint y: 152, distance: 8.0
click at [96, 150] on div "[PHONE_NUMBER] Live | 03:19 ALL TASKS ALL TASKS ACTIVE TASKS TASKS IN WRAP UP" at bounding box center [85, 109] width 131 height 179
drag, startPoint x: 86, startPoint y: 150, endPoint x: 153, endPoint y: 191, distance: 78.8
click at [96, 158] on div "[PHONE_NUMBER] Live | 03:20 ALL TASKS ALL TASKS ACTIVE TASKS TASKS IN WRAP UP" at bounding box center [85, 109] width 131 height 179
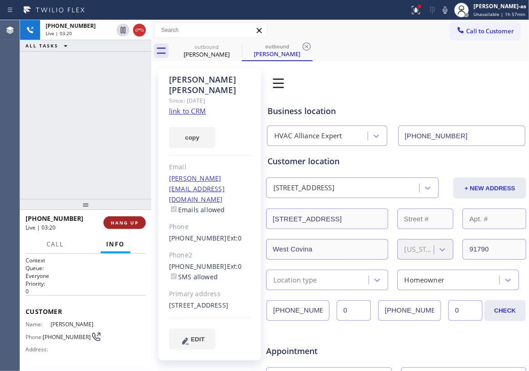
click at [119, 226] on button "HANG UP" at bounding box center [124, 222] width 42 height 13
click at [119, 224] on span "HANG UP" at bounding box center [125, 222] width 28 height 6
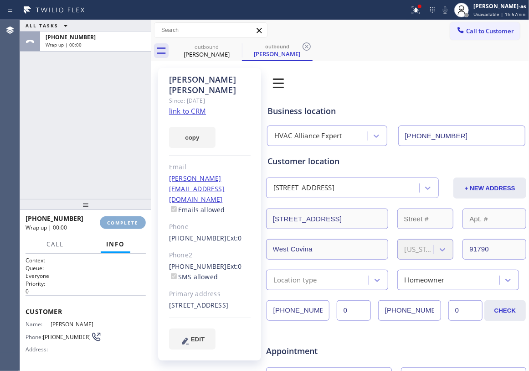
click at [119, 223] on span "COMPLETE" at bounding box center [122, 222] width 31 height 6
click at [118, 143] on div "Classify the call LOCATION NAME HVAC Alliance Expert FROM PHONE [PHONE_NUMBER] …" at bounding box center [274, 195] width 509 height 351
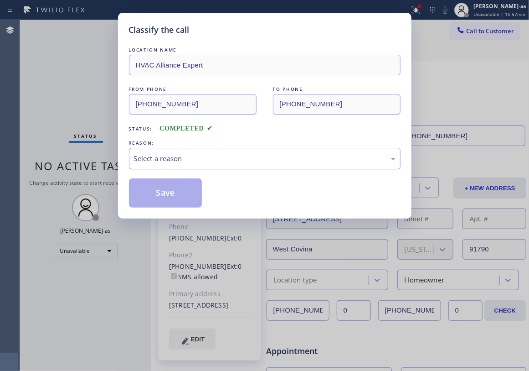
click at [234, 159] on div "Select a reason" at bounding box center [265, 158] width 262 height 10
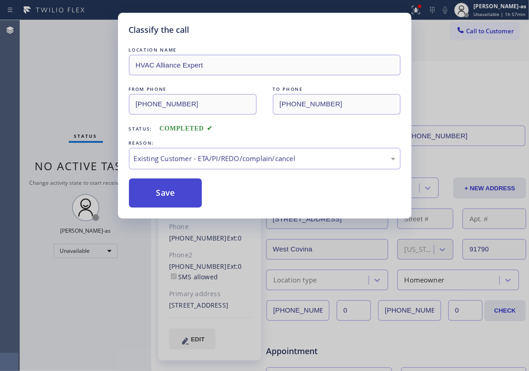
click at [169, 191] on button "Save" at bounding box center [165, 192] width 73 height 29
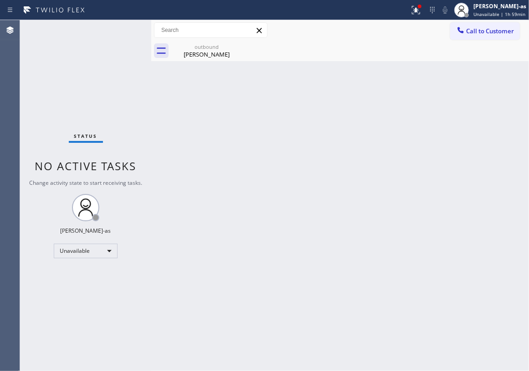
drag, startPoint x: 476, startPoint y: 33, endPoint x: 370, endPoint y: 196, distance: 194.3
click at [476, 34] on span "Call to Customer" at bounding box center [490, 31] width 48 height 8
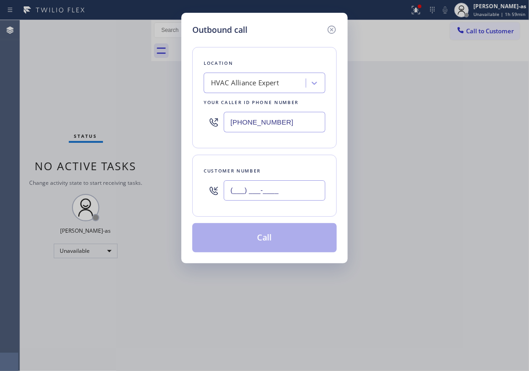
click at [290, 187] on input "(___) ___-____" at bounding box center [275, 190] width 102 height 21
paste input "858) 401-9191"
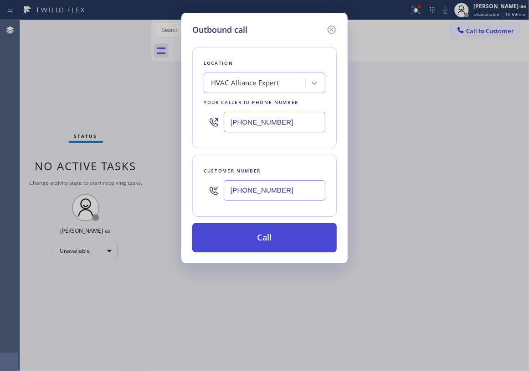
type input "[PHONE_NUMBER]"
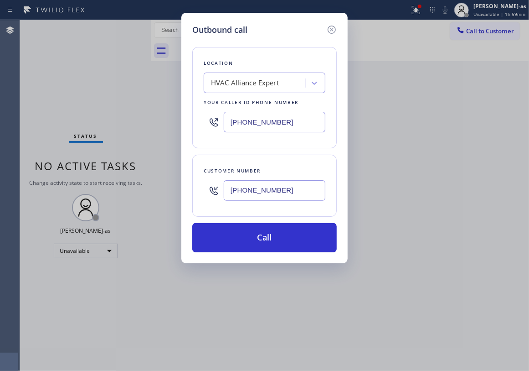
drag, startPoint x: 263, startPoint y: 235, endPoint x: 524, endPoint y: 224, distance: 260.5
click at [270, 233] on button "Call" at bounding box center [264, 237] width 144 height 29
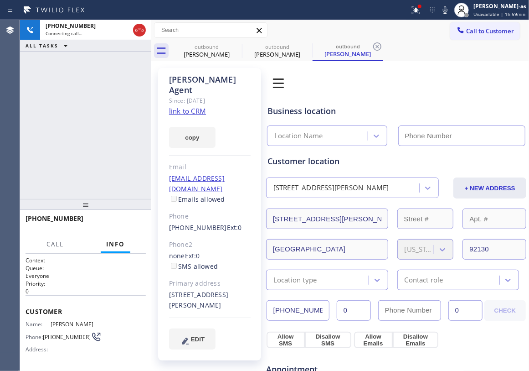
click at [181, 106] on link "link to CRM" at bounding box center [187, 110] width 37 height 9
type input "[PHONE_NUMBER]"
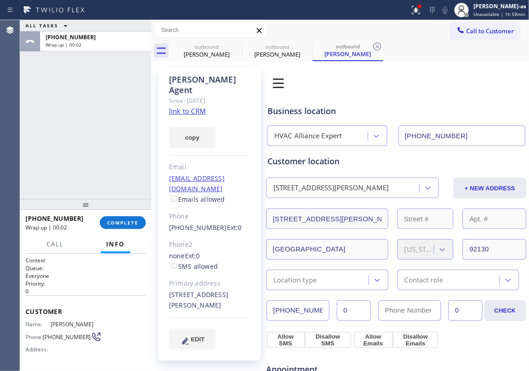
click at [115, 210] on div at bounding box center [85, 204] width 131 height 11
click at [129, 222] on span "COMPLETE" at bounding box center [122, 222] width 31 height 6
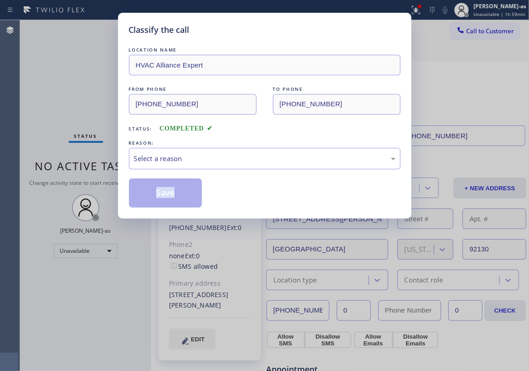
click at [129, 222] on div "Classify the call LOCATION NAME HVAC Alliance Expert FROM PHONE [PHONE_NUMBER] …" at bounding box center [264, 185] width 529 height 371
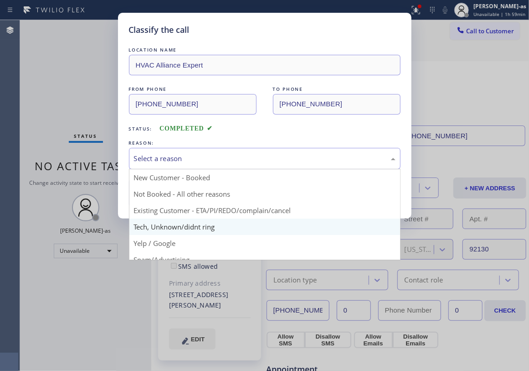
drag, startPoint x: 203, startPoint y: 160, endPoint x: 237, endPoint y: 225, distance: 73.0
click at [203, 161] on div "Select a reason" at bounding box center [265, 158] width 262 height 10
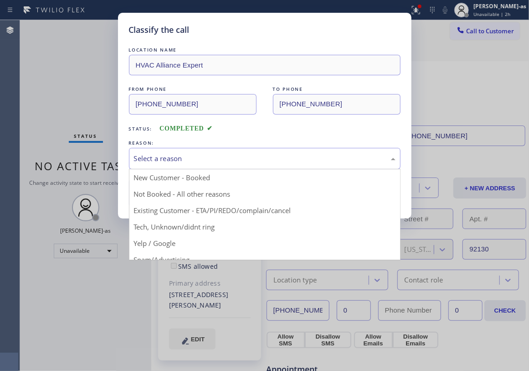
click at [67, 79] on div "Classify the call LOCATION NAME HVAC Alliance Expert FROM PHONE [PHONE_NUMBER] …" at bounding box center [264, 185] width 529 height 371
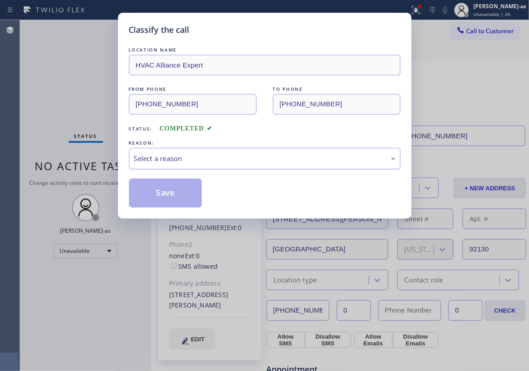
drag, startPoint x: 179, startPoint y: 150, endPoint x: 194, endPoint y: 165, distance: 21.0
click at [179, 152] on div "Select a reason" at bounding box center [265, 158] width 272 height 21
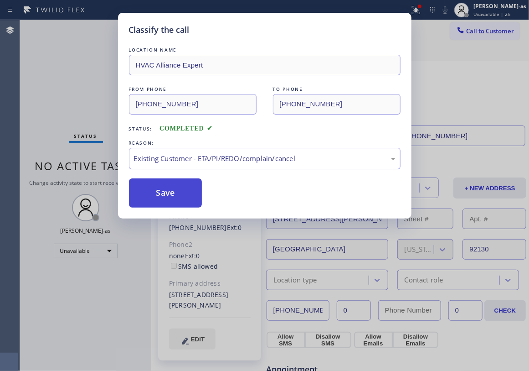
drag, startPoint x: 260, startPoint y: 213, endPoint x: 184, endPoint y: 192, distance: 78.5
click at [174, 194] on button "Save" at bounding box center [165, 192] width 73 height 29
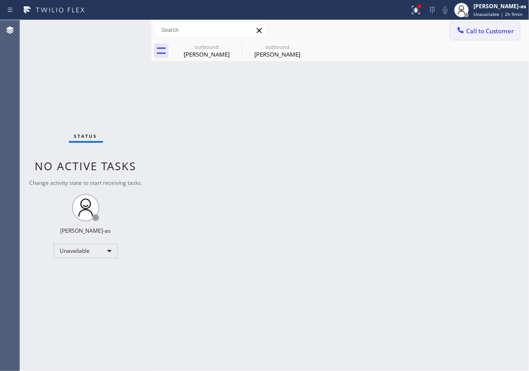
click at [491, 30] on span "Call to Customer" at bounding box center [490, 31] width 48 height 8
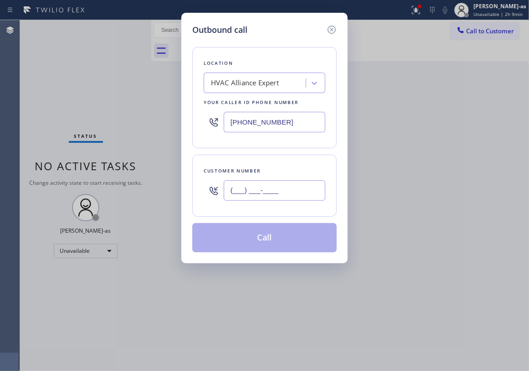
click at [263, 183] on input "(___) ___-____" at bounding box center [275, 190] width 102 height 21
paste input "225) 316-1356"
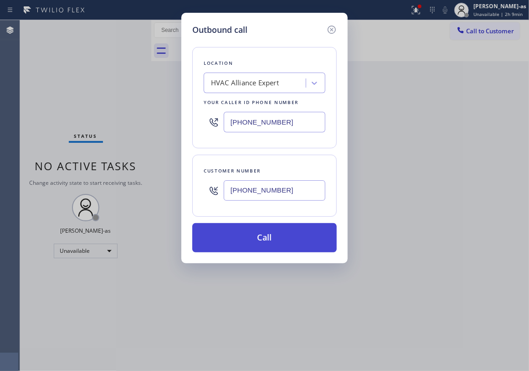
type input "[PHONE_NUMBER]"
drag, startPoint x: 258, startPoint y: 241, endPoint x: 250, endPoint y: 242, distance: 8.2
click at [258, 241] on button "Call" at bounding box center [264, 237] width 144 height 29
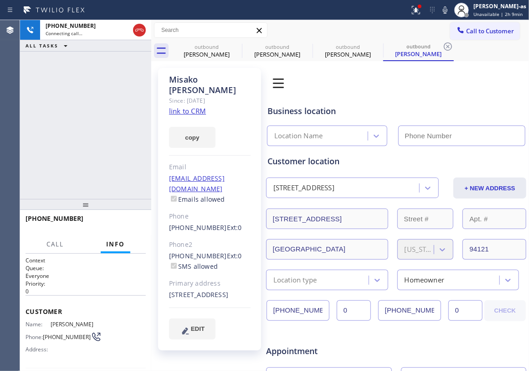
type input "[PHONE_NUMBER]"
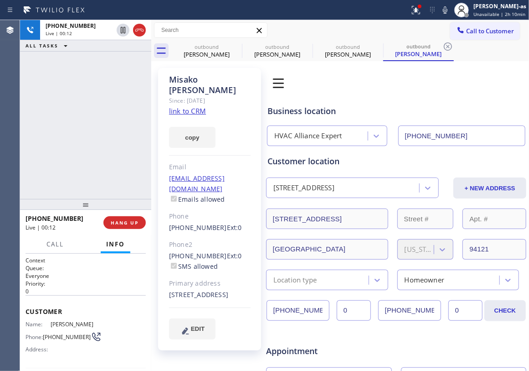
drag, startPoint x: 68, startPoint y: 200, endPoint x: 88, endPoint y: 208, distance: 20.8
click at [70, 200] on div at bounding box center [85, 204] width 131 height 11
click at [115, 232] on div "[PHONE_NUMBER] Live | 00:12 HANG UP" at bounding box center [86, 223] width 120 height 24
click at [116, 231] on div "[PHONE_NUMBER] Live | 00:12 HANG UP" at bounding box center [86, 223] width 120 height 24
click at [119, 223] on span "HANG UP" at bounding box center [125, 222] width 28 height 6
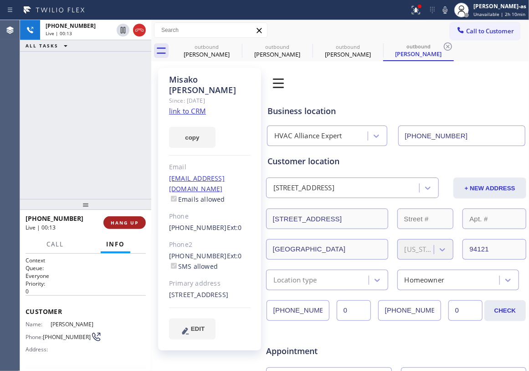
click at [119, 223] on span "HANG UP" at bounding box center [125, 222] width 28 height 6
click at [120, 222] on span "HANG UP" at bounding box center [125, 222] width 28 height 6
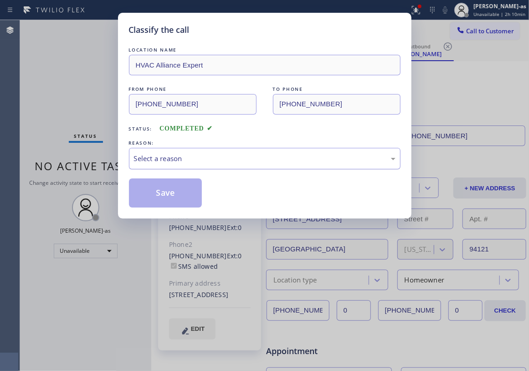
drag, startPoint x: 246, startPoint y: 151, endPoint x: 255, endPoint y: 167, distance: 18.0
click at [247, 155] on div "Select a reason" at bounding box center [265, 158] width 272 height 21
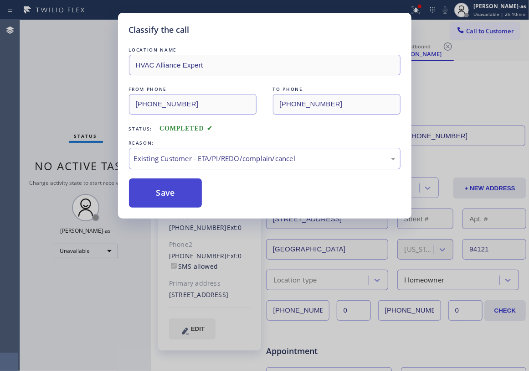
click at [185, 192] on button "Save" at bounding box center [165, 192] width 73 height 29
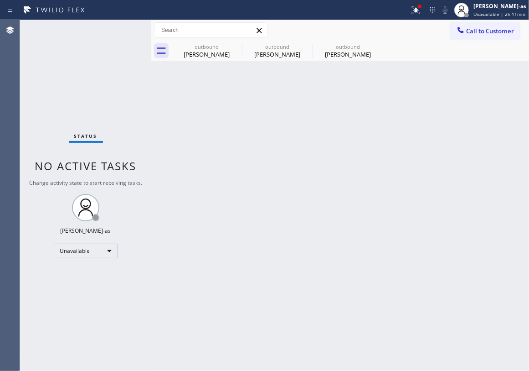
drag, startPoint x: 248, startPoint y: 207, endPoint x: 256, endPoint y: 214, distance: 10.7
click at [253, 208] on div "Back to Dashboard Change Sender ID Customers Technicians Select a contact Outbo…" at bounding box center [340, 195] width 378 height 351
click at [482, 26] on button "Call to Customer" at bounding box center [485, 30] width 70 height 17
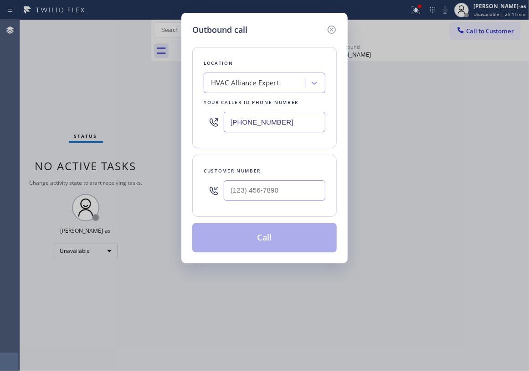
click at [249, 210] on div "Customer number" at bounding box center [264, 186] width 144 height 62
click at [256, 201] on input "(___) ___-____" at bounding box center [275, 190] width 102 height 21
paste input "424) 385-6651"
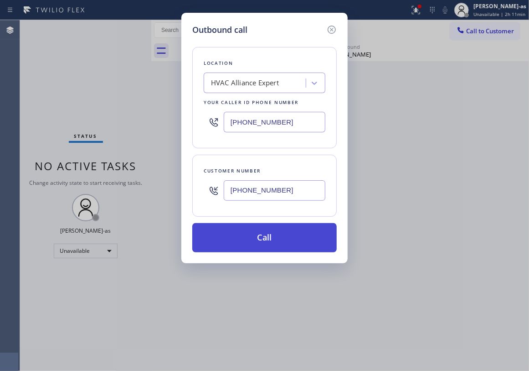
type input "[PHONE_NUMBER]"
click at [282, 236] on button "Call" at bounding box center [264, 237] width 144 height 29
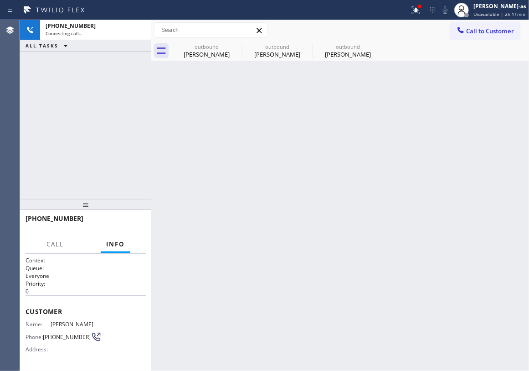
click at [160, 107] on div "Back to Dashboard Change Sender ID Customers Technicians Select a contact Outbo…" at bounding box center [340, 195] width 378 height 351
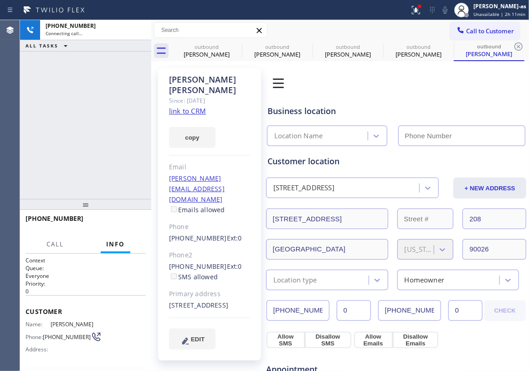
click at [189, 106] on link "link to CRM" at bounding box center [187, 110] width 37 height 9
type input "[PHONE_NUMBER]"
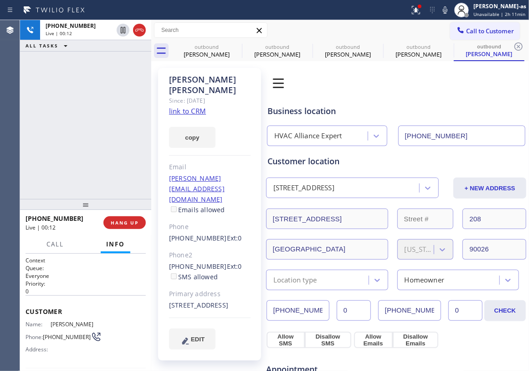
drag, startPoint x: 85, startPoint y: 126, endPoint x: 126, endPoint y: 89, distance: 54.9
click at [88, 125] on div "[PHONE_NUMBER] Live | 00:12 ALL TASKS ALL TASKS ACTIVE TASKS TASKS IN WRAP UP" at bounding box center [85, 109] width 131 height 179
click at [449, 11] on icon at bounding box center [445, 10] width 11 height 11
click at [139, 152] on div "[PHONE_NUMBER] Live | 00:15 ALL TASKS ALL TASKS ACTIVE TASKS TASKS IN WRAP UP" at bounding box center [85, 109] width 131 height 179
drag, startPoint x: 99, startPoint y: 222, endPoint x: 125, endPoint y: 221, distance: 25.6
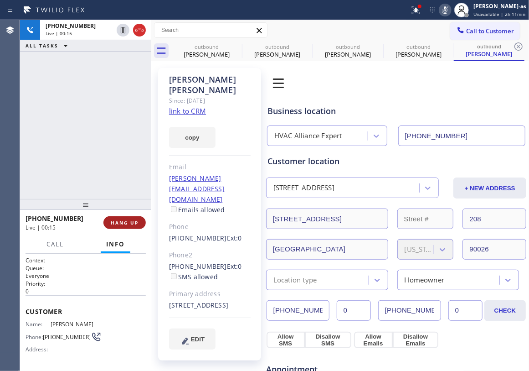
click at [100, 222] on div "[PHONE_NUMBER] Live | 00:15" at bounding box center [65, 223] width 78 height 24
click at [125, 221] on span "HANG UP" at bounding box center [125, 222] width 28 height 6
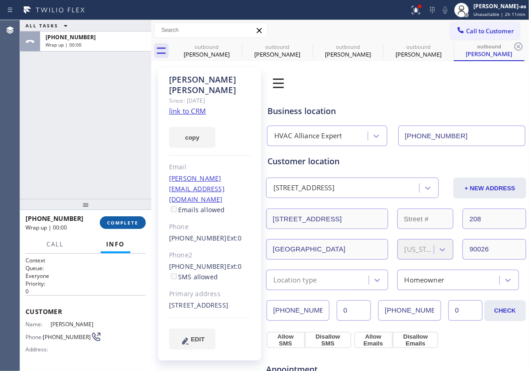
click at [125, 221] on span "COMPLETE" at bounding box center [122, 222] width 31 height 6
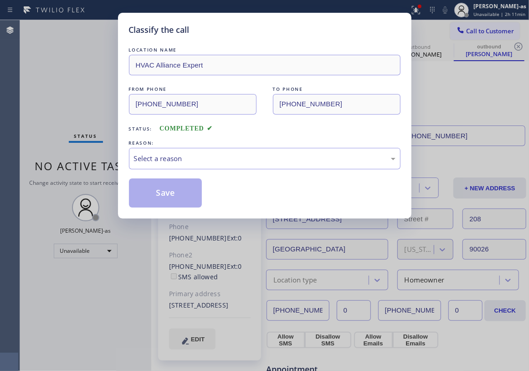
click at [125, 221] on div "Classify the call LOCATION NAME HVAC Alliance Expert FROM PHONE [PHONE_NUMBER] …" at bounding box center [264, 185] width 529 height 371
drag, startPoint x: 237, startPoint y: 154, endPoint x: 262, endPoint y: 166, distance: 26.9
click at [239, 155] on div "Select a reason" at bounding box center [265, 158] width 262 height 10
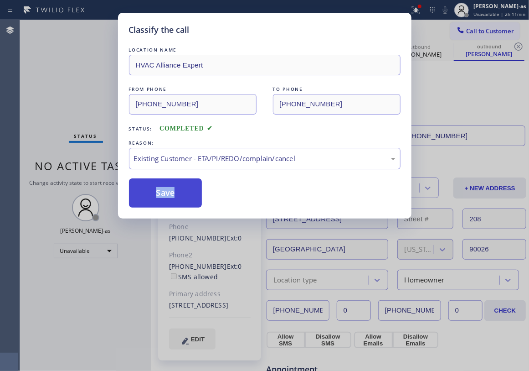
click at [185, 196] on button "Save" at bounding box center [165, 192] width 73 height 29
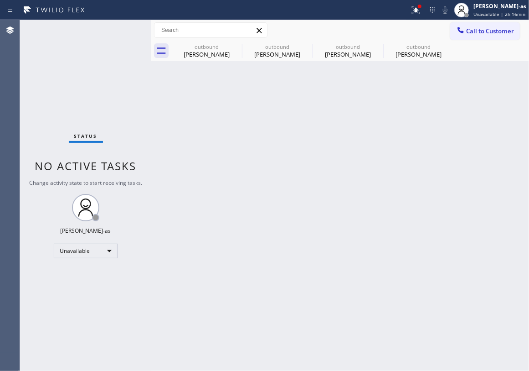
click at [465, 31] on div at bounding box center [460, 31] width 11 height 11
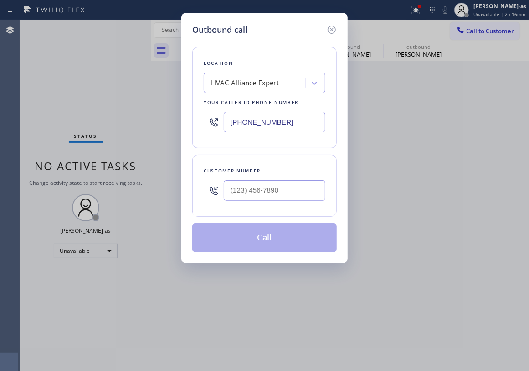
drag, startPoint x: 285, startPoint y: 181, endPoint x: 283, endPoint y: 187, distance: 6.2
click at [283, 188] on div "Customer number" at bounding box center [264, 186] width 144 height 62
click at [283, 187] on input "(___) ___-____" at bounding box center [275, 190] width 102 height 21
paste input "213) 268-4875"
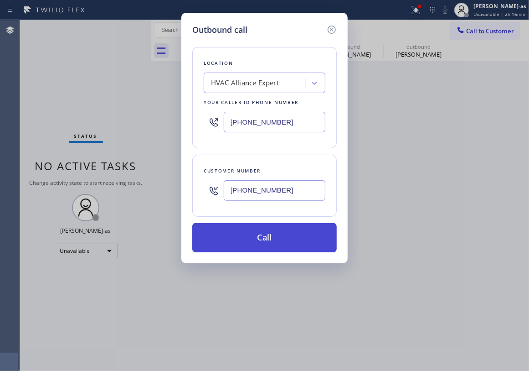
type input "[PHONE_NUMBER]"
click at [261, 240] on button "Call" at bounding box center [264, 237] width 144 height 29
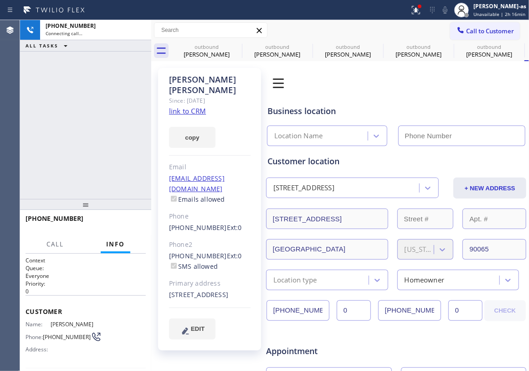
type input "[PHONE_NUMBER]"
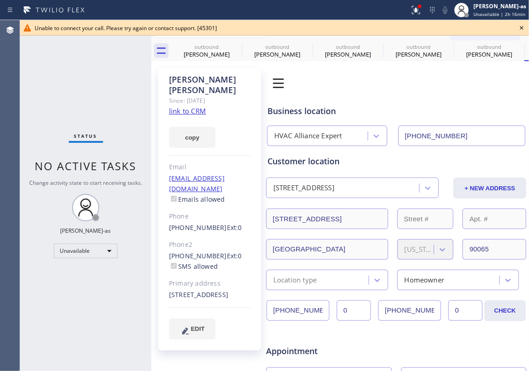
click at [68, 90] on div "Status No active tasks Change activity state to start receiving tasks. [PERSON_…" at bounding box center [85, 195] width 131 height 351
click at [201, 46] on div "outbound" at bounding box center [206, 46] width 69 height 7
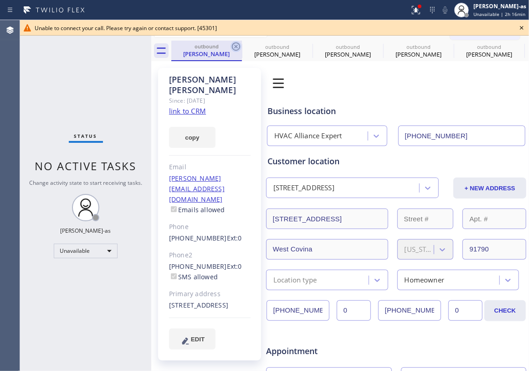
click at [239, 49] on icon at bounding box center [236, 46] width 11 height 11
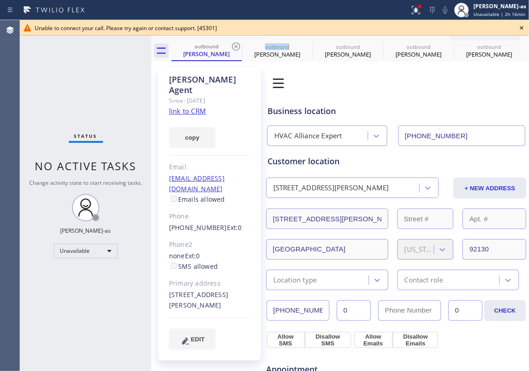
click at [239, 49] on icon at bounding box center [236, 46] width 11 height 11
click at [0, 0] on icon at bounding box center [0, 0] width 0 height 0
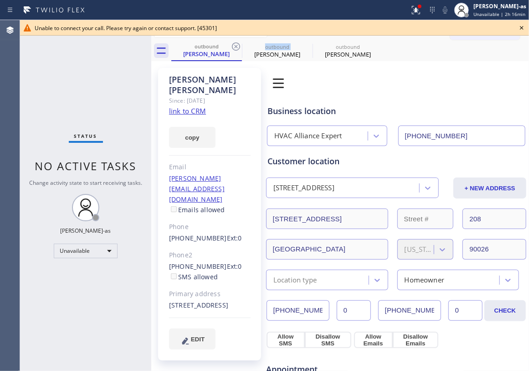
click at [239, 49] on icon at bounding box center [236, 46] width 11 height 11
click at [0, 0] on icon at bounding box center [0, 0] width 0 height 0
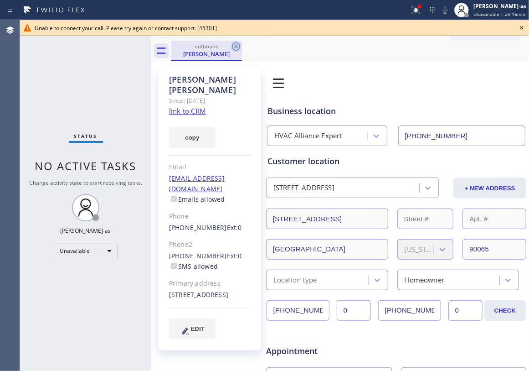
click at [237, 50] on icon at bounding box center [236, 46] width 8 height 8
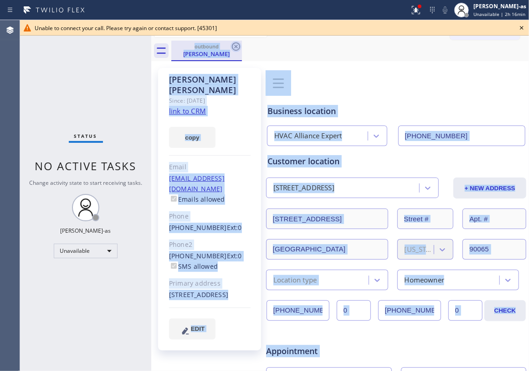
click at [237, 50] on div "outbound [PERSON_NAME]" at bounding box center [350, 51] width 358 height 21
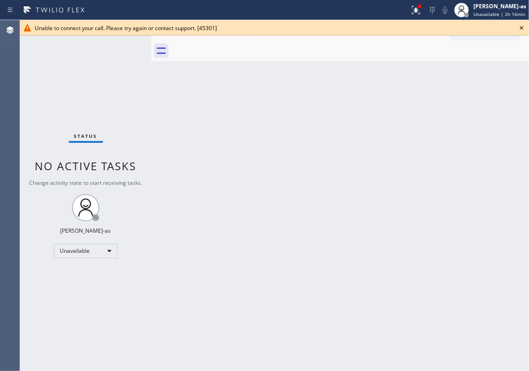
click at [237, 50] on div at bounding box center [350, 51] width 358 height 21
click at [522, 25] on icon at bounding box center [521, 27] width 11 height 11
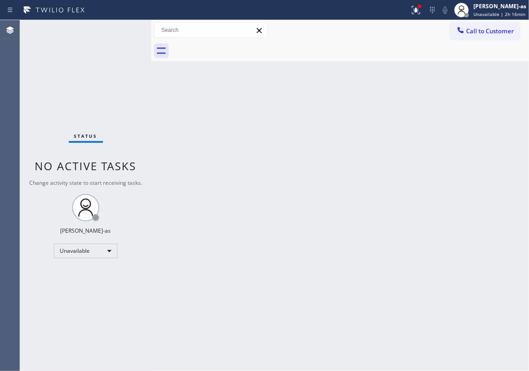
drag, startPoint x: 463, startPoint y: 33, endPoint x: 456, endPoint y: 34, distance: 7.4
click at [462, 33] on icon at bounding box center [461, 30] width 6 height 6
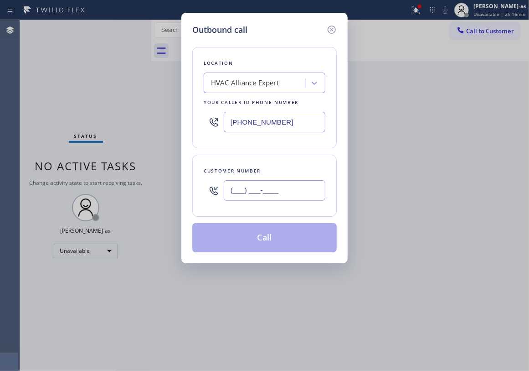
click at [249, 192] on input "(___) ___-____" at bounding box center [275, 190] width 102 height 21
paste input "323) 854-5987"
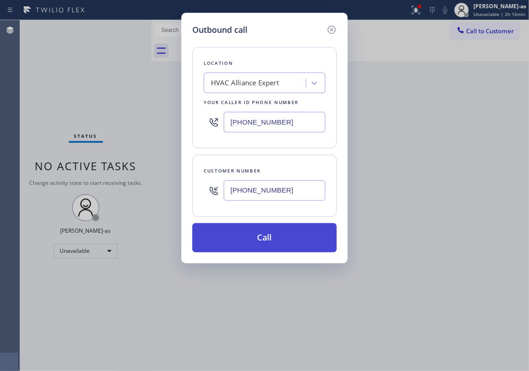
type input "[PHONE_NUMBER]"
click at [274, 236] on button "Call" at bounding box center [264, 237] width 144 height 29
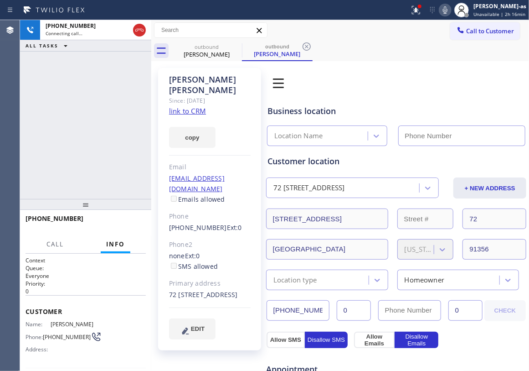
type input "[PHONE_NUMBER]"
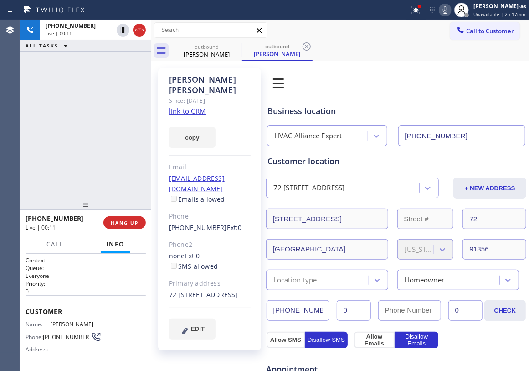
click at [75, 157] on div "[PHONE_NUMBER] Live | 00:11 ALL TASKS ALL TASKS ACTIVE TASKS TASKS IN WRAP UP" at bounding box center [85, 109] width 131 height 179
click at [116, 220] on span "HANG UP" at bounding box center [125, 222] width 28 height 6
click at [119, 220] on span "HANG UP" at bounding box center [125, 222] width 28 height 6
click at [123, 214] on div "[PHONE_NUMBER] Live | 00:13 HANG UP" at bounding box center [86, 223] width 120 height 24
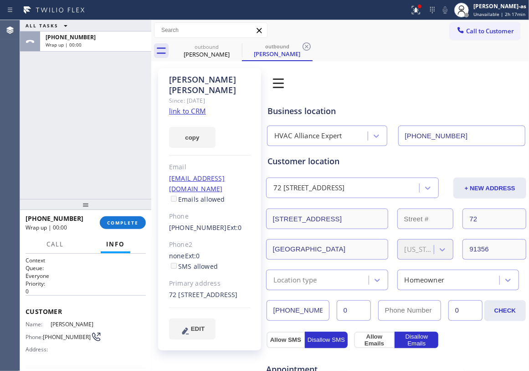
click at [121, 214] on div "[PHONE_NUMBER] Wrap up | 00:00 COMPLETE" at bounding box center [86, 223] width 120 height 24
click at [132, 225] on span "COMPLETE" at bounding box center [122, 222] width 31 height 6
click at [120, 178] on div "ALL TASKS ALL TASKS ACTIVE TASKS TASKS IN WRAP UP [PHONE_NUMBER] Wrap up | 00:01" at bounding box center [85, 109] width 131 height 179
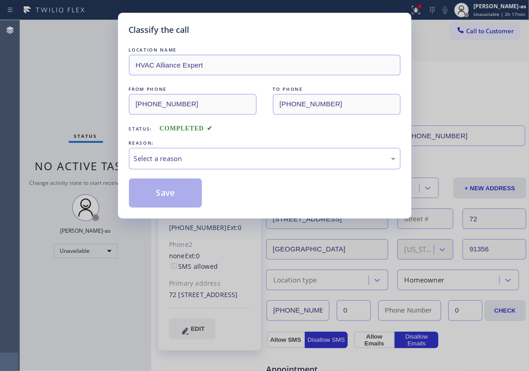
click at [134, 225] on div "Classify the call LOCATION NAME HVAC Alliance Expert FROM PHONE [PHONE_NUMBER] …" at bounding box center [264, 185] width 529 height 371
drag, startPoint x: 187, startPoint y: 161, endPoint x: 203, endPoint y: 166, distance: 16.9
click at [192, 162] on div "Select a reason" at bounding box center [265, 158] width 262 height 10
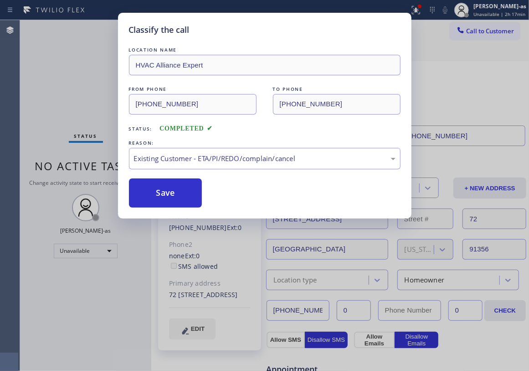
drag, startPoint x: 189, startPoint y: 195, endPoint x: 157, endPoint y: 174, distance: 38.2
click at [189, 197] on button "Save" at bounding box center [165, 192] width 73 height 29
click at [76, 86] on div "Classify the call LOCATION NAME HVAC Alliance Expert FROM PHONE [PHONE_NUMBER] …" at bounding box center [264, 185] width 529 height 371
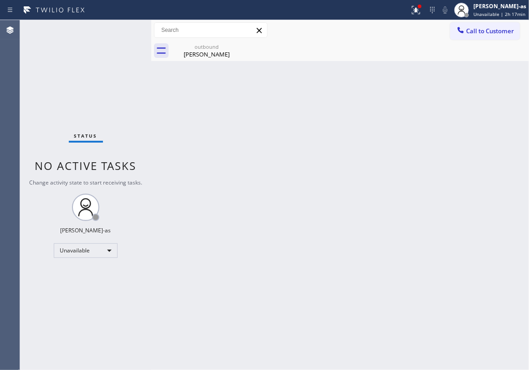
click at [131, 94] on div "Status No active tasks Change activity state to start receiving tasks. [PERSON_…" at bounding box center [85, 195] width 131 height 350
drag, startPoint x: 349, startPoint y: 150, endPoint x: 307, endPoint y: 128, distance: 46.7
click at [349, 147] on div "Back to Dashboard Change Sender ID Customers Technicians Select a contact Outbo…" at bounding box center [340, 195] width 378 height 351
drag, startPoint x: 165, startPoint y: 180, endPoint x: 209, endPoint y: 73, distance: 115.5
click at [165, 180] on div "Back to Dashboard Change Sender ID Customers Technicians Select a contact Outbo…" at bounding box center [340, 195] width 378 height 351
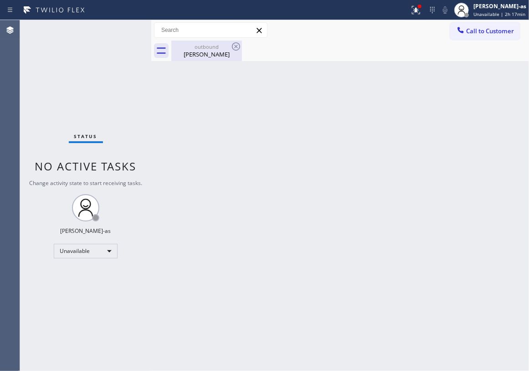
click at [203, 60] on div "outbound [PERSON_NAME]" at bounding box center [206, 51] width 69 height 21
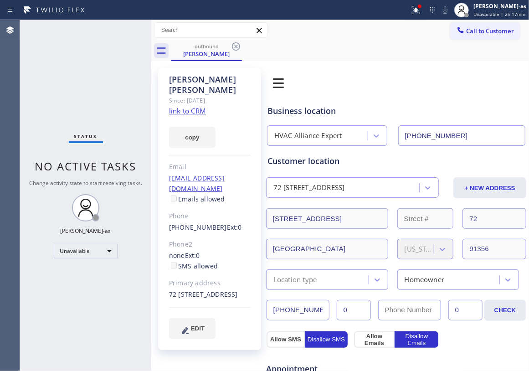
click at [181, 106] on link "link to CRM" at bounding box center [187, 110] width 37 height 9
click at [488, 28] on span "Call to Customer" at bounding box center [490, 31] width 48 height 8
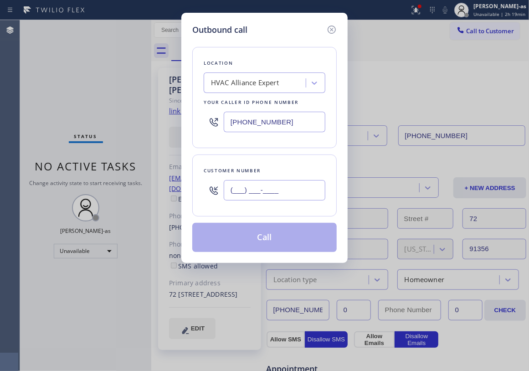
click at [256, 196] on input "(___) ___-____" at bounding box center [275, 190] width 102 height 21
paste input "323) 328-4409"
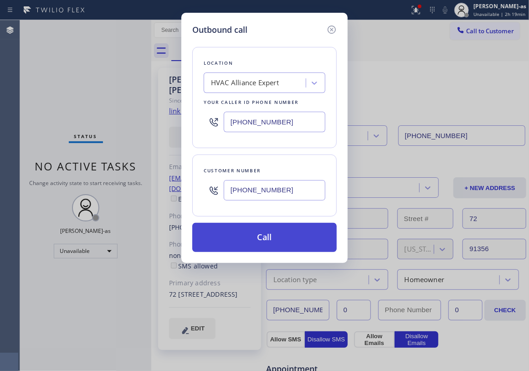
type input "[PHONE_NUMBER]"
click at [269, 227] on button "Call" at bounding box center [264, 237] width 144 height 29
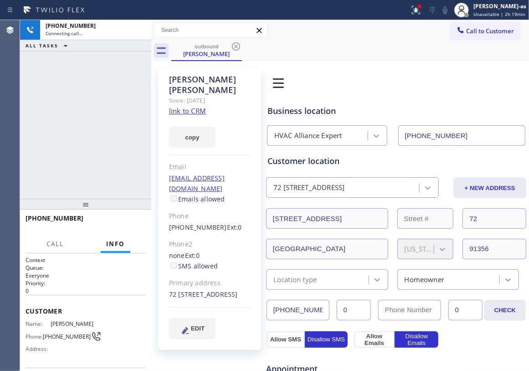
click at [284, 235] on div "Customer location [STREET_ADDRESS] + NEW ADDRESS [STREET_ADDRESS][US_STATE] Loc…" at bounding box center [397, 222] width 258 height 135
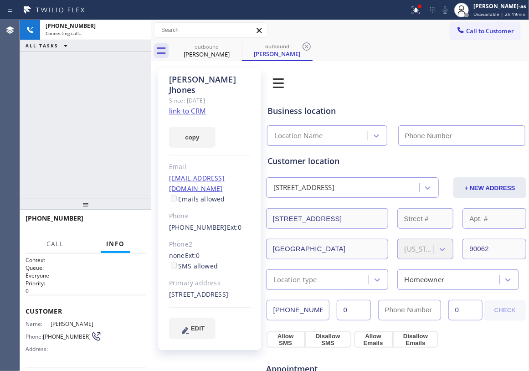
click at [108, 142] on div "[PHONE_NUMBER] Connecting call… ALL TASKS ALL TASKS ACTIVE TASKS TASKS IN WRAP …" at bounding box center [85, 109] width 131 height 179
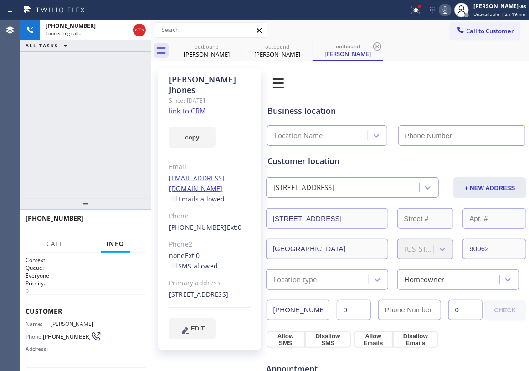
click at [197, 106] on link "link to CRM" at bounding box center [187, 110] width 37 height 9
type input "[PHONE_NUMBER]"
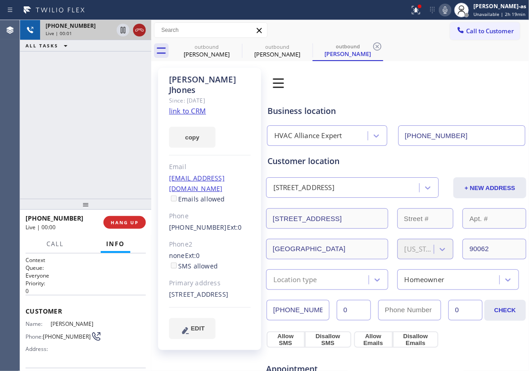
click at [136, 31] on icon at bounding box center [139, 30] width 11 height 11
click at [216, 48] on div "outbound" at bounding box center [206, 46] width 69 height 7
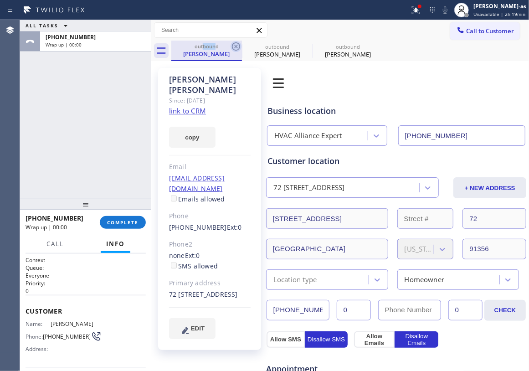
click at [231, 46] on icon at bounding box center [236, 46] width 11 height 11
click at [0, 0] on icon at bounding box center [0, 0] width 0 height 0
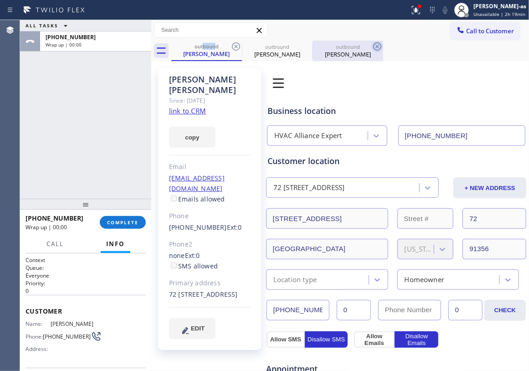
click at [372, 46] on icon at bounding box center [377, 46] width 11 height 11
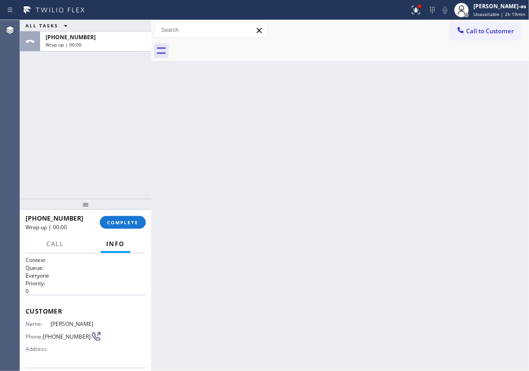
click at [231, 46] on div at bounding box center [350, 51] width 358 height 21
drag, startPoint x: 123, startPoint y: 167, endPoint x: 129, endPoint y: 170, distance: 7.5
click at [125, 168] on div "ALL TASKS ALL TASKS ACTIVE TASKS TASKS IN WRAP UP [PHONE_NUMBER] Wrap up | 00:00" at bounding box center [85, 109] width 131 height 179
click at [121, 220] on span "COMPLETE" at bounding box center [122, 222] width 31 height 6
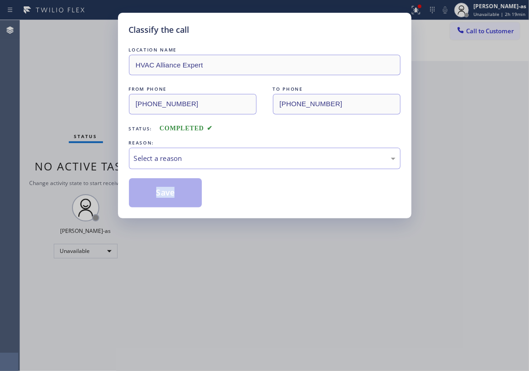
click at [121, 219] on div "Classify the call LOCATION NAME HVAC Alliance Expert FROM PHONE [PHONE_NUMBER] …" at bounding box center [264, 185] width 529 height 371
drag, startPoint x: 217, startPoint y: 154, endPoint x: 221, endPoint y: 167, distance: 13.4
click at [217, 161] on div "Select a reason" at bounding box center [265, 158] width 262 height 10
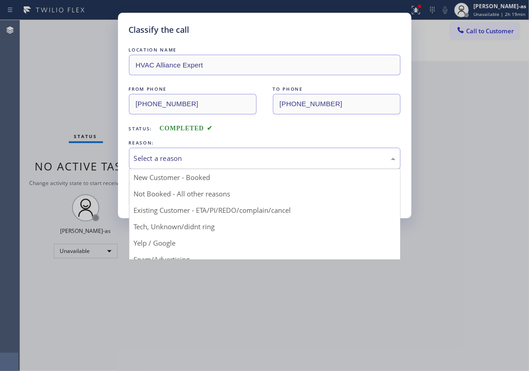
drag, startPoint x: 221, startPoint y: 189, endPoint x: 256, endPoint y: 201, distance: 37.3
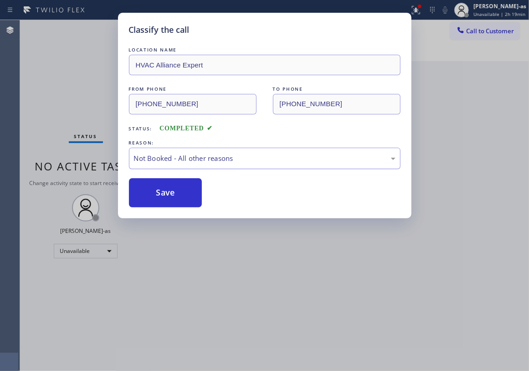
click at [246, 164] on div "Not Booked - All other reasons" at bounding box center [265, 158] width 262 height 10
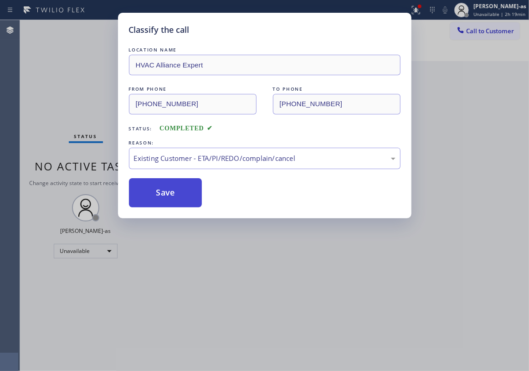
drag, startPoint x: 161, startPoint y: 183, endPoint x: 172, endPoint y: 190, distance: 13.1
click at [164, 188] on button "Save" at bounding box center [165, 192] width 73 height 29
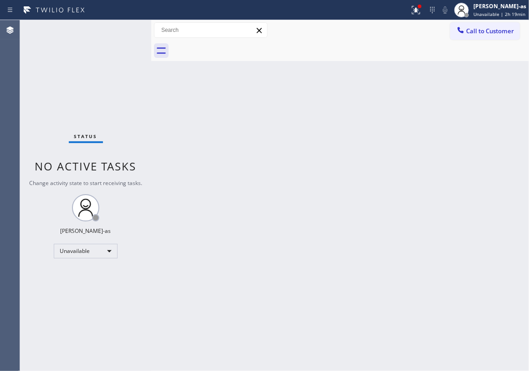
click at [57, 68] on div "Status No active tasks Change activity state to start receiving tasks. [PERSON_…" at bounding box center [85, 195] width 131 height 351
drag, startPoint x: 467, startPoint y: 30, endPoint x: 382, endPoint y: 110, distance: 116.7
click at [467, 29] on button "Call to Customer" at bounding box center [485, 30] width 70 height 17
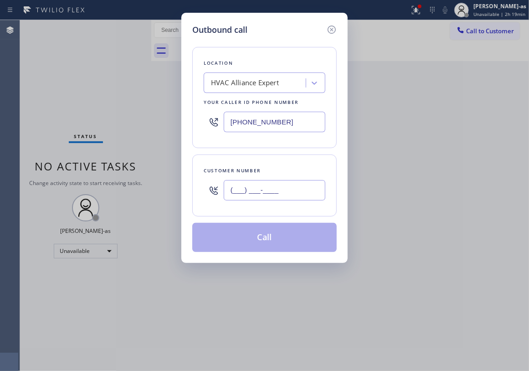
click at [287, 192] on input "(___) ___-____" at bounding box center [275, 190] width 102 height 21
paste input "925) 876-9787"
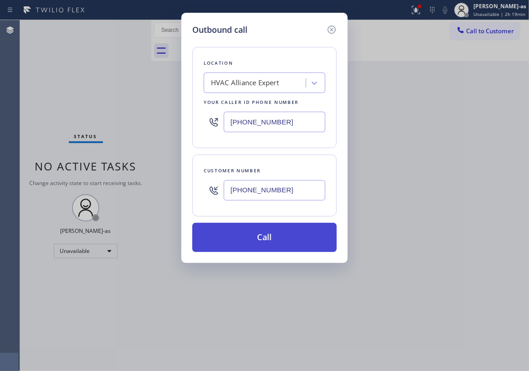
type input "[PHONE_NUMBER]"
click at [263, 248] on button "Call" at bounding box center [264, 237] width 144 height 29
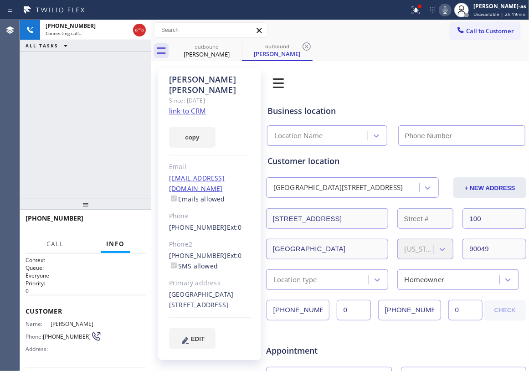
type input "[PHONE_NUMBER]"
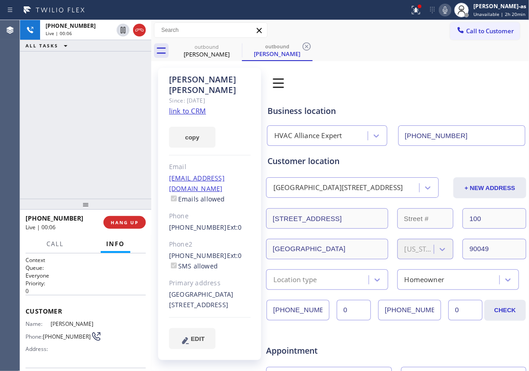
click at [95, 93] on div "[PHONE_NUMBER] Live | 00:06 ALL TASKS ALL TASKS ACTIVE TASKS TASKS IN WRAP UP" at bounding box center [85, 109] width 131 height 179
click at [128, 222] on span "HANG UP" at bounding box center [125, 222] width 28 height 6
click at [129, 222] on span "HANG UP" at bounding box center [125, 222] width 28 height 6
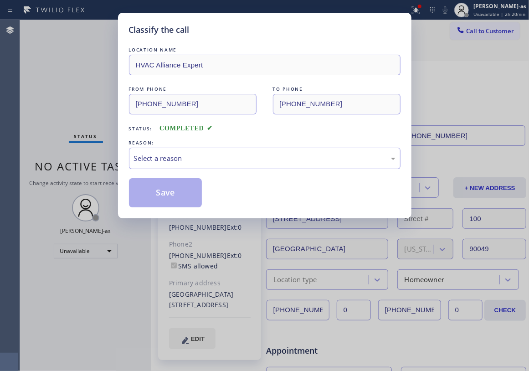
click at [101, 150] on div "Classify the call LOCATION NAME HVAC Alliance Expert FROM PHONE [PHONE_NUMBER] …" at bounding box center [264, 185] width 529 height 371
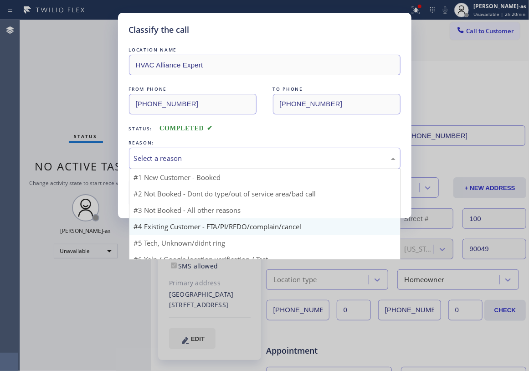
drag, startPoint x: 169, startPoint y: 155, endPoint x: 219, endPoint y: 223, distance: 84.8
click at [175, 167] on div "Select a reason" at bounding box center [265, 158] width 272 height 21
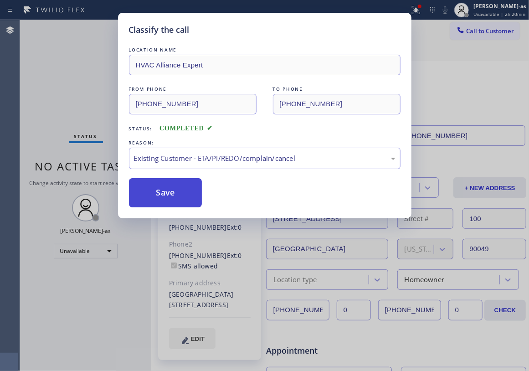
drag, startPoint x: 185, startPoint y: 190, endPoint x: 146, endPoint y: 192, distance: 38.4
click at [184, 190] on button "Save" at bounding box center [165, 192] width 73 height 29
click at [59, 88] on div "Classify the call LOCATION NAME HVAC Alliance Expert FROM PHONE [PHONE_NUMBER] …" at bounding box center [264, 185] width 529 height 371
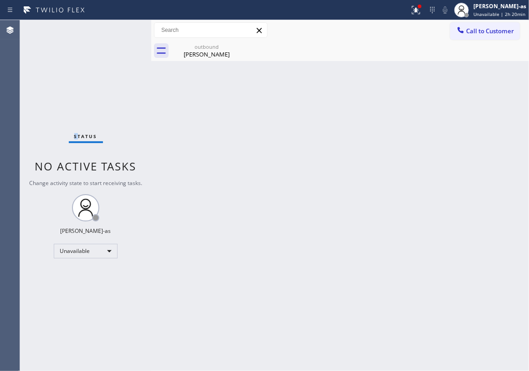
click at [86, 130] on div "Status No active tasks Change activity state to start receiving tasks. [PERSON_…" at bounding box center [85, 195] width 131 height 351
drag, startPoint x: 195, startPoint y: 48, endPoint x: 221, endPoint y: 50, distance: 25.6
click at [199, 49] on div "outbound" at bounding box center [206, 46] width 69 height 7
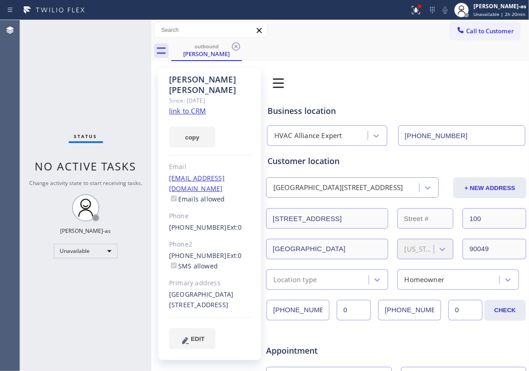
click at [233, 46] on icon at bounding box center [236, 46] width 11 height 11
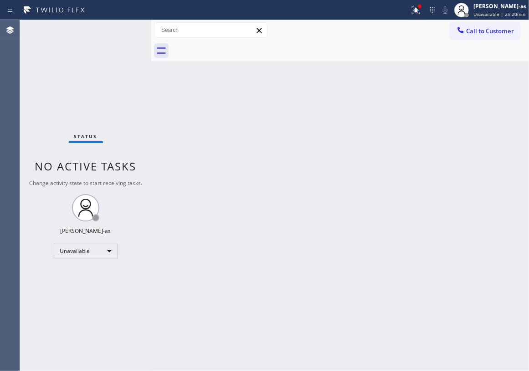
click at [81, 73] on div "Status No active tasks Change activity state to start receiving tasks. [PERSON_…" at bounding box center [85, 195] width 131 height 351
click at [292, 172] on div "Back to Dashboard Change Sender ID Customers Technicians Select a contact Outbo…" at bounding box center [340, 195] width 378 height 351
click at [480, 30] on span "Call to Customer" at bounding box center [490, 31] width 48 height 8
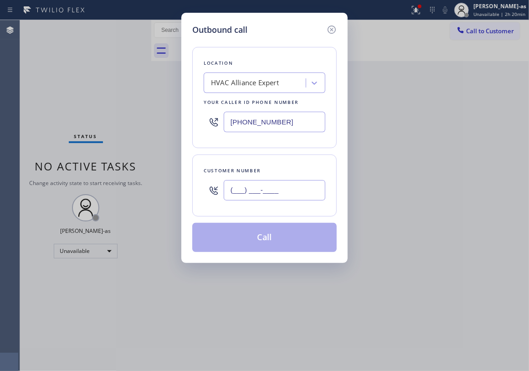
click at [289, 190] on input "(___) ___-____" at bounding box center [275, 190] width 102 height 21
paste input "925) 876-9787"
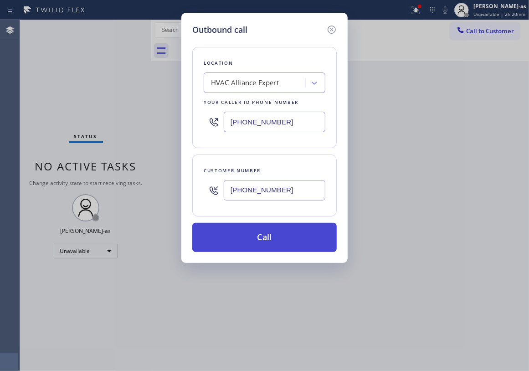
type input "[PHONE_NUMBER]"
click at [265, 243] on button "Call" at bounding box center [264, 237] width 144 height 29
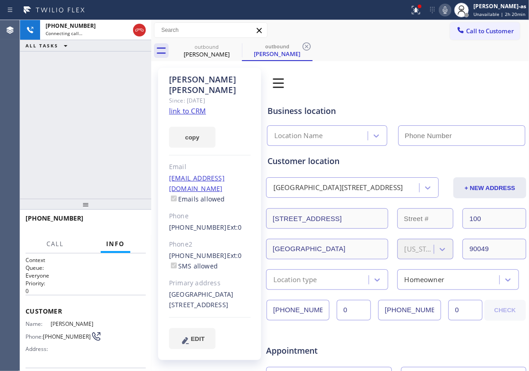
type input "[PHONE_NUMBER]"
drag, startPoint x: 95, startPoint y: 145, endPoint x: 169, endPoint y: 126, distance: 76.3
click at [104, 143] on div "[PHONE_NUMBER] Connecting call… ALL TASKS ALL TASKS ACTIVE TASKS TASKS IN WRAP …" at bounding box center [85, 109] width 131 height 179
click at [183, 106] on link "link to CRM" at bounding box center [187, 110] width 37 height 9
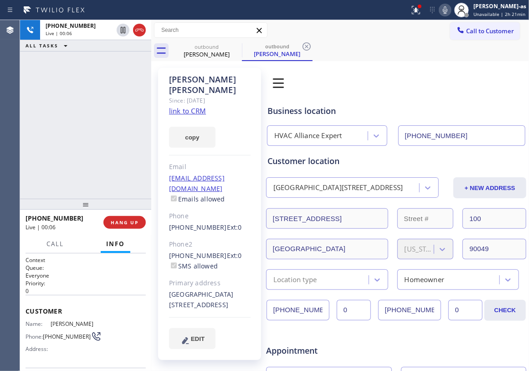
click at [98, 156] on div "[PHONE_NUMBER] Live | 00:06 ALL TASKS ALL TASKS ACTIVE TASKS TASKS IN WRAP UP" at bounding box center [85, 109] width 131 height 179
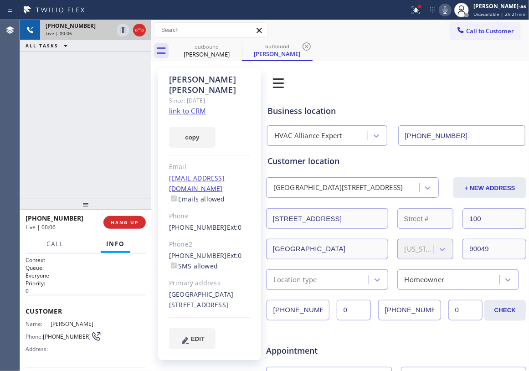
click at [148, 31] on div "[PHONE_NUMBER] Live | 00:06" at bounding box center [85, 30] width 131 height 20
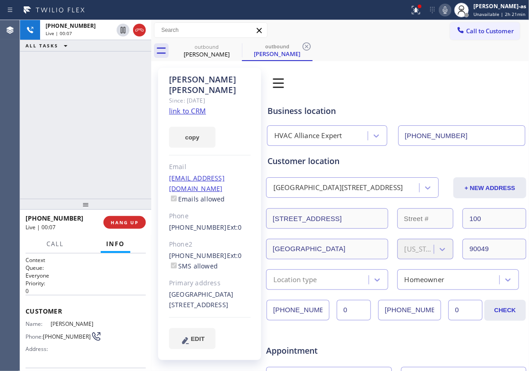
click at [117, 99] on div "[PHONE_NUMBER] Live | 00:07 ALL TASKS ALL TASKS ACTIVE TASKS TASKS IN WRAP UP" at bounding box center [85, 109] width 131 height 179
click at [121, 222] on span "HANG UP" at bounding box center [125, 222] width 28 height 6
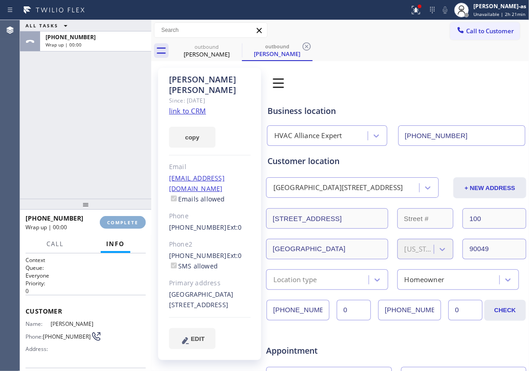
click at [121, 222] on span "COMPLETE" at bounding box center [122, 222] width 31 height 6
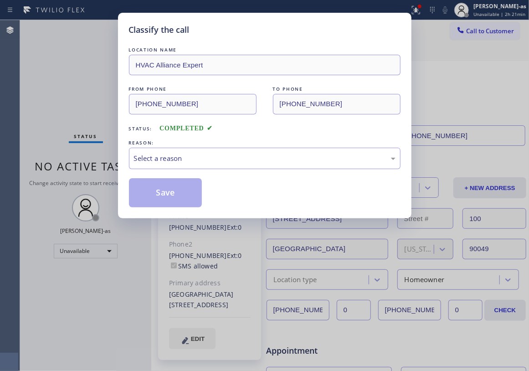
click at [119, 222] on div "Classify the call LOCATION NAME HVAC Alliance Expert FROM PHONE [PHONE_NUMBER] …" at bounding box center [264, 185] width 529 height 371
click at [104, 135] on div "Classify the call LOCATION NAME HVAC Alliance Expert FROM PHONE [PHONE_NUMBER] …" at bounding box center [264, 185] width 529 height 371
click at [166, 159] on div "Select a reason" at bounding box center [265, 158] width 262 height 10
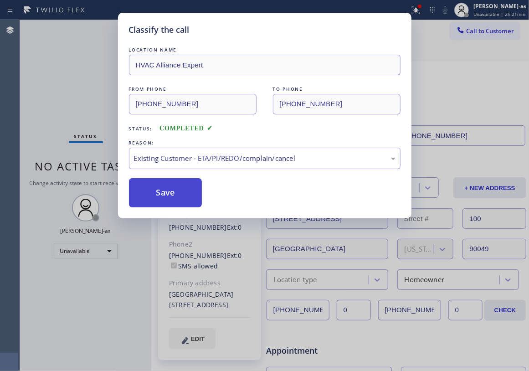
click at [160, 194] on button "Save" at bounding box center [165, 192] width 73 height 29
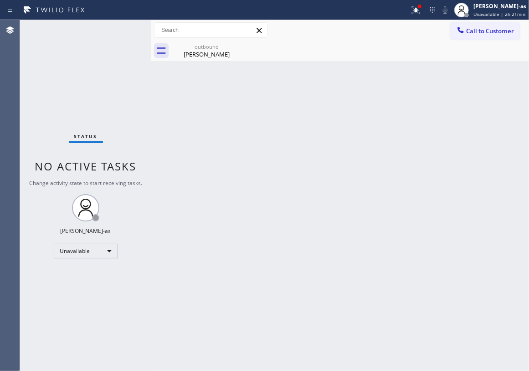
drag, startPoint x: 60, startPoint y: 61, endPoint x: 111, endPoint y: 29, distance: 60.2
click at [64, 61] on div "Status No active tasks Change activity state to start receiving tasks. [PERSON_…" at bounding box center [85, 195] width 131 height 351
drag, startPoint x: 206, startPoint y: 67, endPoint x: 210, endPoint y: 55, distance: 12.8
click at [206, 67] on div "Back to Dashboard Change Sender ID Customers Technicians Select a contact Outbo…" at bounding box center [340, 195] width 378 height 351
drag, startPoint x: 210, startPoint y: 51, endPoint x: 216, endPoint y: 52, distance: 5.9
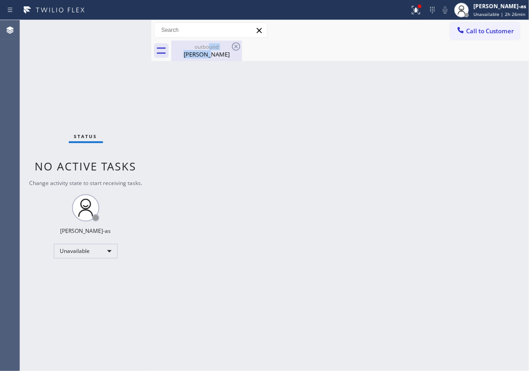
click at [210, 52] on div "outbound [PERSON_NAME]" at bounding box center [206, 51] width 69 height 21
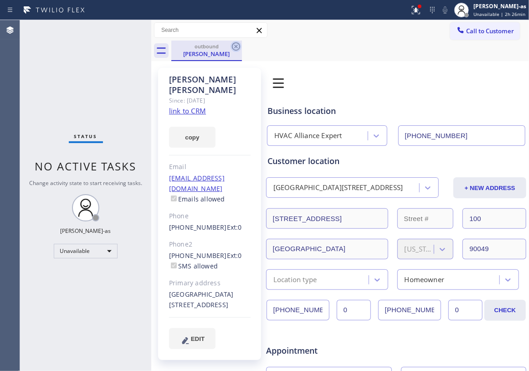
click at [234, 46] on icon at bounding box center [236, 46] width 11 height 11
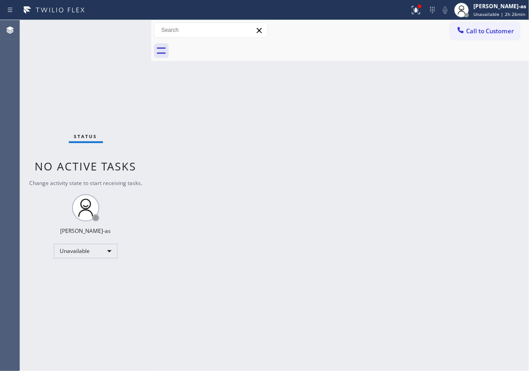
drag, startPoint x: 163, startPoint y: 82, endPoint x: 168, endPoint y: 82, distance: 5.5
click at [168, 82] on div "Back to Dashboard Change Sender ID Customers Technicians Select a contact Outbo…" at bounding box center [340, 195] width 378 height 351
click at [490, 26] on button "Call to Customer" at bounding box center [485, 30] width 70 height 17
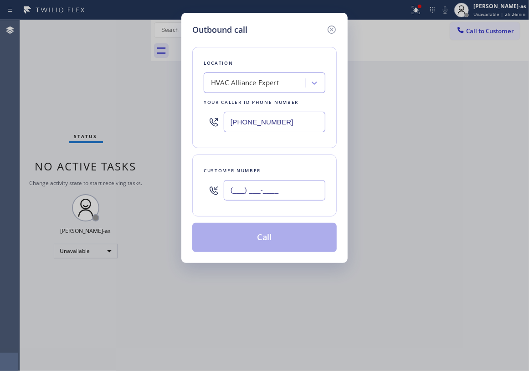
click at [270, 192] on input "(___) ___-____" at bounding box center [275, 190] width 102 height 21
paste input "323) 810-9927"
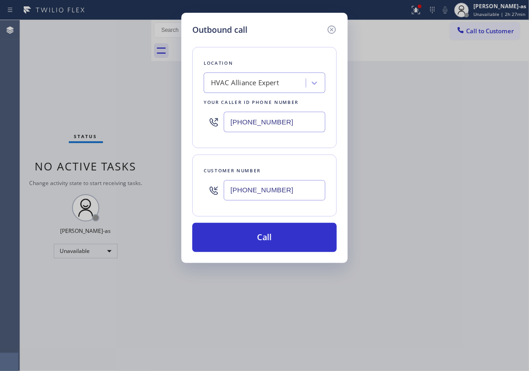
click at [100, 115] on div "Outbound call Location HVAC Alliance Expert Your caller id phone number [PHONE_…" at bounding box center [264, 185] width 529 height 371
click at [281, 188] on input "[PHONE_NUMBER]" at bounding box center [275, 190] width 102 height 21
click at [281, 186] on input "[PHONE_NUMBER]" at bounding box center [275, 190] width 102 height 21
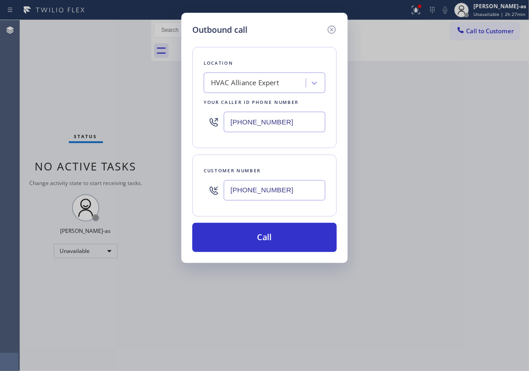
click at [281, 185] on input "[PHONE_NUMBER]" at bounding box center [275, 190] width 102 height 21
paste input "text"
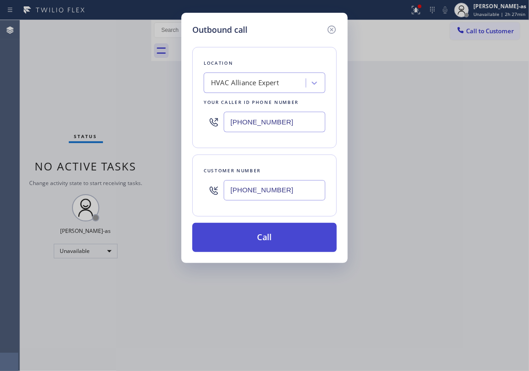
type input "[PHONE_NUMBER]"
click at [286, 243] on button "Call" at bounding box center [264, 237] width 144 height 29
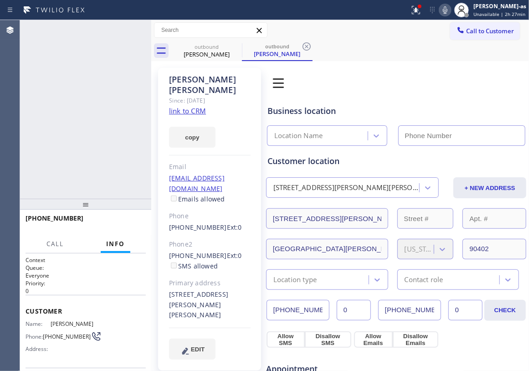
type input "[PHONE_NUMBER]"
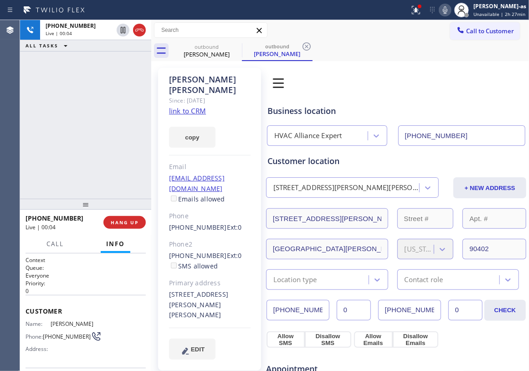
drag, startPoint x: 75, startPoint y: 137, endPoint x: 97, endPoint y: 126, distance: 24.1
click at [80, 134] on div "[PHONE_NUMBER] Live | 00:04 ALL TASKS ALL TASKS ACTIVE TASKS TASKS IN WRAP UP" at bounding box center [85, 109] width 131 height 179
drag, startPoint x: 134, startPoint y: 30, endPoint x: 134, endPoint y: 43, distance: 13.2
click at [135, 33] on icon at bounding box center [139, 30] width 11 height 11
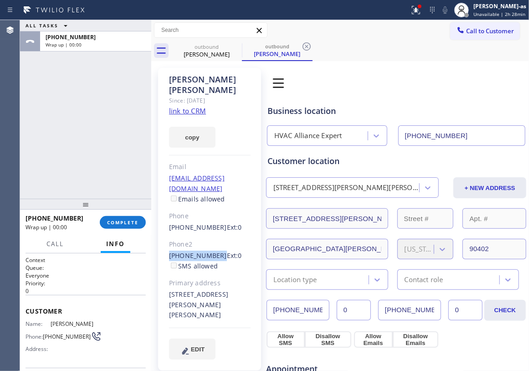
drag, startPoint x: 165, startPoint y: 231, endPoint x: 214, endPoint y: 234, distance: 49.8
click at [214, 234] on div "[PERSON_NAME] Since: [DATE] link to CRM copy Email [EMAIL_ADDRESS][DOMAIN_NAME]…" at bounding box center [209, 219] width 103 height 303
copy link "[PHONE_NUMBER]"
drag, startPoint x: 132, startPoint y: 227, endPoint x: 130, endPoint y: 216, distance: 10.7
click at [132, 226] on button "COMPLETE" at bounding box center [123, 222] width 46 height 13
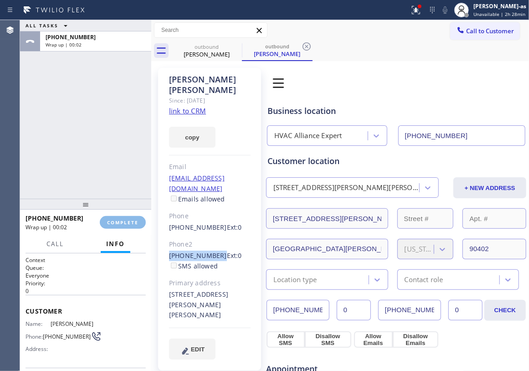
click at [93, 147] on div "ALL TASKS ALL TASKS ACTIVE TASKS TASKS IN WRAP UP [PHONE_NUMBER] Wrap up | 00:02" at bounding box center [85, 109] width 131 height 179
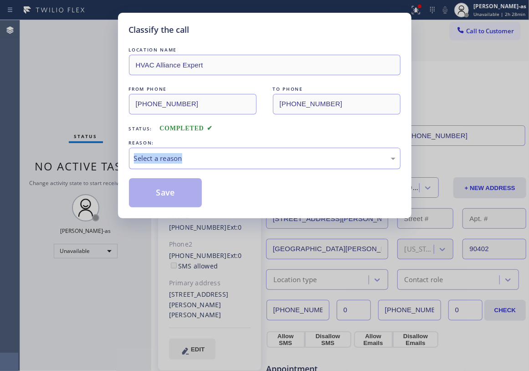
click at [199, 160] on div "REASON: Select a reason" at bounding box center [265, 153] width 272 height 31
click at [220, 159] on div "Select a reason" at bounding box center [265, 158] width 262 height 10
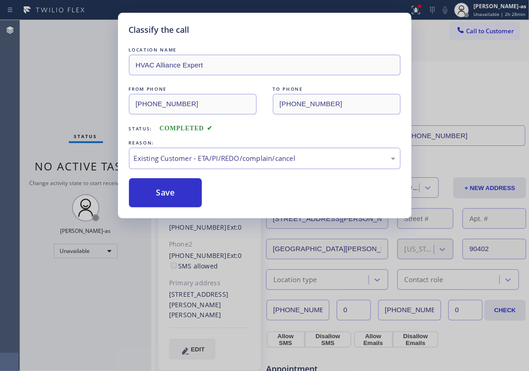
drag, startPoint x: 161, startPoint y: 186, endPoint x: 220, endPoint y: 186, distance: 58.8
click at [165, 187] on button "Save" at bounding box center [165, 192] width 73 height 29
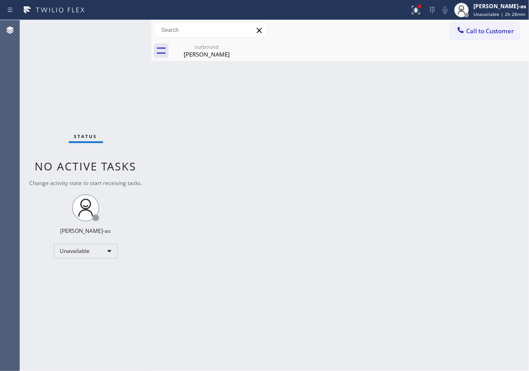
drag, startPoint x: 468, startPoint y: 33, endPoint x: 321, endPoint y: 185, distance: 211.2
click at [469, 33] on span "Call to Customer" at bounding box center [490, 31] width 48 height 8
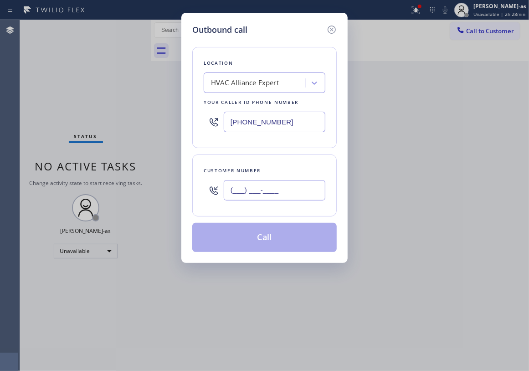
click at [304, 188] on input "(___) ___-____" at bounding box center [275, 190] width 102 height 21
paste input "323) 394-1616"
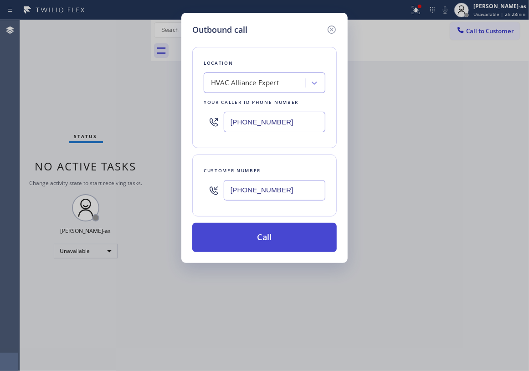
type input "[PHONE_NUMBER]"
click at [266, 230] on button "Call" at bounding box center [264, 237] width 144 height 29
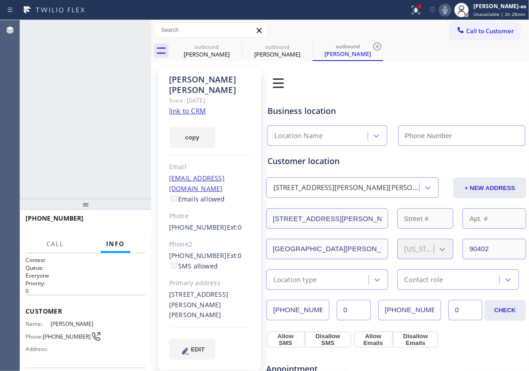
type input "[PHONE_NUMBER]"
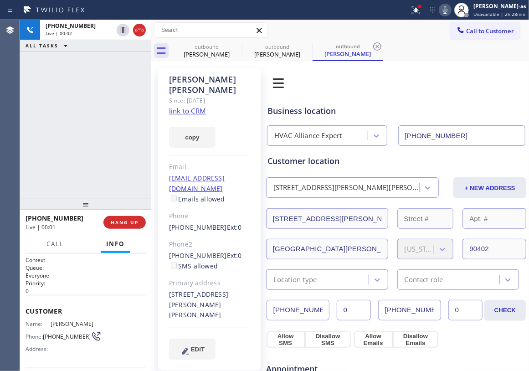
click at [125, 153] on div "[PHONE_NUMBER] Live | 00:02 ALL TASKS ALL TASKS ACTIVE TASKS TASKS IN WRAP UP" at bounding box center [85, 109] width 131 height 179
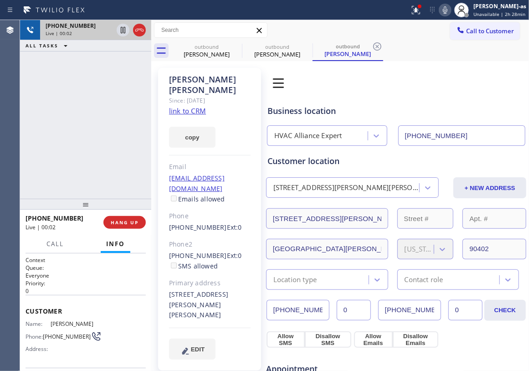
click at [142, 36] on div at bounding box center [131, 30] width 33 height 20
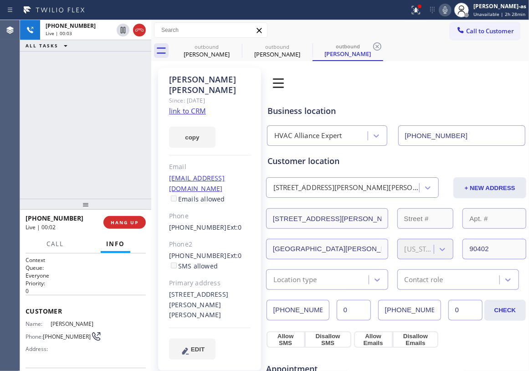
drag, startPoint x: 126, startPoint y: 122, endPoint x: 143, endPoint y: 215, distance: 94.4
click at [128, 134] on div "[PHONE_NUMBER] Live | 00:03 ALL TASKS ALL TASKS ACTIVE TASKS TASKS IN WRAP UP" at bounding box center [85, 109] width 131 height 179
click at [128, 210] on div at bounding box center [85, 204] width 131 height 11
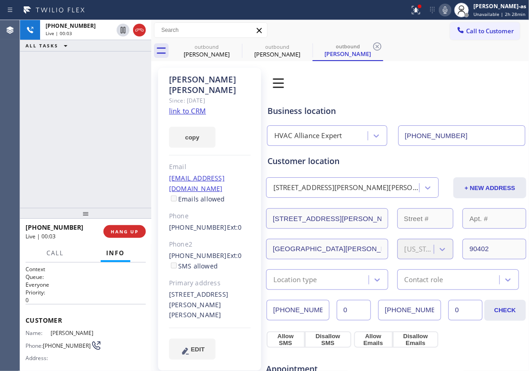
click at [128, 221] on div "[PHONE_NUMBER] Live | 00:03 HANG UP" at bounding box center [86, 232] width 120 height 24
click at [128, 225] on button "HANG UP" at bounding box center [124, 231] width 42 height 13
click at [130, 226] on button "HANG UP" at bounding box center [124, 231] width 42 height 13
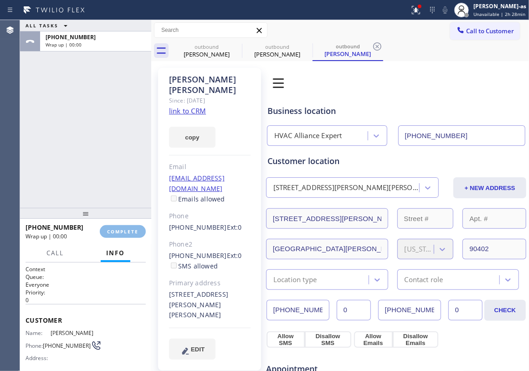
click at [130, 224] on div "[PHONE_NUMBER] Wrap up | 00:00 COMPLETE" at bounding box center [86, 232] width 120 height 24
click at [129, 233] on span "COMPLETE" at bounding box center [122, 231] width 31 height 6
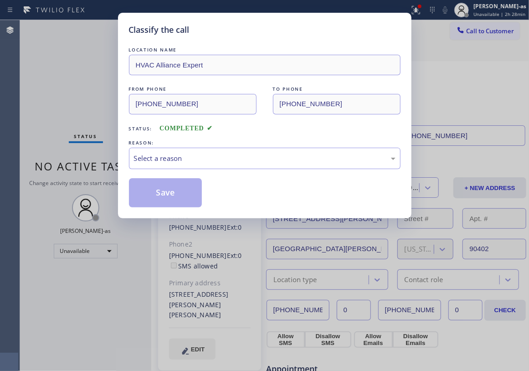
click at [130, 230] on div "Classify the call LOCATION NAME HVAC Alliance Expert FROM PHONE [PHONE_NUMBER] …" at bounding box center [264, 185] width 529 height 371
drag, startPoint x: 166, startPoint y: 161, endPoint x: 172, endPoint y: 168, distance: 9.4
click at [172, 168] on div "Select a reason" at bounding box center [265, 158] width 272 height 21
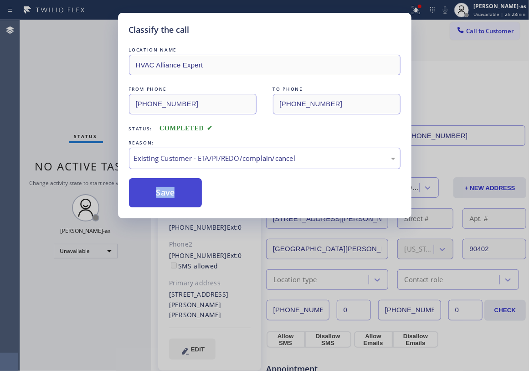
click at [168, 194] on button "Save" at bounding box center [165, 192] width 73 height 29
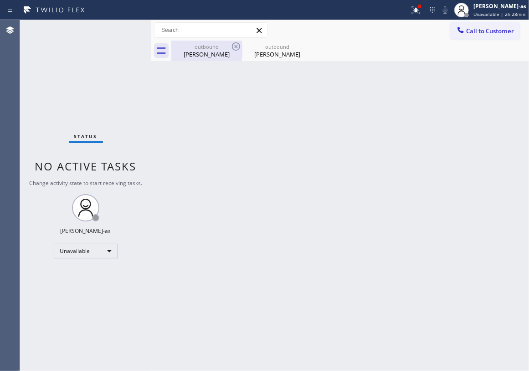
click at [210, 44] on div "outbound" at bounding box center [206, 46] width 69 height 7
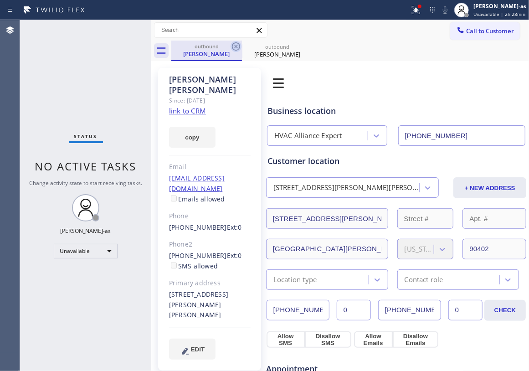
click at [234, 47] on icon at bounding box center [236, 46] width 11 height 11
click at [0, 0] on icon at bounding box center [0, 0] width 0 height 0
drag, startPoint x: 234, startPoint y: 47, endPoint x: 350, endPoint y: 234, distance: 220.1
click at [234, 52] on div "outbound [PERSON_NAME] outbound [PERSON_NAME]" at bounding box center [350, 51] width 358 height 21
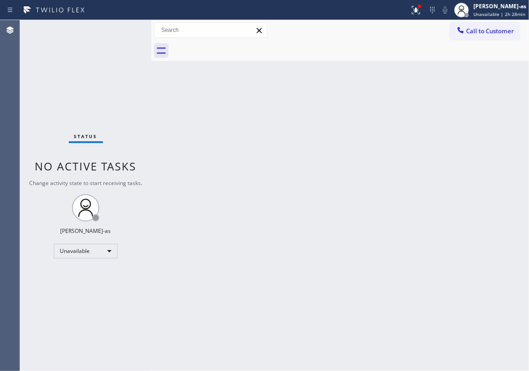
click at [345, 124] on div "Back to Dashboard Change Sender ID Customers Technicians Select a contact Outbo…" at bounding box center [340, 195] width 378 height 351
drag, startPoint x: 69, startPoint y: 68, endPoint x: 88, endPoint y: 39, distance: 34.3
click at [69, 66] on div "Status No active tasks Change activity state to start receiving tasks. [PERSON_…" at bounding box center [85, 195] width 131 height 351
click at [72, 252] on div "Unavailable" at bounding box center [86, 251] width 64 height 15
click at [73, 297] on li "Break" at bounding box center [85, 298] width 62 height 11
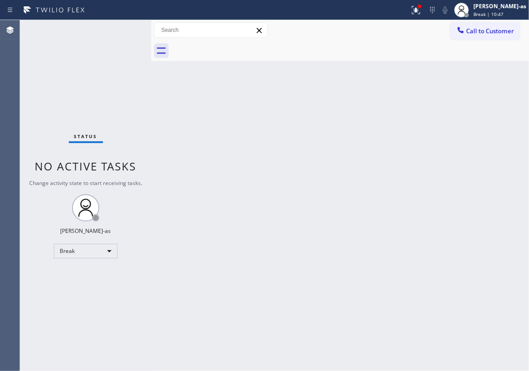
click at [75, 53] on div "Status No active tasks Change activity state to start receiving tasks. [PERSON_…" at bounding box center [85, 195] width 131 height 351
click at [99, 254] on div "Break" at bounding box center [86, 251] width 64 height 15
drag, startPoint x: 93, startPoint y: 283, endPoint x: 278, endPoint y: 249, distance: 187.7
click at [97, 283] on li "Unavailable" at bounding box center [85, 286] width 62 height 11
drag, startPoint x: 53, startPoint y: 67, endPoint x: 59, endPoint y: 66, distance: 5.8
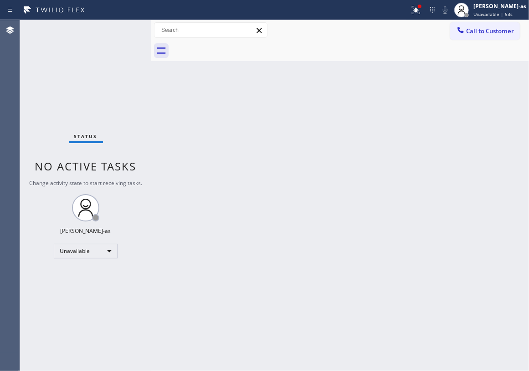
click at [55, 68] on div "Status No active tasks Change activity state to start receiving tasks. [PERSON_…" at bounding box center [85, 195] width 131 height 351
click at [471, 36] on button "Call to Customer" at bounding box center [485, 30] width 70 height 17
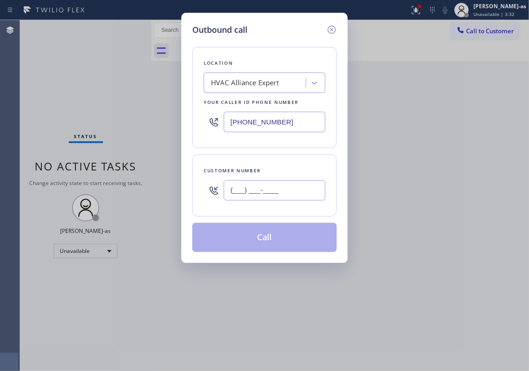
click at [293, 193] on input "(___) ___-____" at bounding box center [275, 190] width 102 height 21
paste input "949) 310-7584"
type input "[PHONE_NUMBER]"
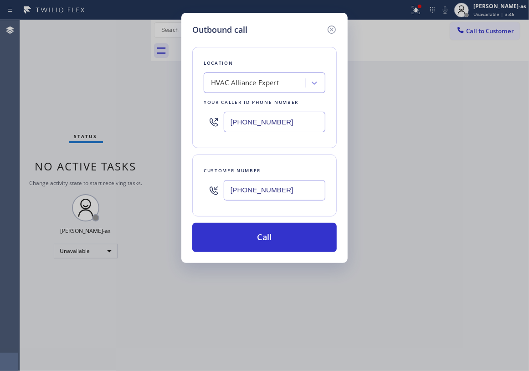
drag, startPoint x: 64, startPoint y: 78, endPoint x: 264, endPoint y: 70, distance: 200.7
click at [64, 78] on div "Outbound call Location HVAC Alliance Expert Your caller id phone number [PHONE_…" at bounding box center [264, 185] width 529 height 371
click at [259, 120] on input "[PHONE_NUMBER]" at bounding box center [275, 122] width 102 height 21
click at [260, 120] on input "[PHONE_NUMBER]" at bounding box center [275, 122] width 102 height 21
click at [260, 119] on input "[PHONE_NUMBER]" at bounding box center [275, 122] width 102 height 21
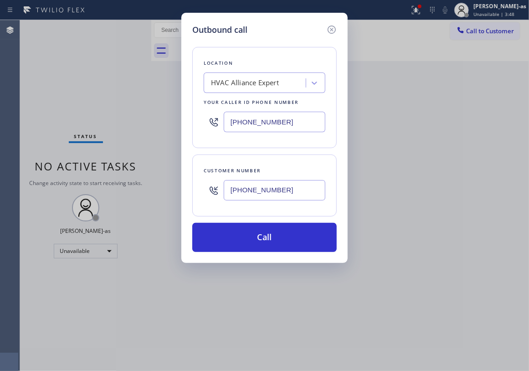
paste input "714) 855-4254"
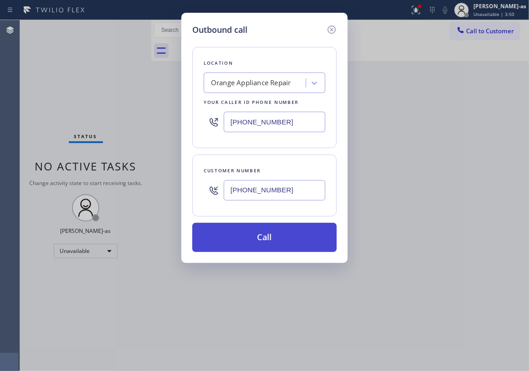
type input "[PHONE_NUMBER]"
click at [288, 241] on button "Call" at bounding box center [264, 237] width 144 height 29
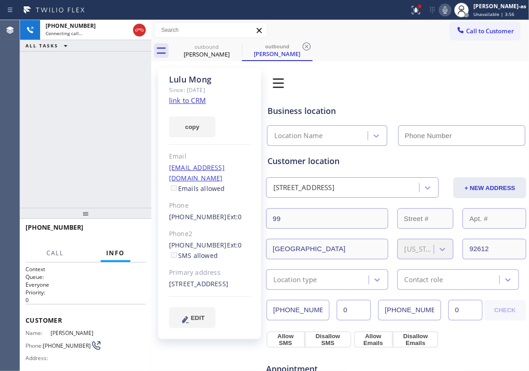
type input "[PHONE_NUMBER]"
drag, startPoint x: 77, startPoint y: 95, endPoint x: 228, endPoint y: 2, distance: 177.5
click at [79, 97] on div "[PHONE_NUMBER] Connecting call… ALL TASKS ALL TASKS ACTIVE TASKS TASKS IN WRAP …" at bounding box center [85, 114] width 131 height 188
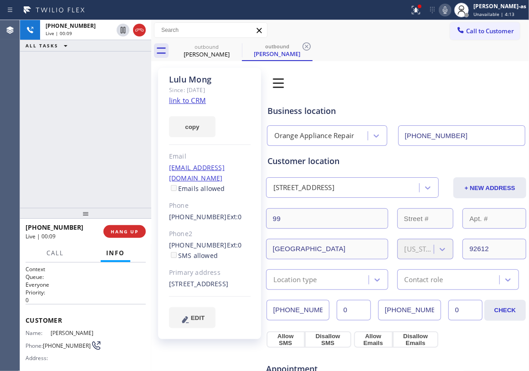
click at [131, 239] on div "[PHONE_NUMBER] Live | 00:09 HANG UP" at bounding box center [86, 232] width 120 height 24
click at [134, 232] on span "HANG UP" at bounding box center [125, 231] width 28 height 6
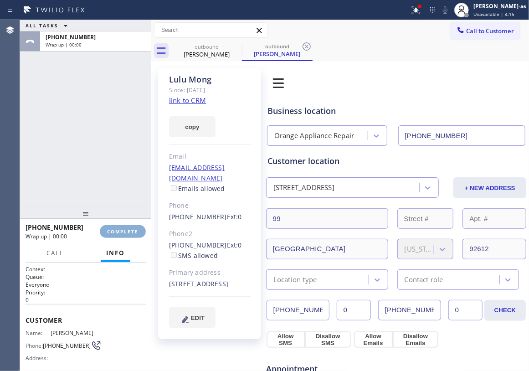
click at [134, 231] on span "COMPLETE" at bounding box center [122, 231] width 31 height 6
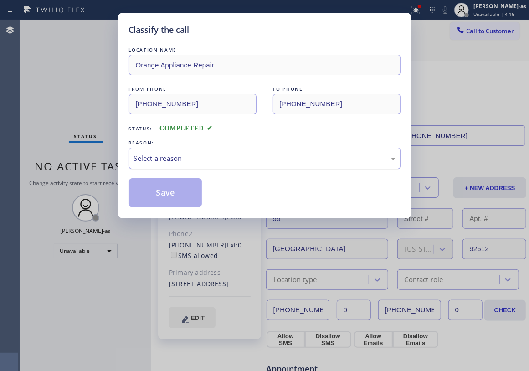
click at [204, 164] on div "Select a reason" at bounding box center [265, 158] width 272 height 21
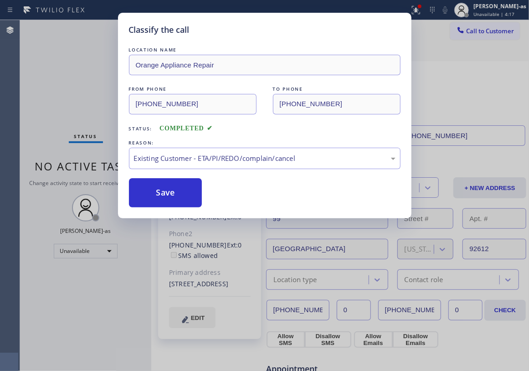
drag, startPoint x: 165, startPoint y: 185, endPoint x: 223, endPoint y: 146, distance: 70.0
click at [165, 186] on button "Save" at bounding box center [165, 192] width 73 height 29
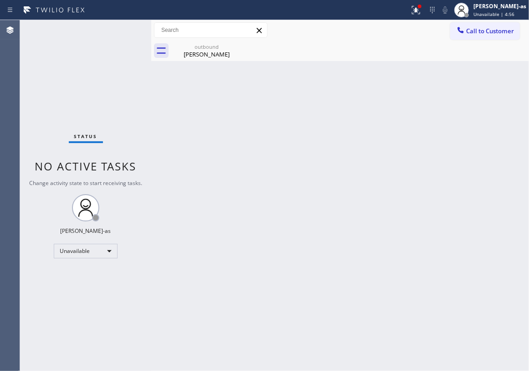
click at [222, 153] on div "Back to Dashboard Change Sender ID Customers Technicians Select a contact Outbo…" at bounding box center [340, 195] width 378 height 351
drag, startPoint x: 203, startPoint y: 53, endPoint x: 232, endPoint y: 53, distance: 28.3
click at [205, 54] on div "[PERSON_NAME]" at bounding box center [206, 54] width 69 height 8
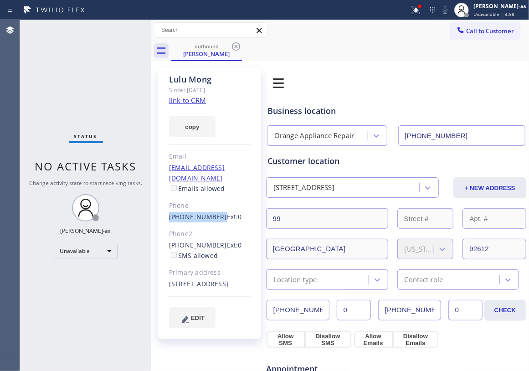
drag, startPoint x: 159, startPoint y: 210, endPoint x: 214, endPoint y: 211, distance: 55.6
click at [214, 211] on div "[PERSON_NAME] Since: [DATE] link to CRM copy Email [EMAIL_ADDRESS][DOMAIN_NAME]…" at bounding box center [209, 203] width 103 height 271
copy link "[PHONE_NUMBER]"
drag, startPoint x: 68, startPoint y: 77, endPoint x: 93, endPoint y: 81, distance: 25.5
click at [69, 77] on div "Status No active tasks Change activity state to start receiving tasks. [PERSON_…" at bounding box center [85, 195] width 131 height 351
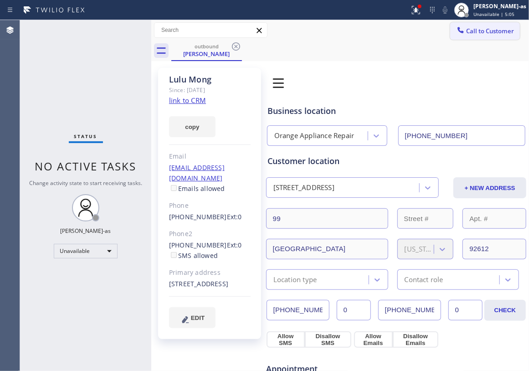
click at [472, 29] on span "Call to Customer" at bounding box center [490, 31] width 48 height 8
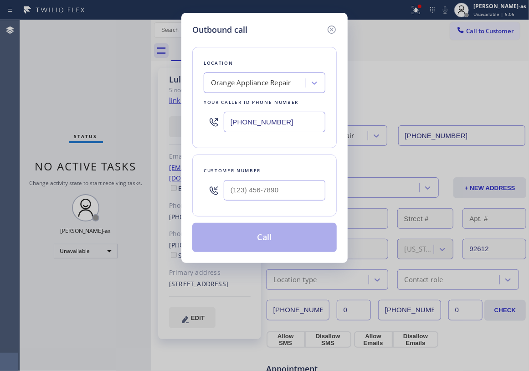
click at [297, 178] on div at bounding box center [275, 190] width 102 height 30
click at [301, 190] on input "(___) ___-____" at bounding box center [275, 190] width 102 height 21
paste input "949) 310-7584"
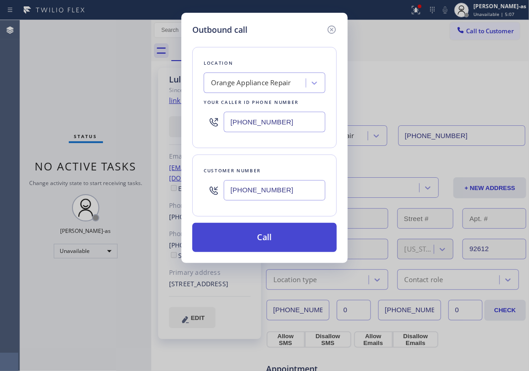
type input "[PHONE_NUMBER]"
click at [264, 232] on button "Call" at bounding box center [264, 237] width 144 height 29
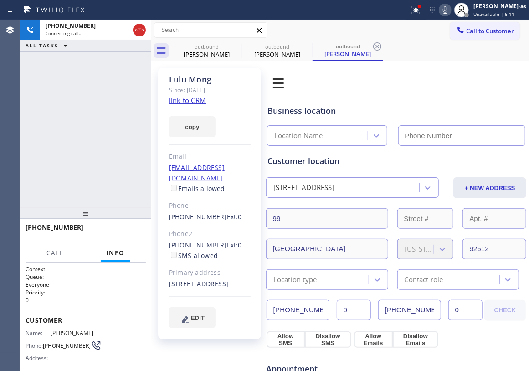
type input "[PHONE_NUMBER]"
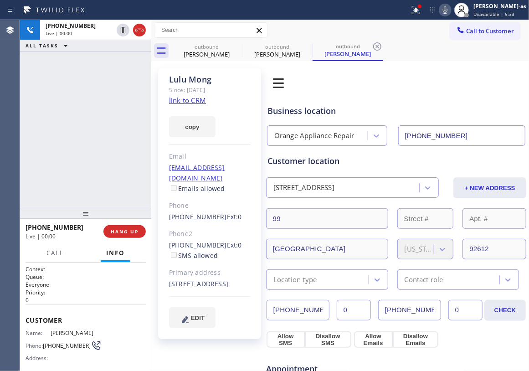
drag, startPoint x: 89, startPoint y: 134, endPoint x: 95, endPoint y: 131, distance: 6.1
click at [90, 134] on div "[PHONE_NUMBER] Live | 00:00 ALL TASKS ALL TASKS ACTIVE TASKS TASKS IN WRAP UP" at bounding box center [85, 114] width 131 height 188
click at [100, 92] on div "[PHONE_NUMBER] Live | 17:21 ALL TASKS ALL TASKS ACTIVE TASKS TASKS IN WRAP UP" at bounding box center [85, 114] width 131 height 188
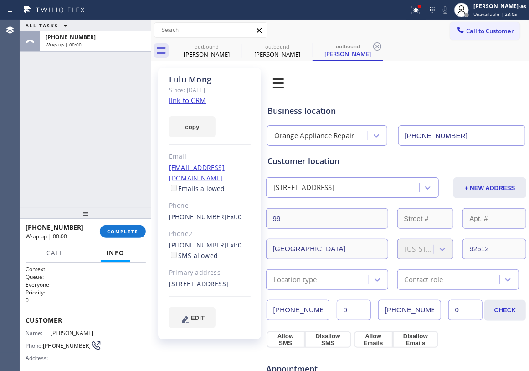
drag, startPoint x: 91, startPoint y: 171, endPoint x: 114, endPoint y: 242, distance: 73.8
click at [92, 174] on div "ALL TASKS ALL TASKS ACTIVE TASKS TASKS IN WRAP UP [PHONE_NUMBER] Wrap up | 00:00" at bounding box center [85, 114] width 131 height 188
drag, startPoint x: 115, startPoint y: 233, endPoint x: 120, endPoint y: 234, distance: 5.5
click at [116, 233] on span "COMPLETE" at bounding box center [122, 231] width 31 height 6
click at [67, 124] on div "ALL TASKS ALL TASKS ACTIVE TASKS TASKS IN WRAP UP [PHONE_NUMBER] Wrap up | 00:00" at bounding box center [85, 114] width 131 height 188
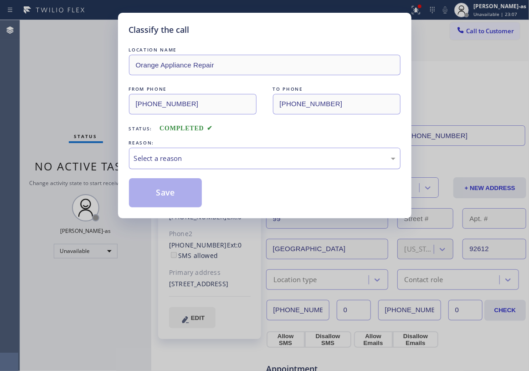
click at [188, 163] on div "Select a reason" at bounding box center [265, 158] width 262 height 10
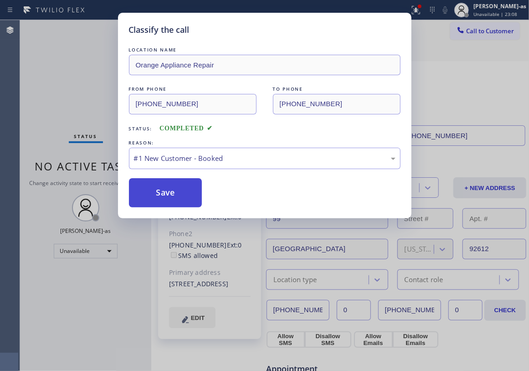
click at [174, 187] on button "Save" at bounding box center [165, 192] width 73 height 29
click at [68, 48] on div "Classify the call LOCATION NAME Orange Appliance Repair FROM PHONE [PHONE_NUMBE…" at bounding box center [264, 185] width 529 height 371
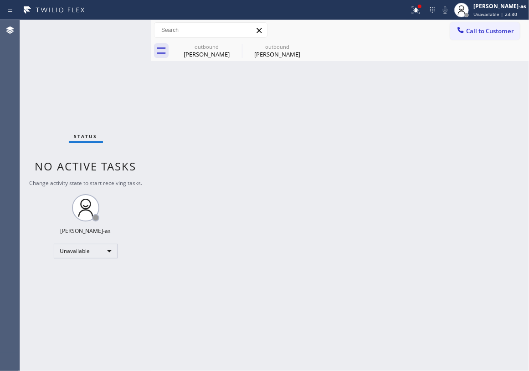
drag, startPoint x: 294, startPoint y: 59, endPoint x: 239, endPoint y: 76, distance: 56.7
click at [294, 59] on div "outbound [PERSON_NAME]" at bounding box center [277, 51] width 69 height 21
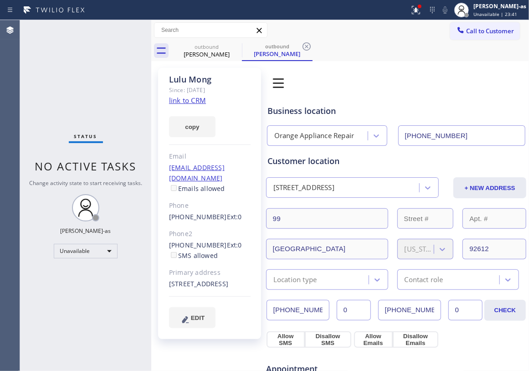
click at [477, 137] on input "[PHONE_NUMBER]" at bounding box center [462, 135] width 128 height 21
click at [73, 88] on div "Status No active tasks Change activity state to start receiving tasks. [PERSON_…" at bounding box center [85, 195] width 131 height 351
click at [458, 137] on input "[PHONE_NUMBER]" at bounding box center [462, 135] width 128 height 21
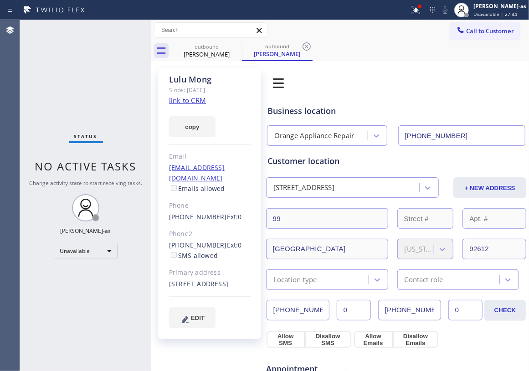
click at [458, 137] on input "[PHONE_NUMBER]" at bounding box center [462, 135] width 128 height 21
click at [456, 30] on div at bounding box center [460, 31] width 11 height 11
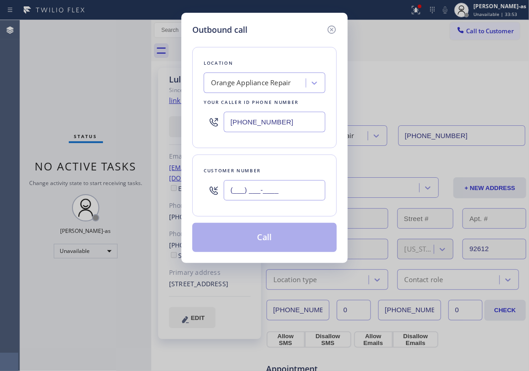
click at [271, 192] on input "(___) ___-____" at bounding box center [275, 190] width 102 height 21
paste input "619) 324-1688"
type input "[PHONE_NUMBER]"
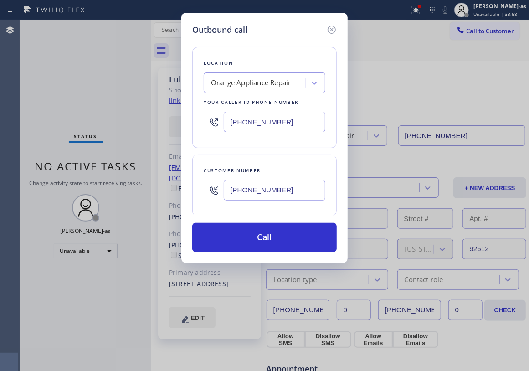
click at [301, 124] on input "[PHONE_NUMBER]" at bounding box center [275, 122] width 102 height 21
click at [301, 125] on input "[PHONE_NUMBER]" at bounding box center [275, 122] width 102 height 21
paste input "619) 480-0220"
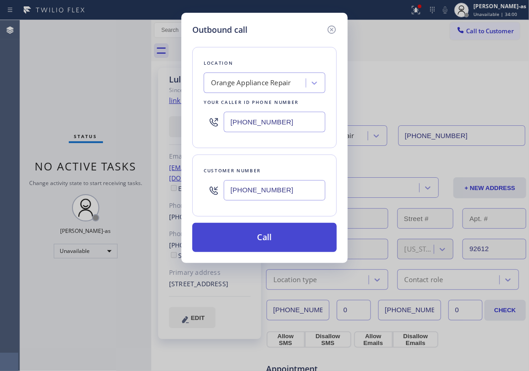
type input "[PHONE_NUMBER]"
click at [296, 240] on button "Call" at bounding box center [264, 237] width 144 height 29
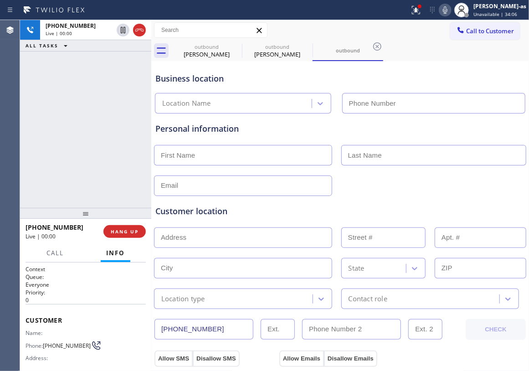
type input "[PHONE_NUMBER]"
click at [106, 230] on button "HANG UP" at bounding box center [124, 231] width 42 height 13
click at [106, 232] on button "HANG UP" at bounding box center [124, 231] width 42 height 13
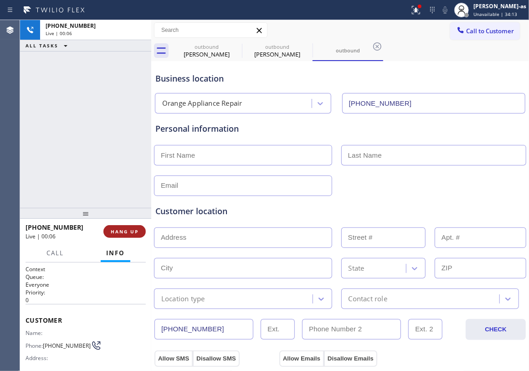
click at [114, 231] on span "HANG UP" at bounding box center [125, 231] width 28 height 6
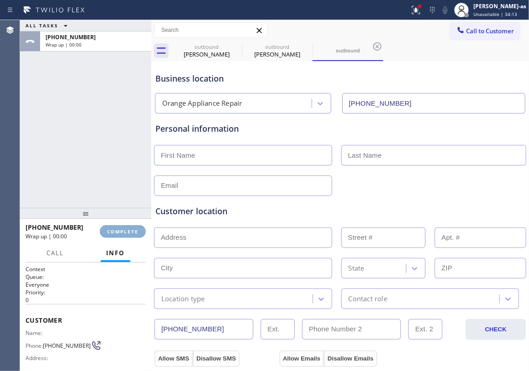
click at [115, 232] on span "COMPLETE" at bounding box center [122, 231] width 31 height 6
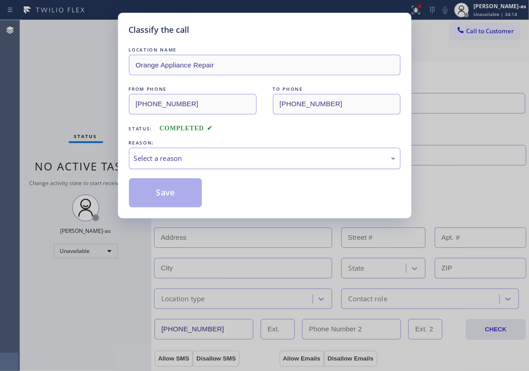
drag, startPoint x: 213, startPoint y: 156, endPoint x: 217, endPoint y: 168, distance: 12.8
click at [213, 157] on div "Select a reason" at bounding box center [265, 158] width 262 height 10
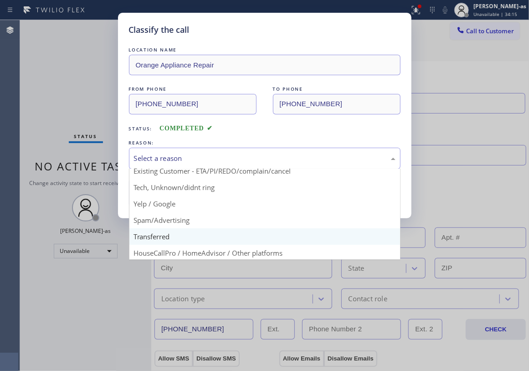
scroll to position [57, 0]
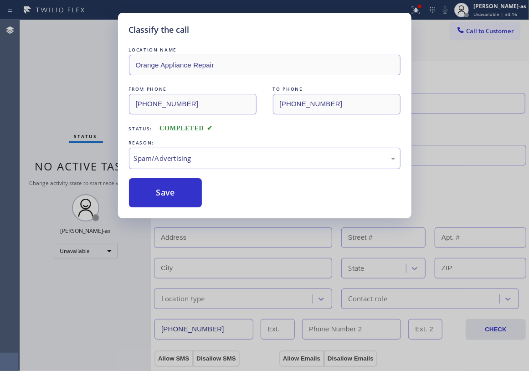
click at [154, 191] on button "Save" at bounding box center [165, 192] width 73 height 29
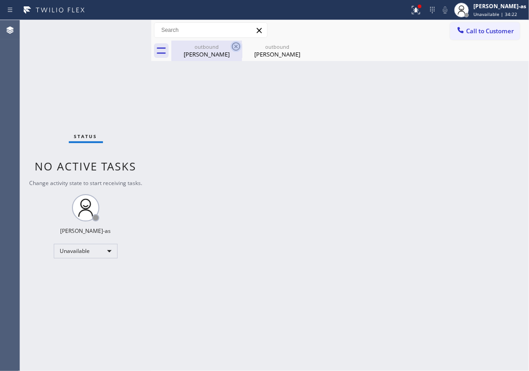
drag, startPoint x: 182, startPoint y: 44, endPoint x: 233, endPoint y: 47, distance: 51.2
click at [185, 50] on div "outbound [PERSON_NAME]" at bounding box center [206, 51] width 69 height 21
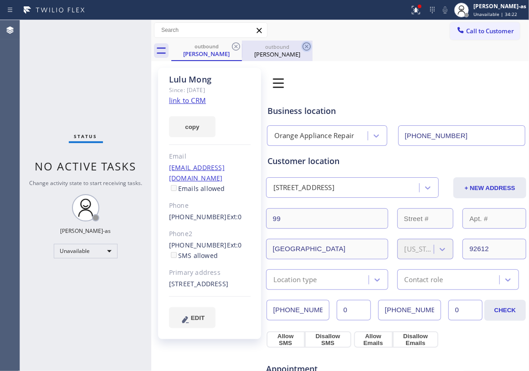
click at [236, 44] on icon at bounding box center [236, 46] width 11 height 11
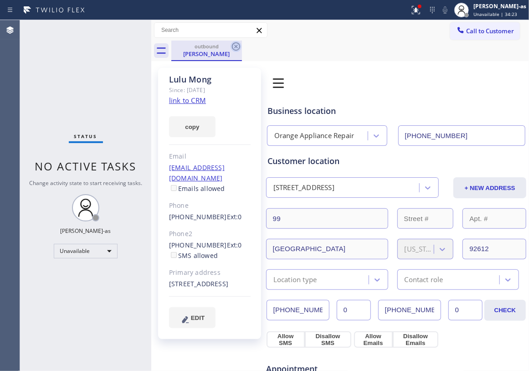
click at [237, 44] on icon at bounding box center [236, 46] width 11 height 11
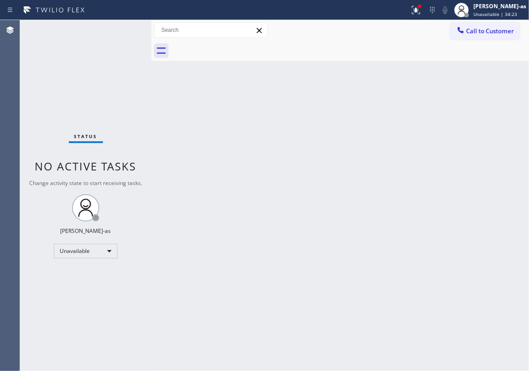
click at [237, 44] on div at bounding box center [350, 51] width 358 height 21
click at [202, 140] on div "Back to Dashboard Change Sender ID Customers Technicians Select a contact Outbo…" at bounding box center [340, 195] width 378 height 351
drag, startPoint x: 502, startPoint y: 29, endPoint x: 429, endPoint y: 67, distance: 82.8
click at [502, 30] on span "Call to Customer" at bounding box center [490, 31] width 48 height 8
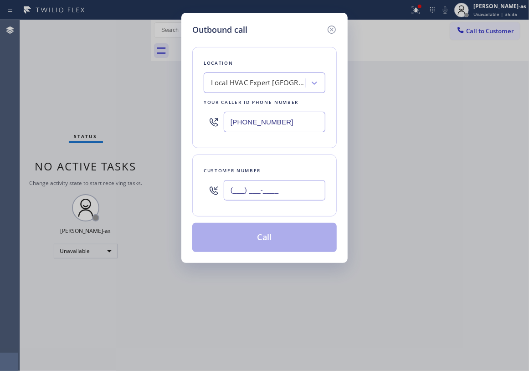
click at [273, 196] on input "(___) ___-____" at bounding box center [275, 190] width 102 height 21
paste input "484) 661-6727"
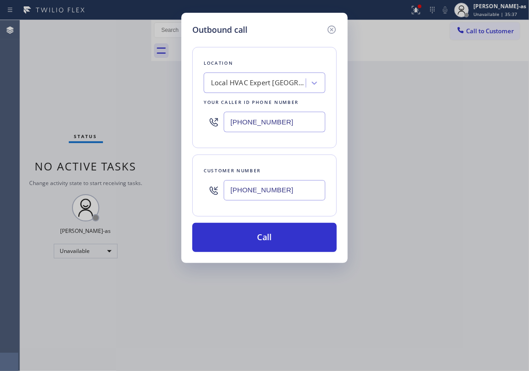
type input "[PHONE_NUMBER]"
click at [268, 84] on div "Local HVAC Expert [GEOGRAPHIC_DATA]" at bounding box center [259, 83] width 96 height 10
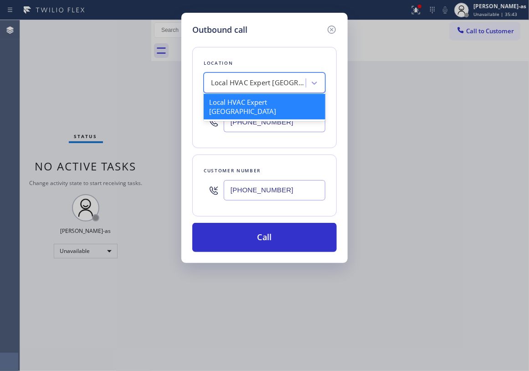
paste input "[US_STATE] Appliance Repair Yonkers"
type input "[US_STATE] Appliance Repair Yonkers"
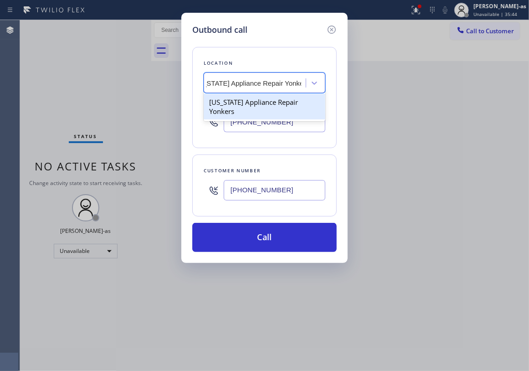
click at [253, 100] on div "[US_STATE] Appliance Repair Yonkers" at bounding box center [265, 107] width 122 height 26
type input "[PHONE_NUMBER]"
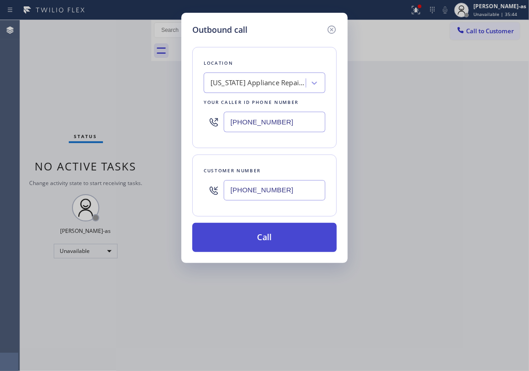
click at [263, 235] on button "Call" at bounding box center [264, 237] width 144 height 29
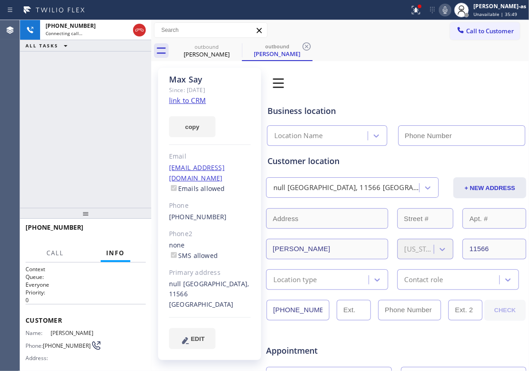
type input "[PHONE_NUMBER]"
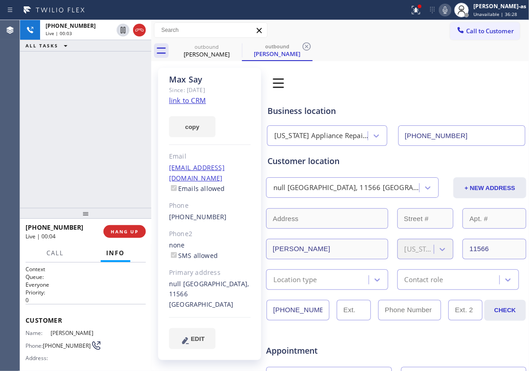
drag, startPoint x: 68, startPoint y: 93, endPoint x: 120, endPoint y: 132, distance: 64.9
click at [74, 98] on div "[PHONE_NUMBER] Live | 00:03 ALL TASKS ALL TASKS ACTIVE TASKS TASKS IN WRAP UP" at bounding box center [85, 114] width 131 height 188
click at [141, 30] on icon at bounding box center [139, 30] width 11 height 11
click at [90, 171] on div "[PHONE_NUMBER] Live | 00:04 ALL TASKS ALL TASKS ACTIVE TASKS TASKS IN WRAP UP" at bounding box center [85, 114] width 131 height 188
click at [112, 232] on span "HANG UP" at bounding box center [125, 231] width 28 height 6
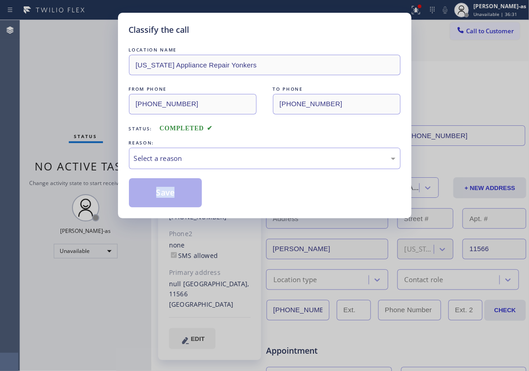
click at [113, 231] on div "Classify the call LOCATION NAME [US_STATE] Appliance Repair Yonkers FROM PHONE …" at bounding box center [264, 185] width 529 height 371
click at [113, 227] on div "Classify the call LOCATION NAME [US_STATE] Appliance Repair Yonkers FROM PHONE …" at bounding box center [264, 185] width 529 height 371
click at [100, 147] on div "Classify the call LOCATION NAME [US_STATE] Appliance Repair Yonkers FROM PHONE …" at bounding box center [264, 185] width 529 height 371
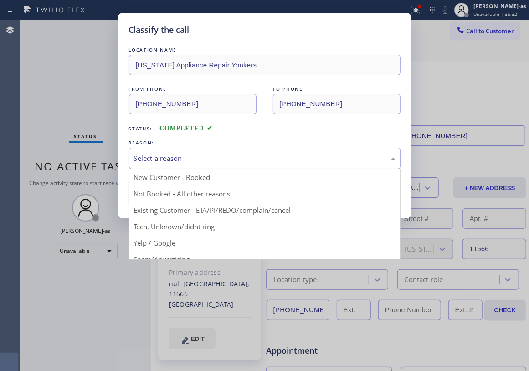
click at [199, 164] on div "Select a reason" at bounding box center [265, 158] width 262 height 10
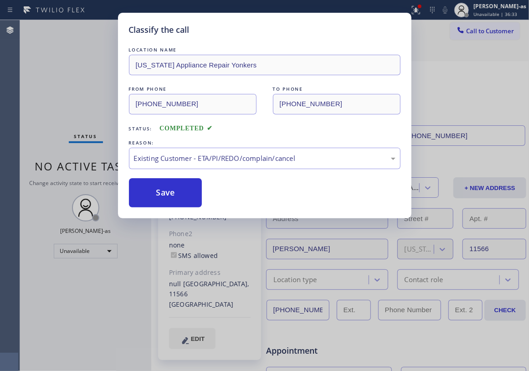
click at [175, 188] on button "Save" at bounding box center [165, 192] width 73 height 29
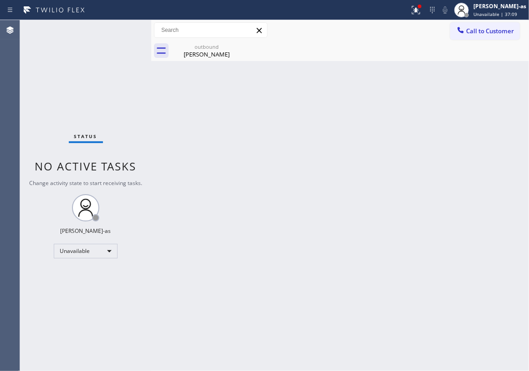
click at [211, 219] on div "Back to Dashboard Change Sender ID Customers Technicians Select a contact Outbo…" at bounding box center [340, 195] width 378 height 351
drag, startPoint x: 338, startPoint y: 268, endPoint x: 495, endPoint y: 241, distance: 158.7
click at [338, 268] on div "Back to Dashboard Change Sender ID Customers Technicians Select a contact Outbo…" at bounding box center [340, 195] width 378 height 351
drag, startPoint x: 62, startPoint y: 59, endPoint x: 128, endPoint y: 28, distance: 72.6
click at [62, 60] on div "Status No active tasks Change activity state to start receiving tasks. [PERSON_…" at bounding box center [85, 195] width 131 height 351
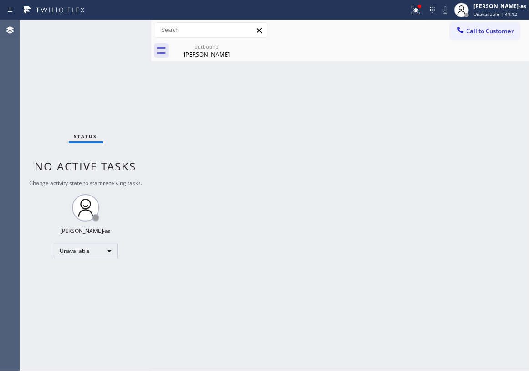
click at [242, 172] on div "Back to Dashboard Change Sender ID Customers Technicians Select a contact Outbo…" at bounding box center [340, 195] width 378 height 351
click at [276, 299] on div "Back to Dashboard Change Sender ID Customers Technicians Select a contact Outbo…" at bounding box center [340, 195] width 378 height 351
click at [241, 116] on div "Back to Dashboard Change Sender ID Customers Technicians Select a contact Outbo…" at bounding box center [340, 195] width 378 height 351
click at [99, 59] on div "Status No active tasks Change activity state to start receiving tasks. [PERSON_…" at bounding box center [85, 195] width 131 height 351
